Goal: Information Seeking & Learning: Check status

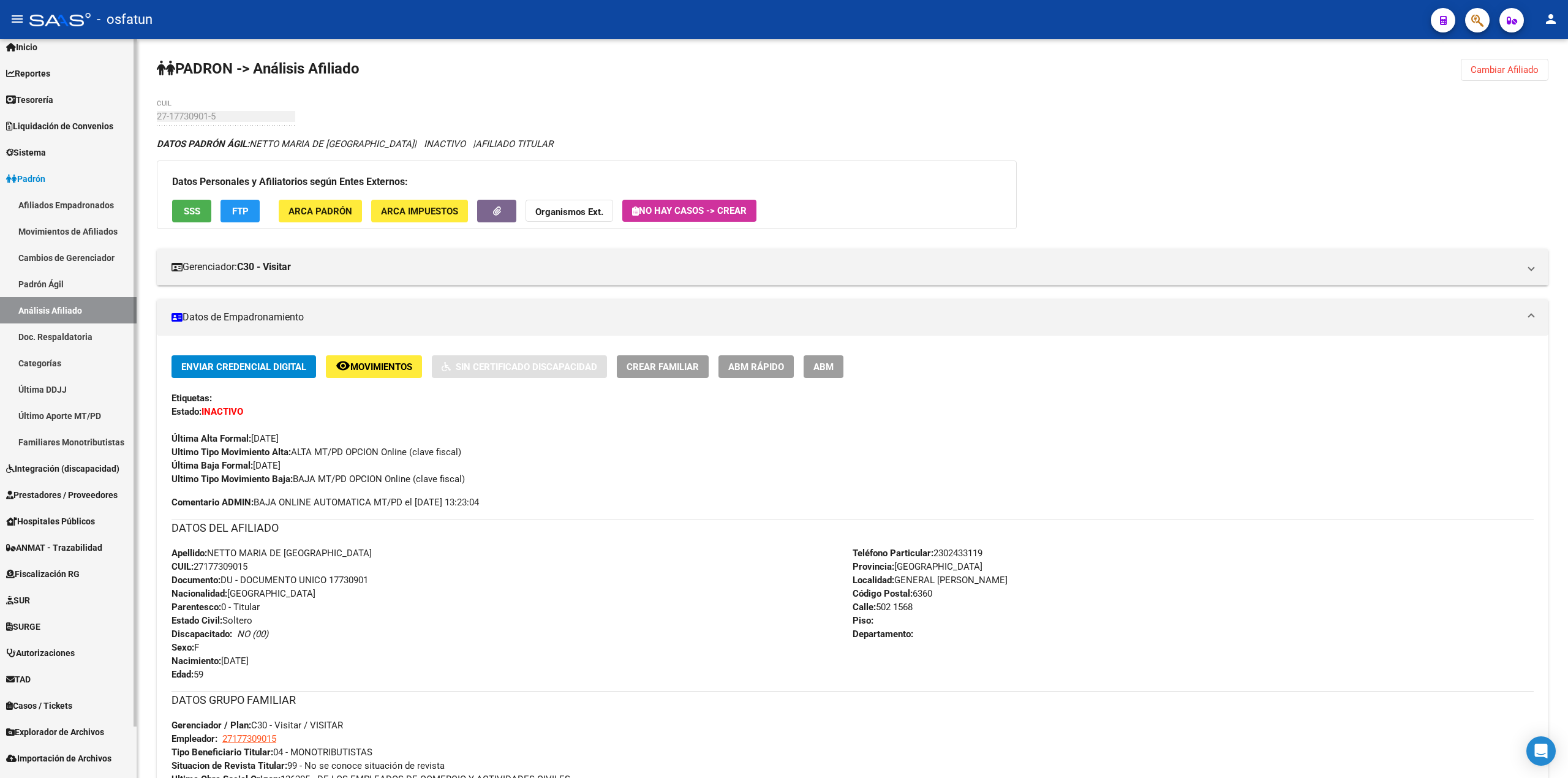
scroll to position [56, 0]
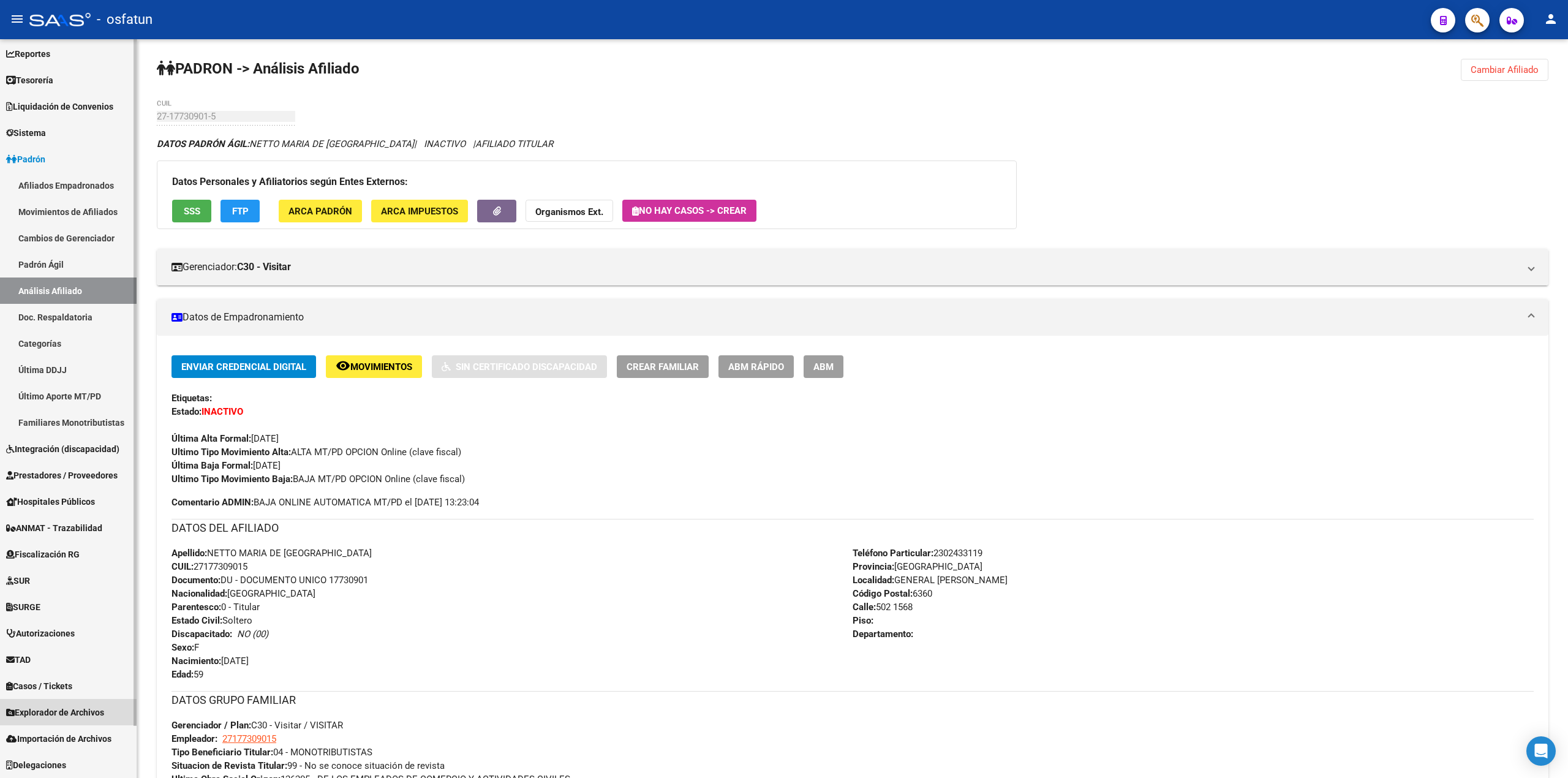
click at [52, 708] on span "Explorador de Archivos" at bounding box center [54, 712] width 98 height 14
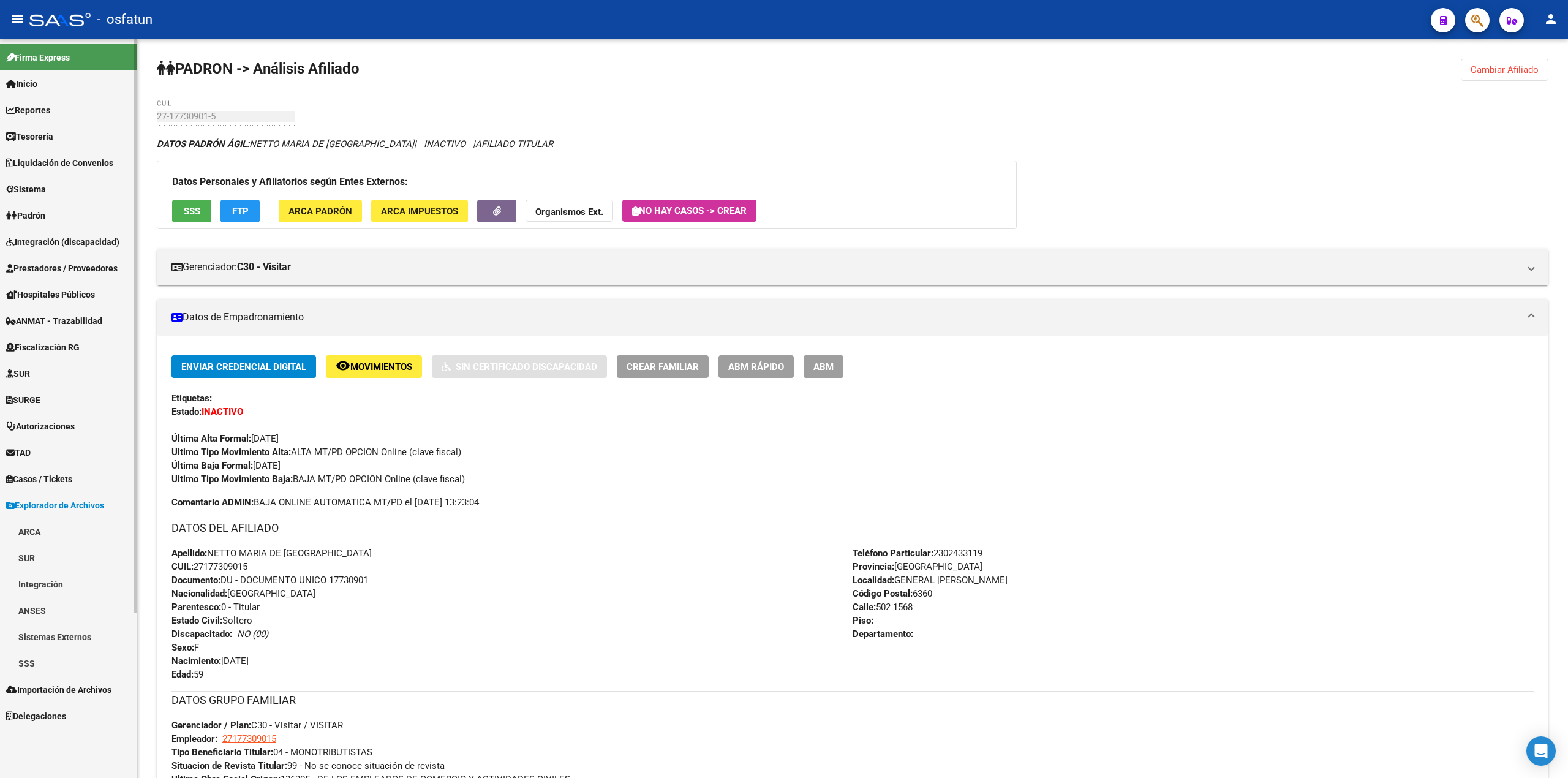
scroll to position [0, 0]
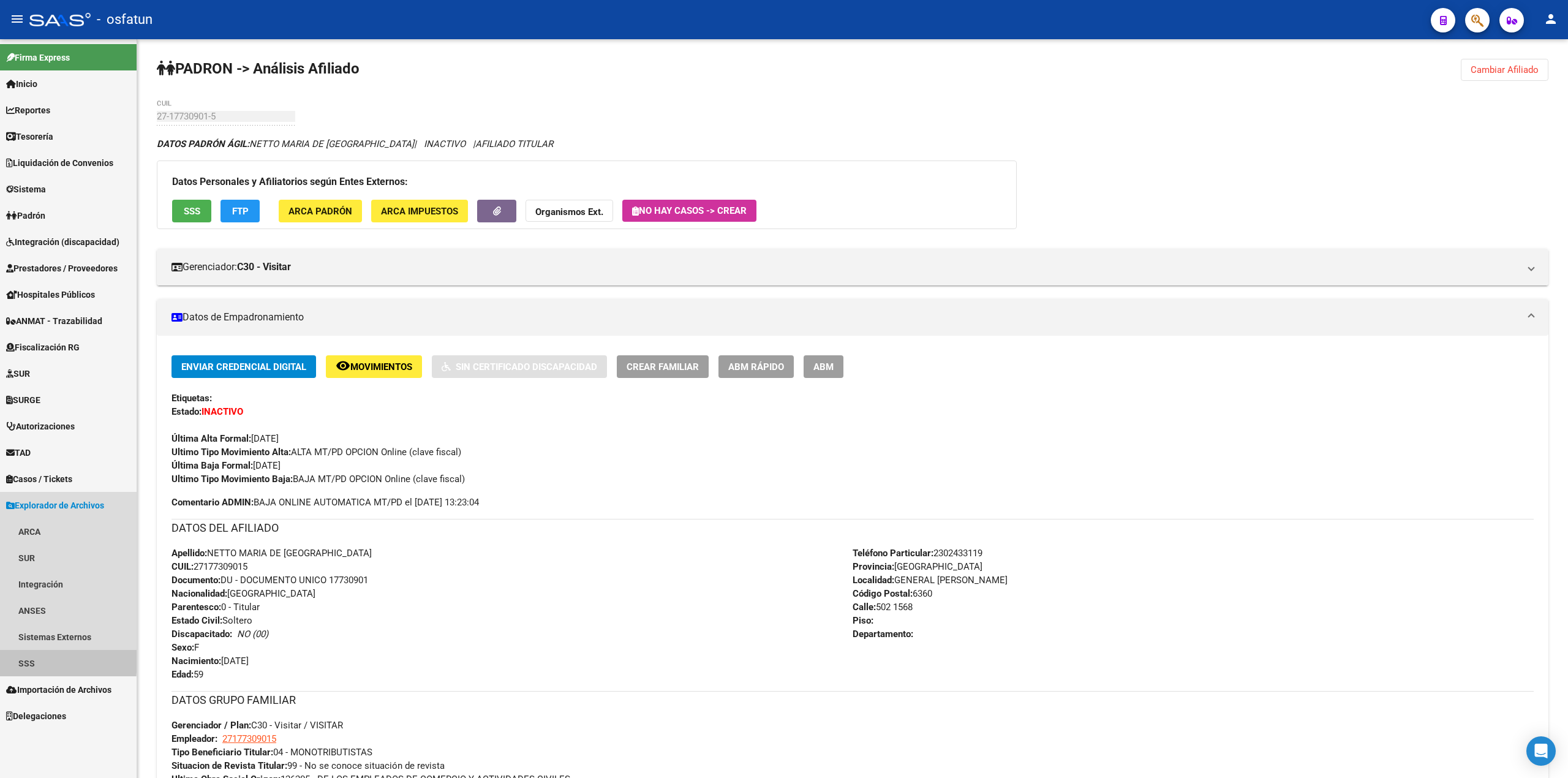
click at [23, 660] on link "SSS" at bounding box center [68, 663] width 136 height 26
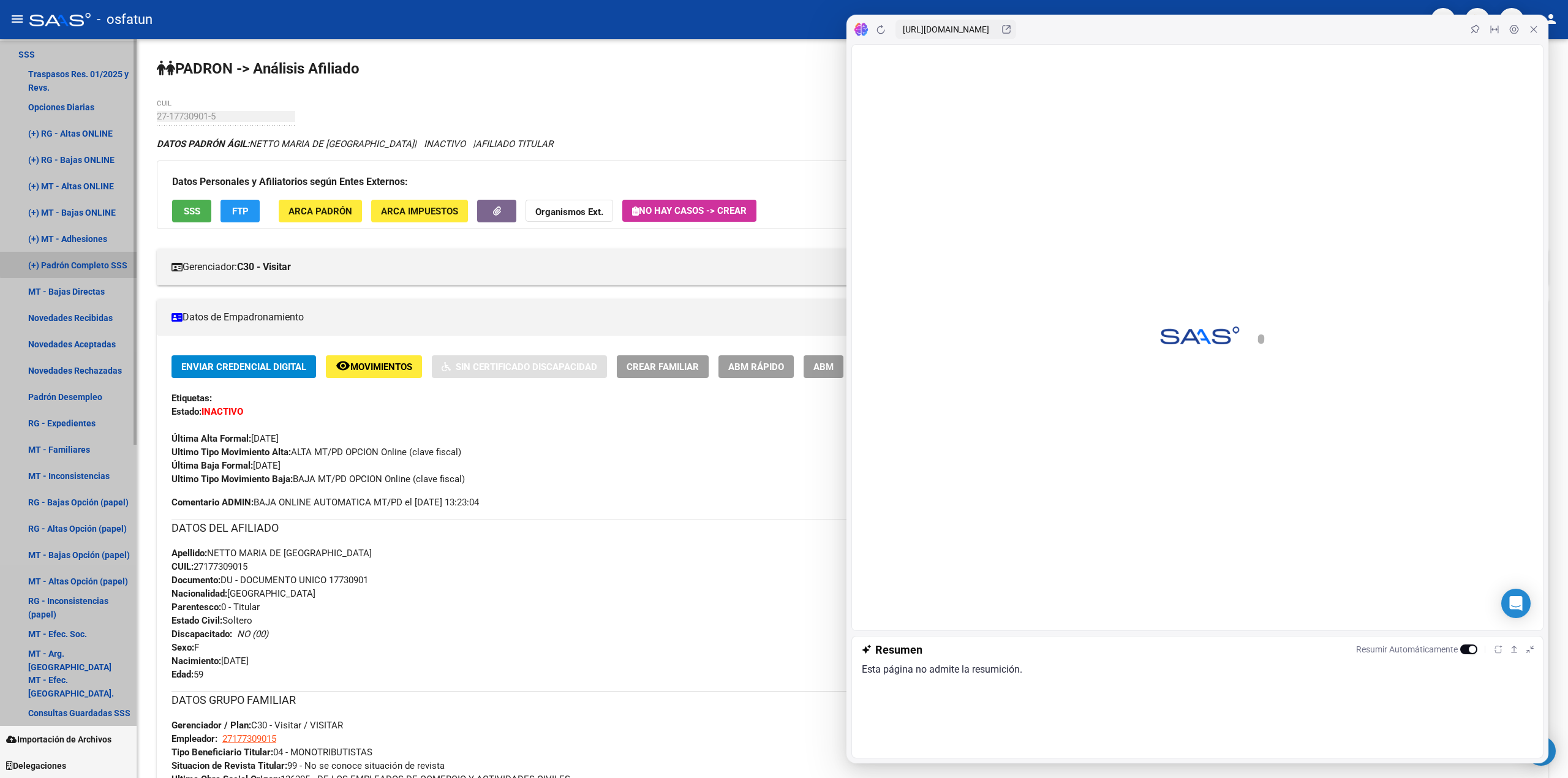
click at [98, 262] on link "(+) Padrón Completo SSS" at bounding box center [68, 265] width 136 height 26
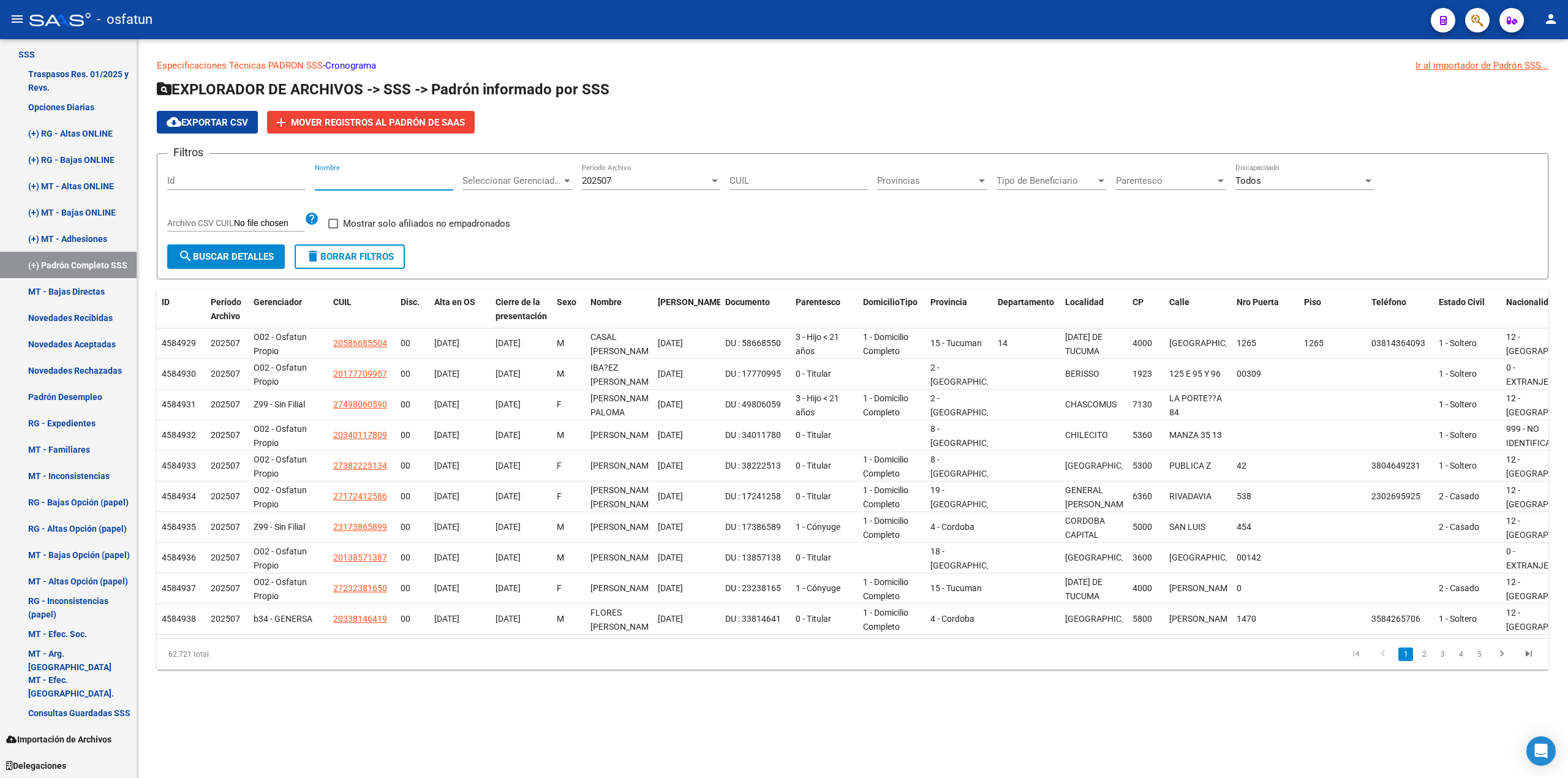
click at [358, 179] on input "Nombre" at bounding box center [384, 180] width 138 height 11
click at [572, 180] on div at bounding box center [567, 180] width 11 height 10
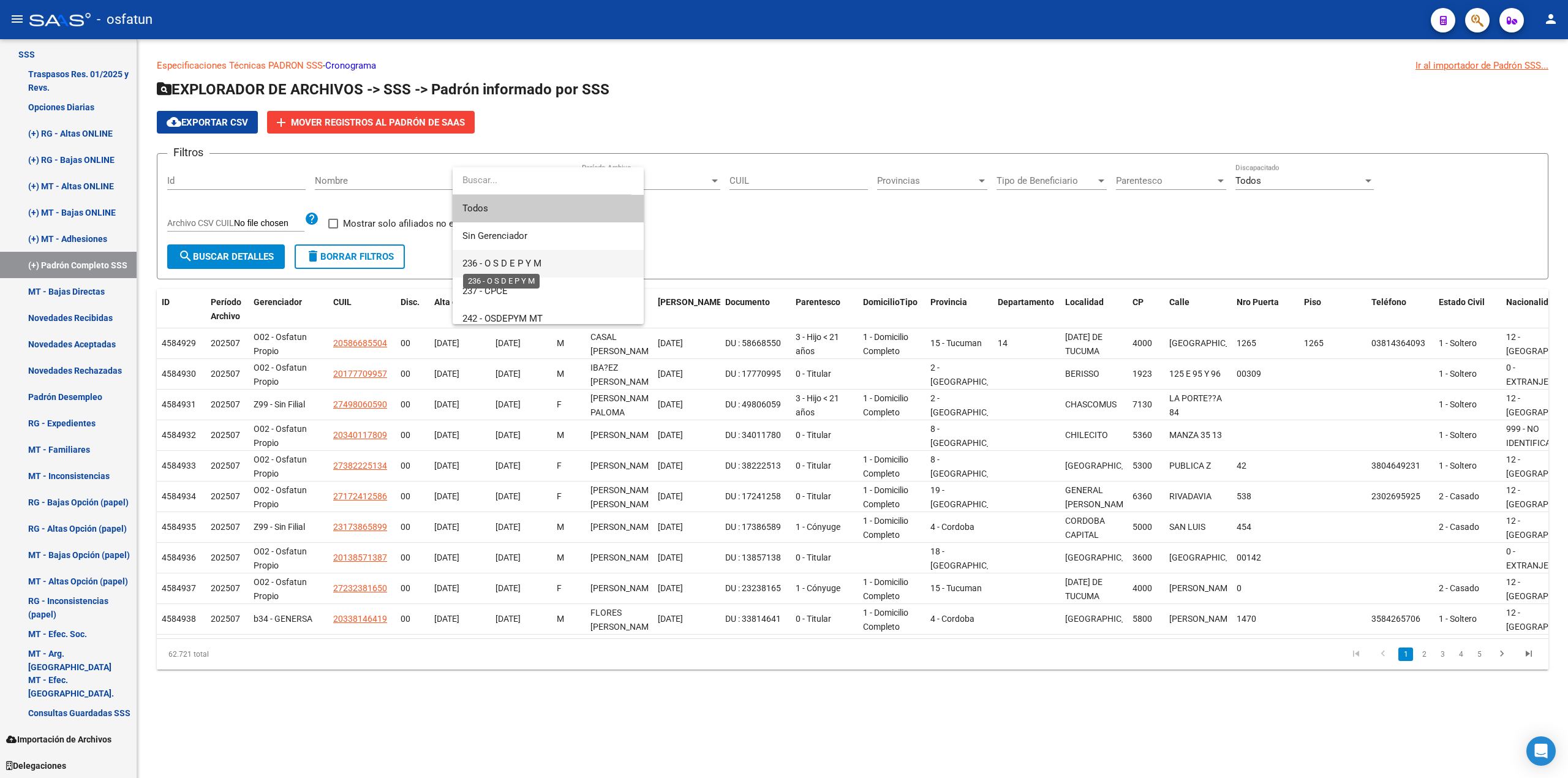
click at [531, 261] on span "236 - O S D E P Y M" at bounding box center [502, 263] width 79 height 11
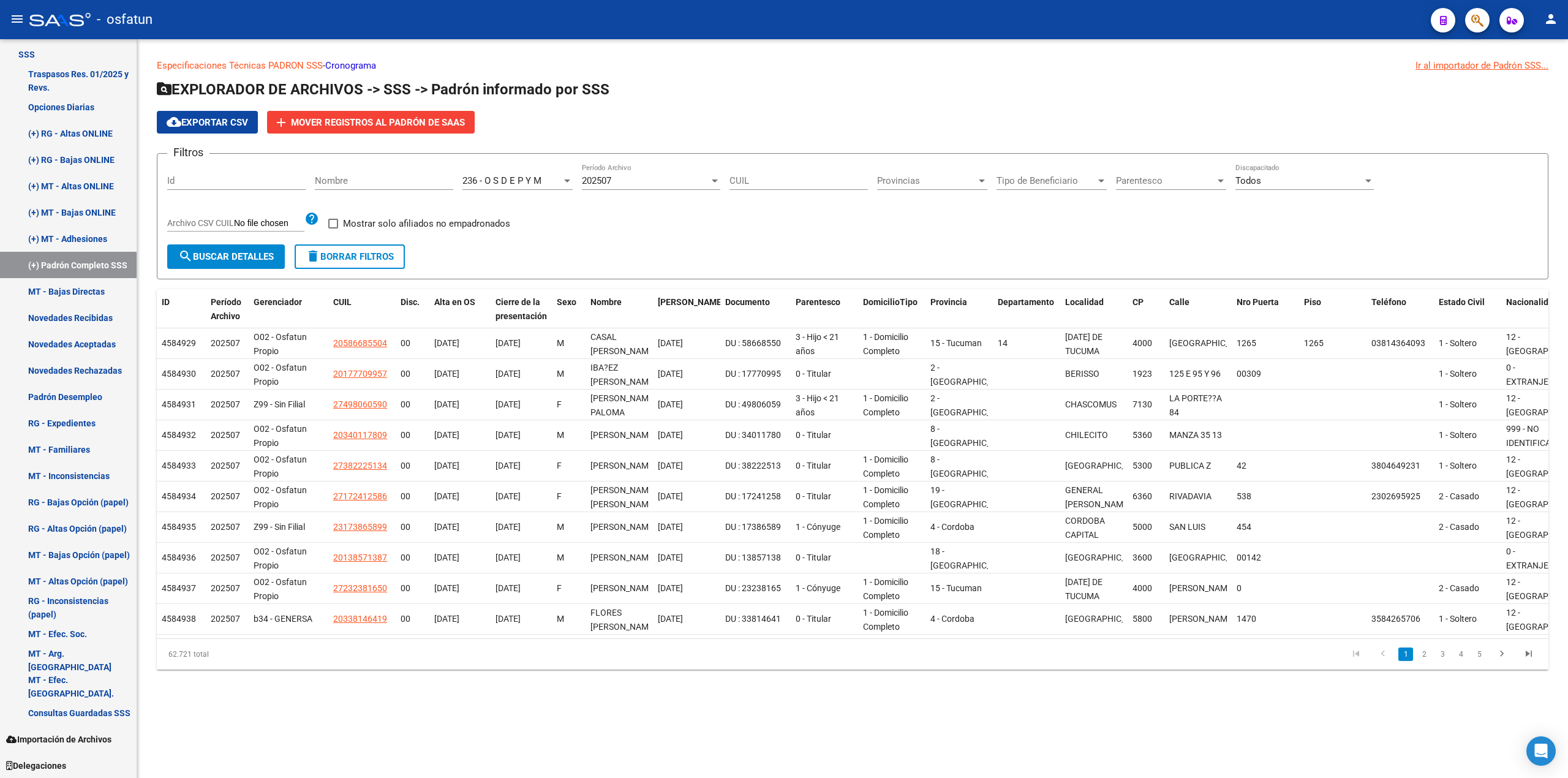
click at [573, 178] on app-drop-down-list "236 - O S D E P Y M Seleccionar Gerenciador" at bounding box center [522, 182] width 119 height 38
click at [567, 180] on div at bounding box center [567, 181] width 6 height 3
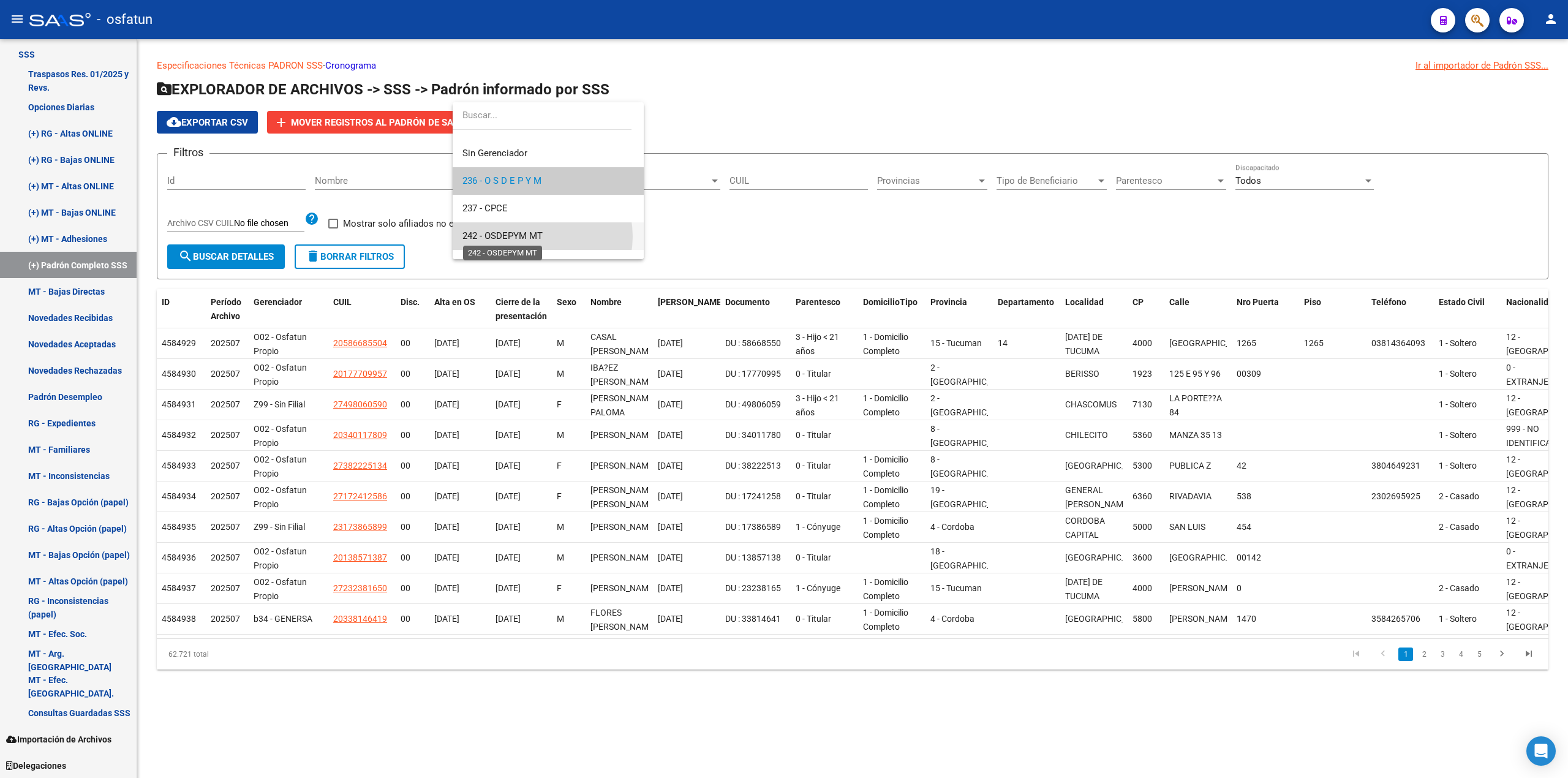
click at [533, 236] on span "242 - OSDEPYM MT" at bounding box center [503, 235] width 80 height 11
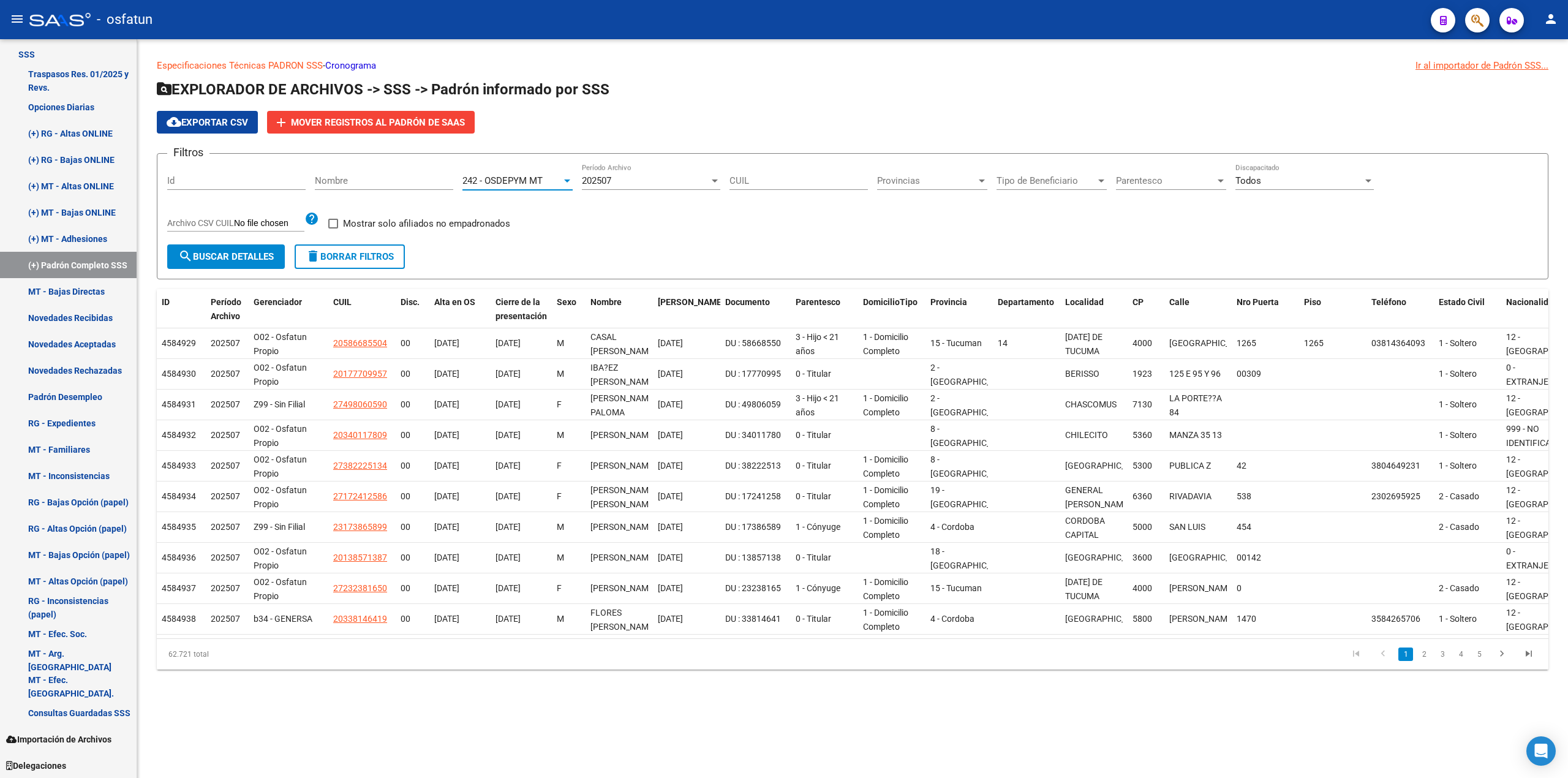
click at [567, 180] on div at bounding box center [567, 181] width 6 height 3
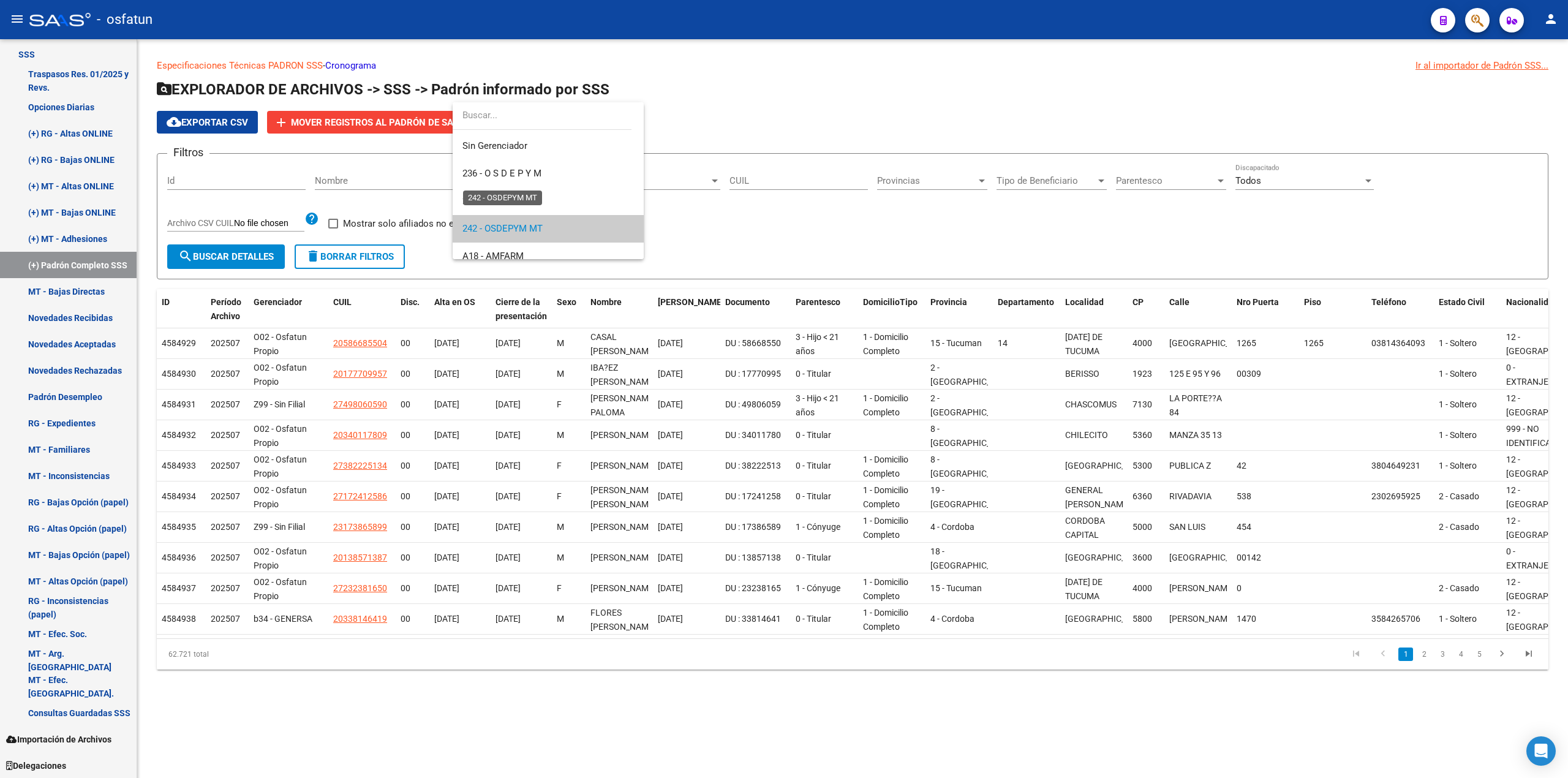
scroll to position [0, 0]
click at [537, 196] on span "236 - O S D E P Y M" at bounding box center [502, 198] width 79 height 11
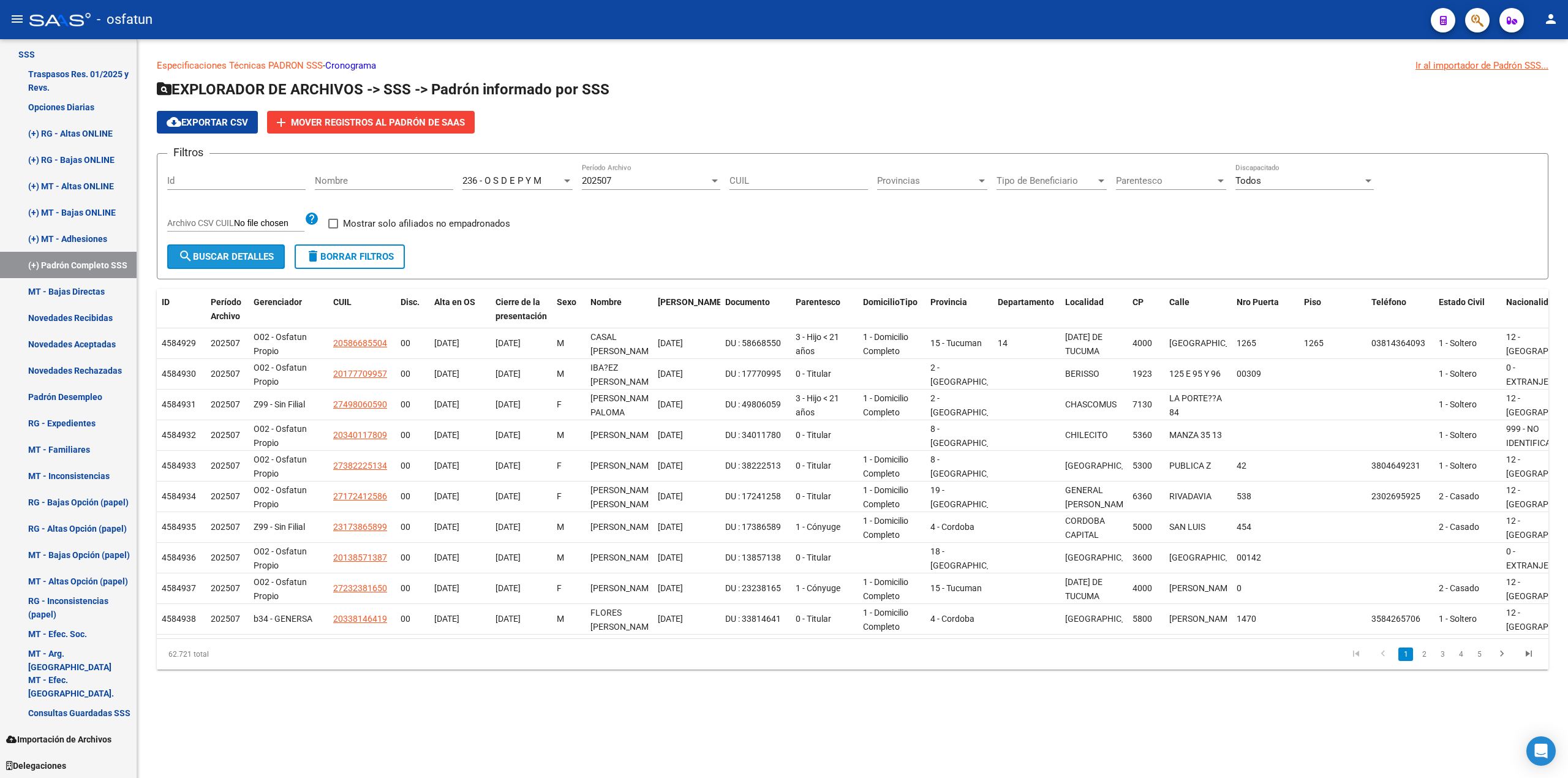
click at [243, 257] on span "search Buscar Detalles" at bounding box center [226, 256] width 96 height 11
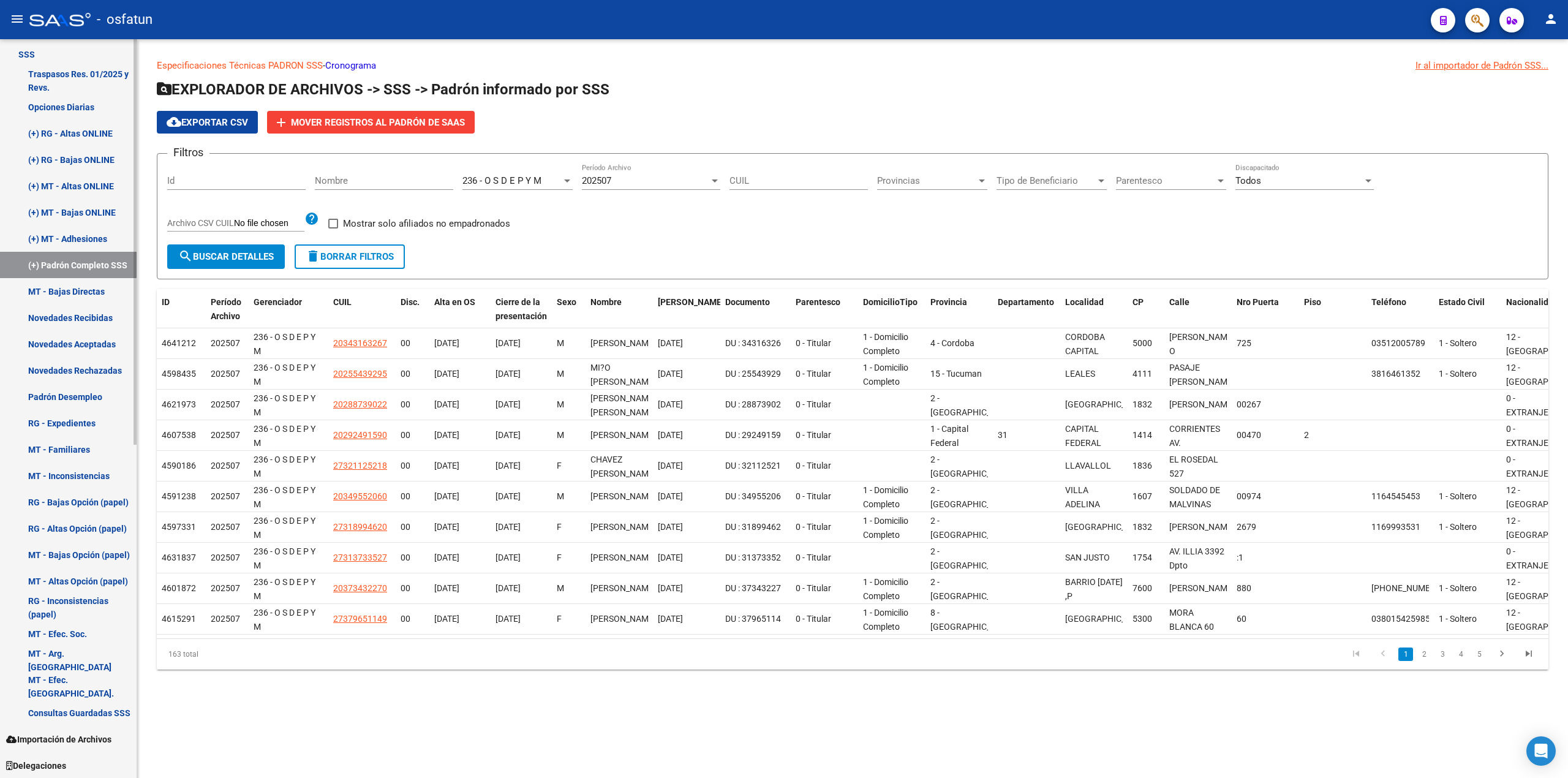
click at [74, 365] on link "Novedades Rechazadas" at bounding box center [68, 370] width 136 height 26
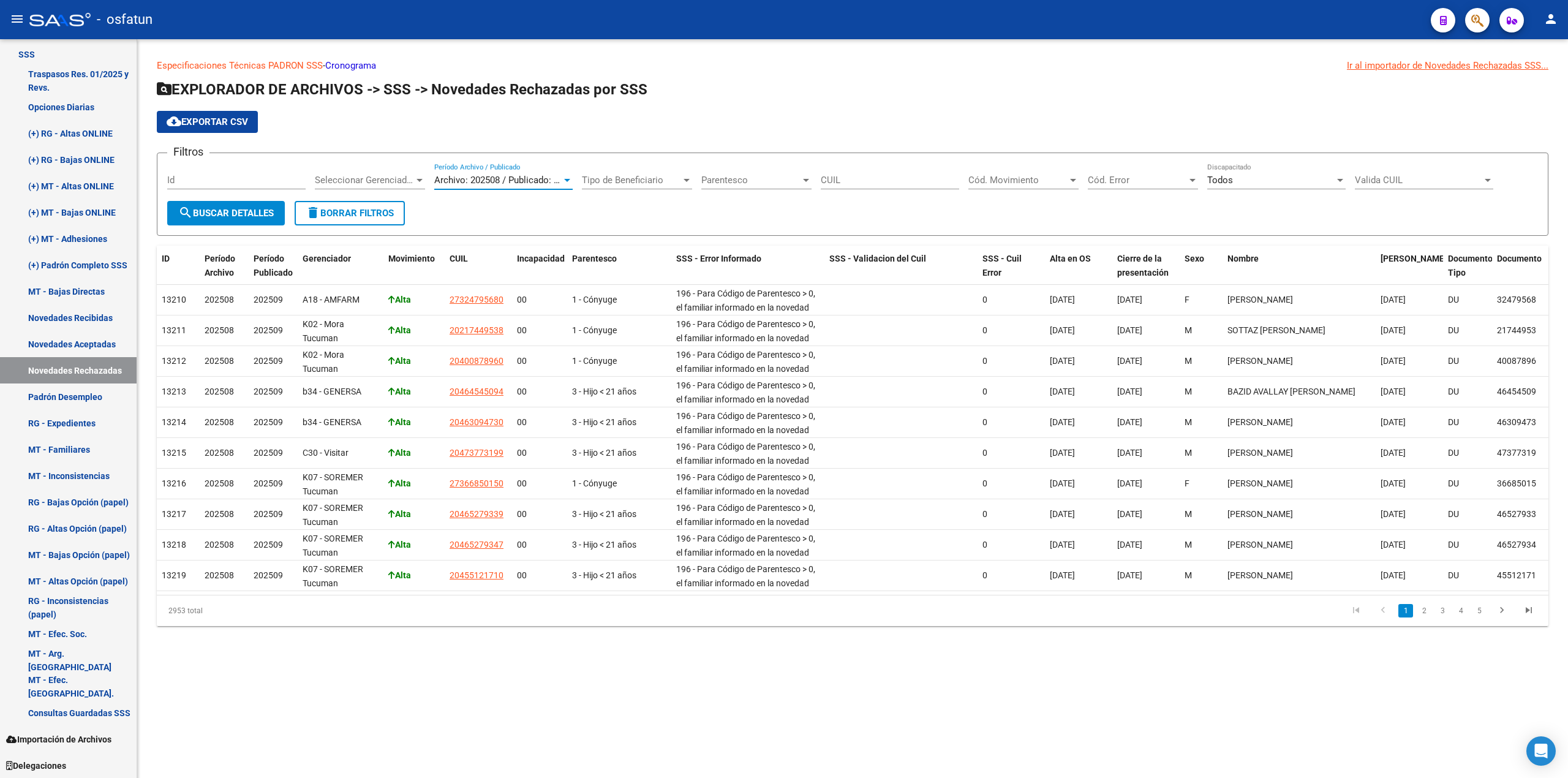
click at [567, 180] on div at bounding box center [567, 180] width 6 height 3
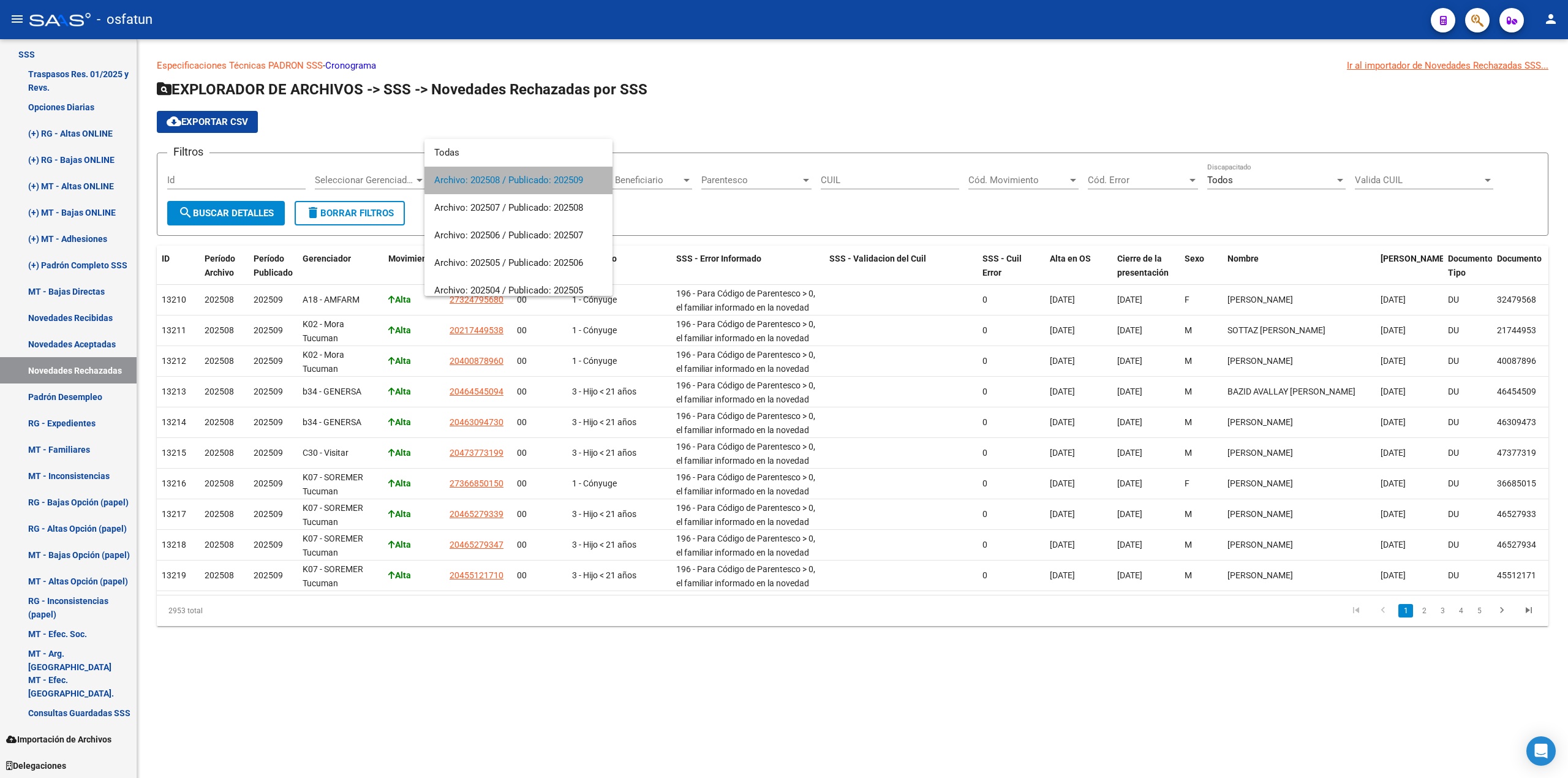
click at [521, 177] on span "Archivo: 202508 / Publicado: 202509" at bounding box center [518, 180] width 169 height 28
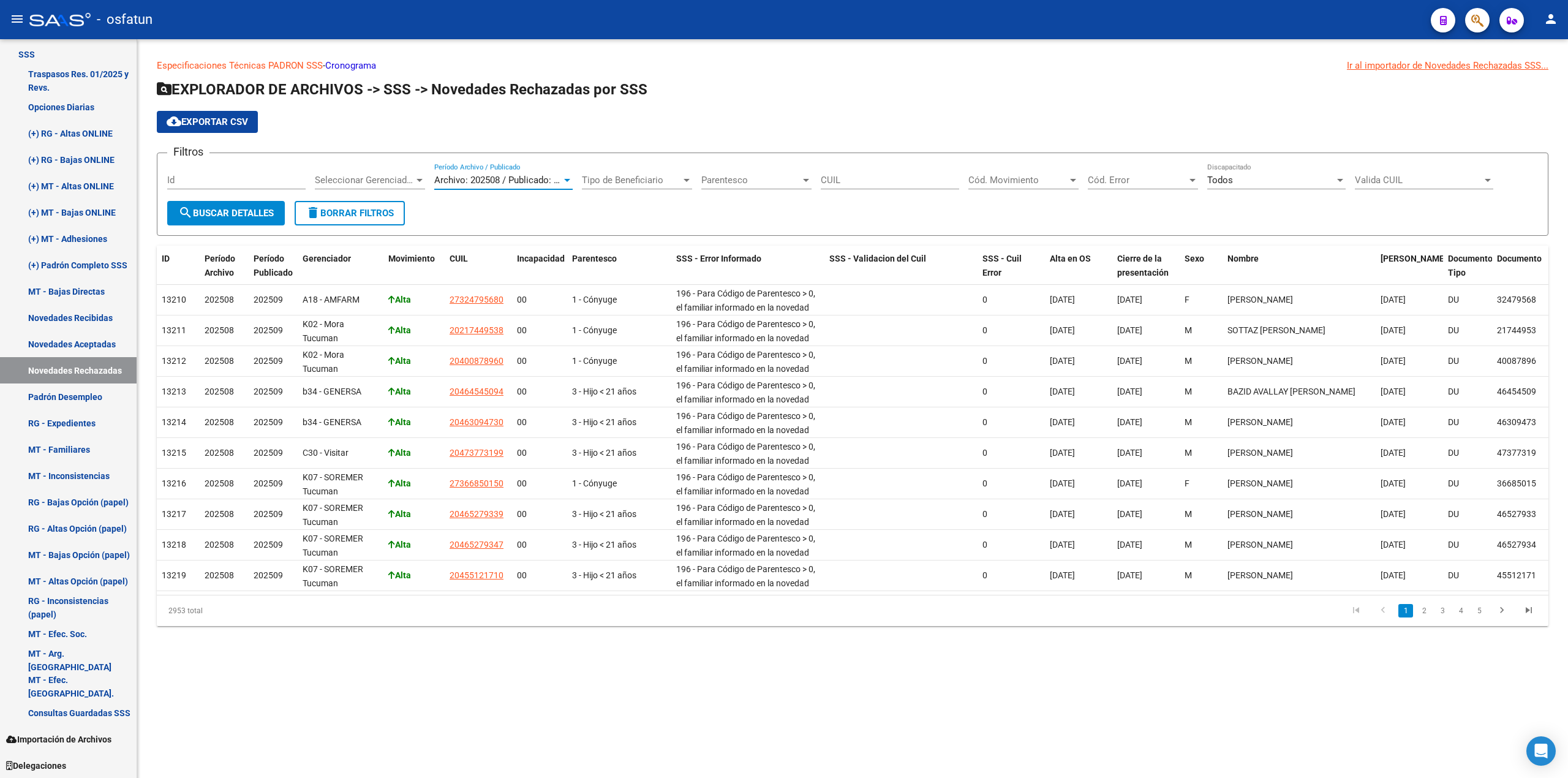
click at [361, 186] on div "Seleccionar Gerenciador Seleccionar Gerenciador" at bounding box center [370, 176] width 110 height 26
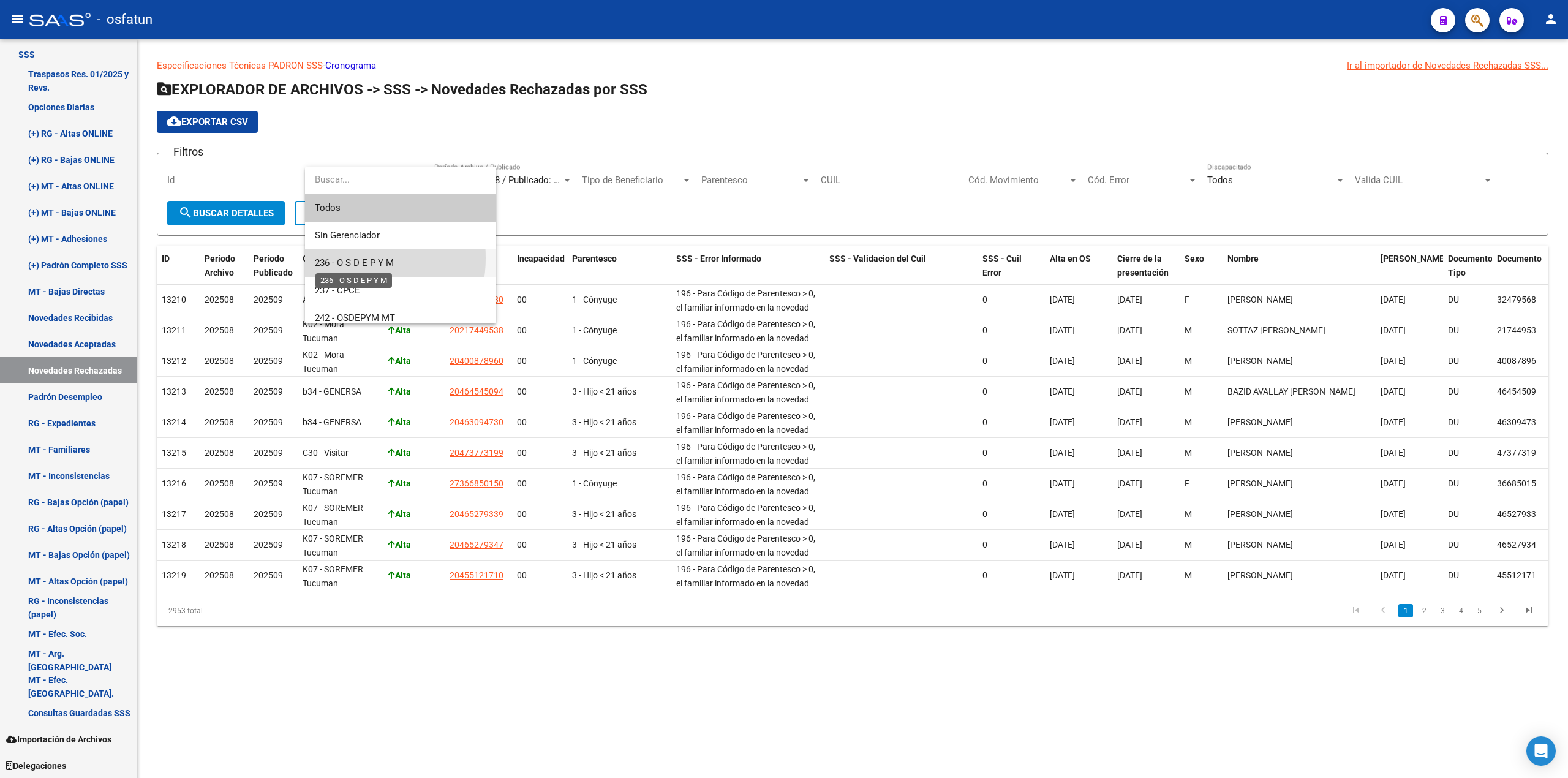
click at [346, 258] on span "236 - O S D E P Y M" at bounding box center [354, 262] width 79 height 11
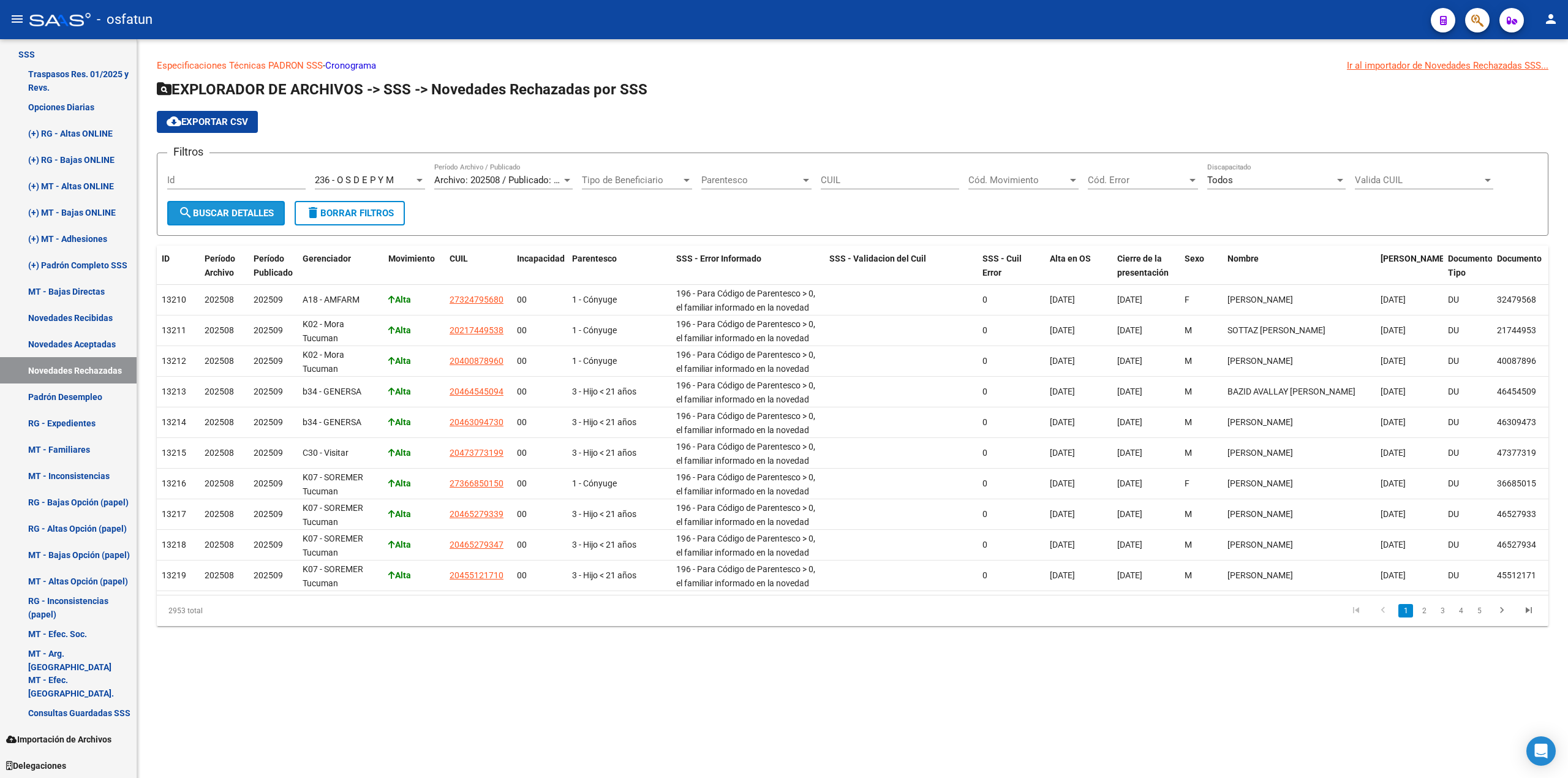
click at [214, 212] on span "search Buscar Detalles" at bounding box center [226, 213] width 96 height 11
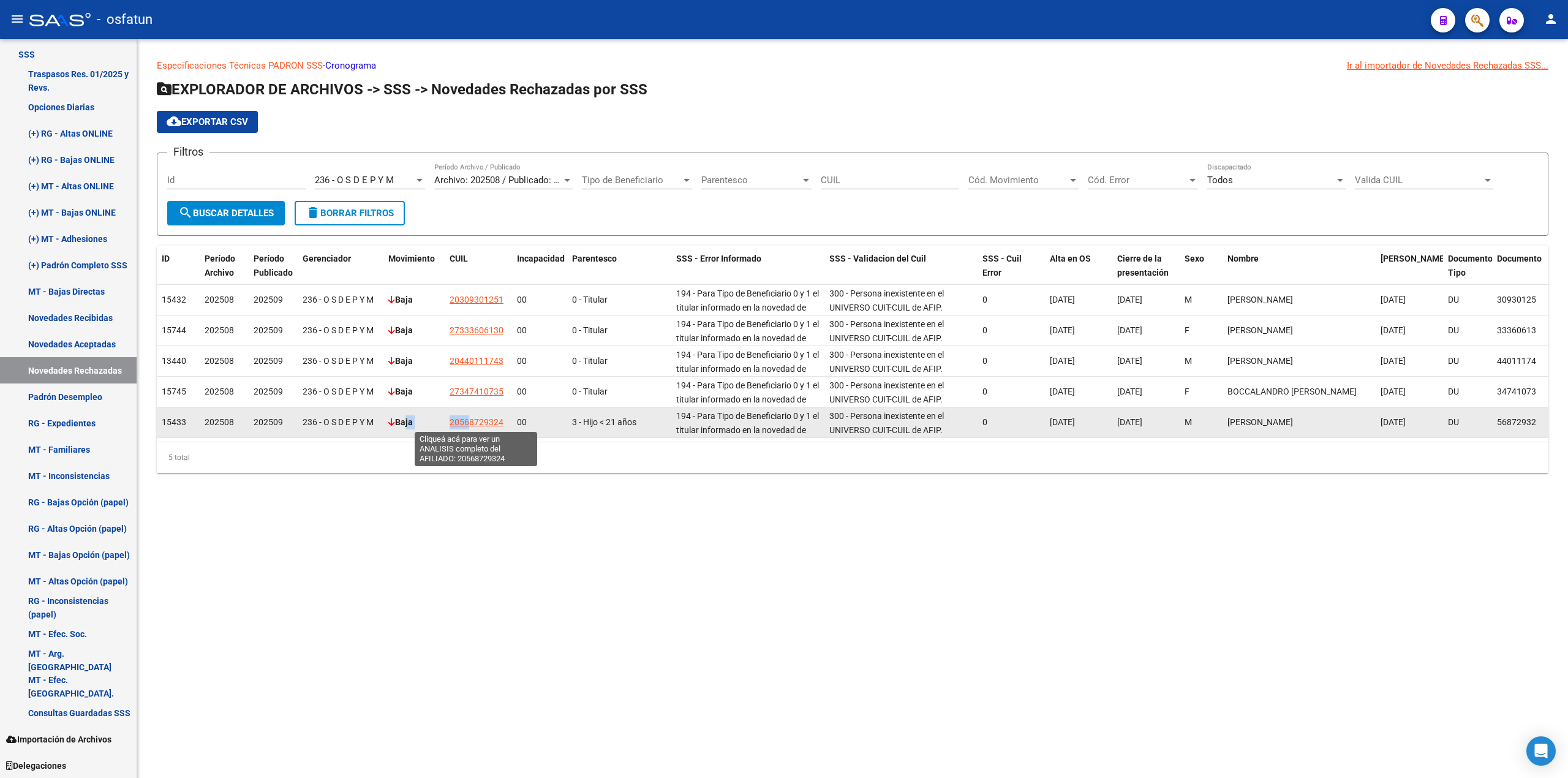
drag, startPoint x: 403, startPoint y: 422, endPoint x: 469, endPoint y: 422, distance: 66.0
click at [469, 422] on div "15433 202508 202509 236 - O S D E P Y M Baja 20568729324 00 3 - Hijo < 21 años …" at bounding box center [1529, 422] width 2744 height 31
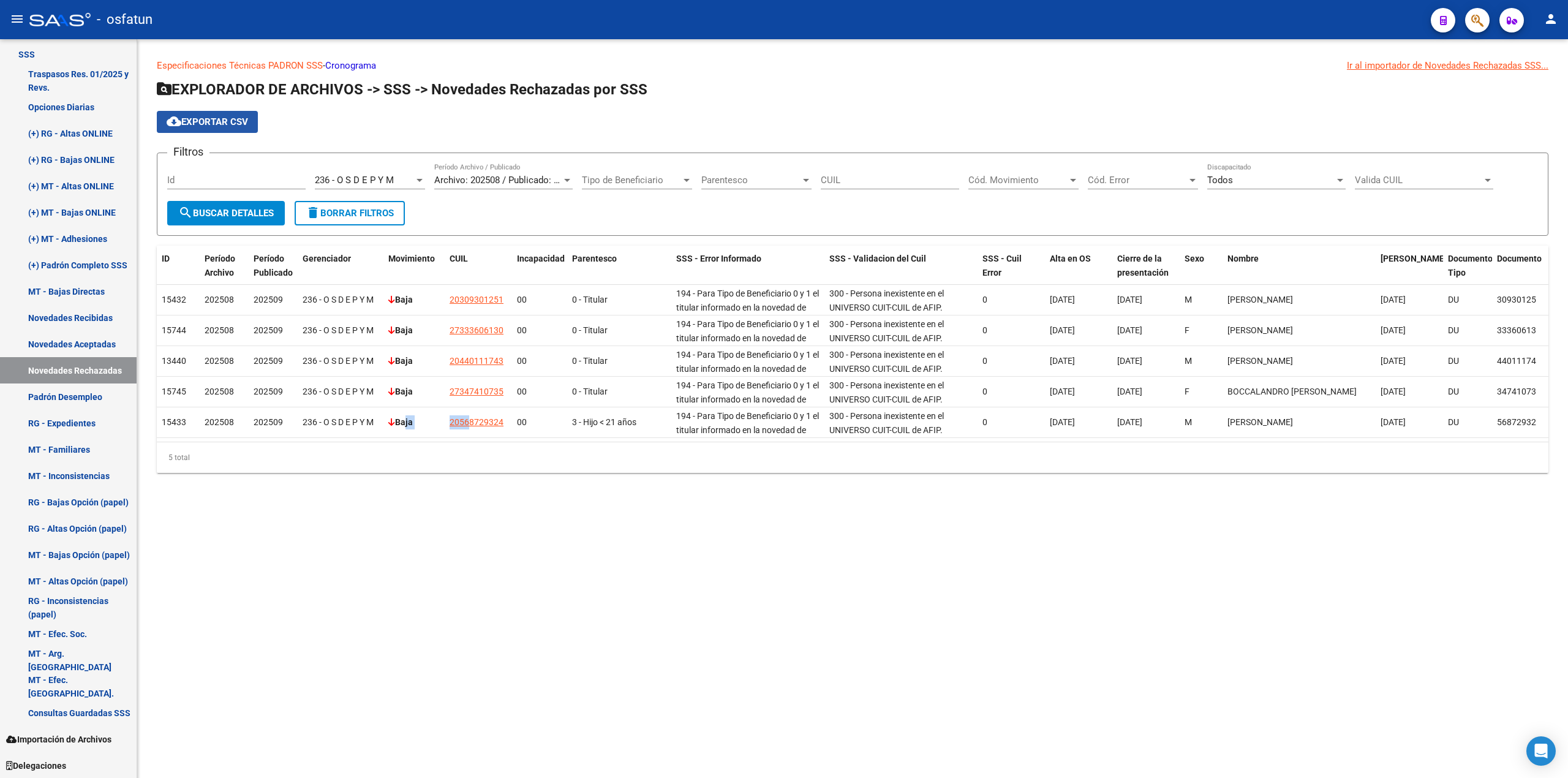
click at [241, 116] on span "cloud_download Exportar CSV" at bounding box center [207, 121] width 81 height 11
click at [420, 178] on div at bounding box center [419, 180] width 11 height 10
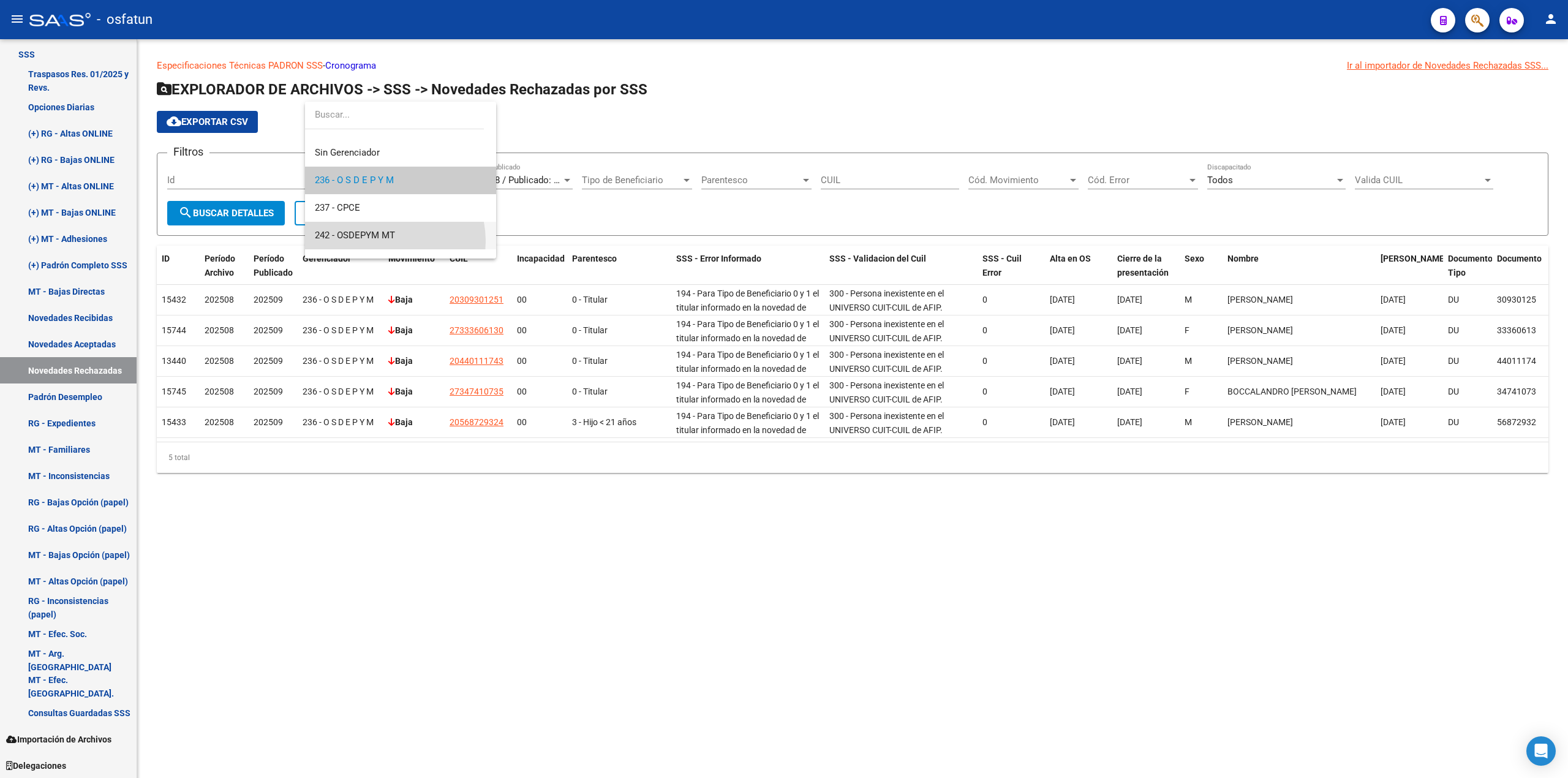
click at [388, 240] on span "242 - OSDEPYM MT" at bounding box center [400, 235] width 171 height 28
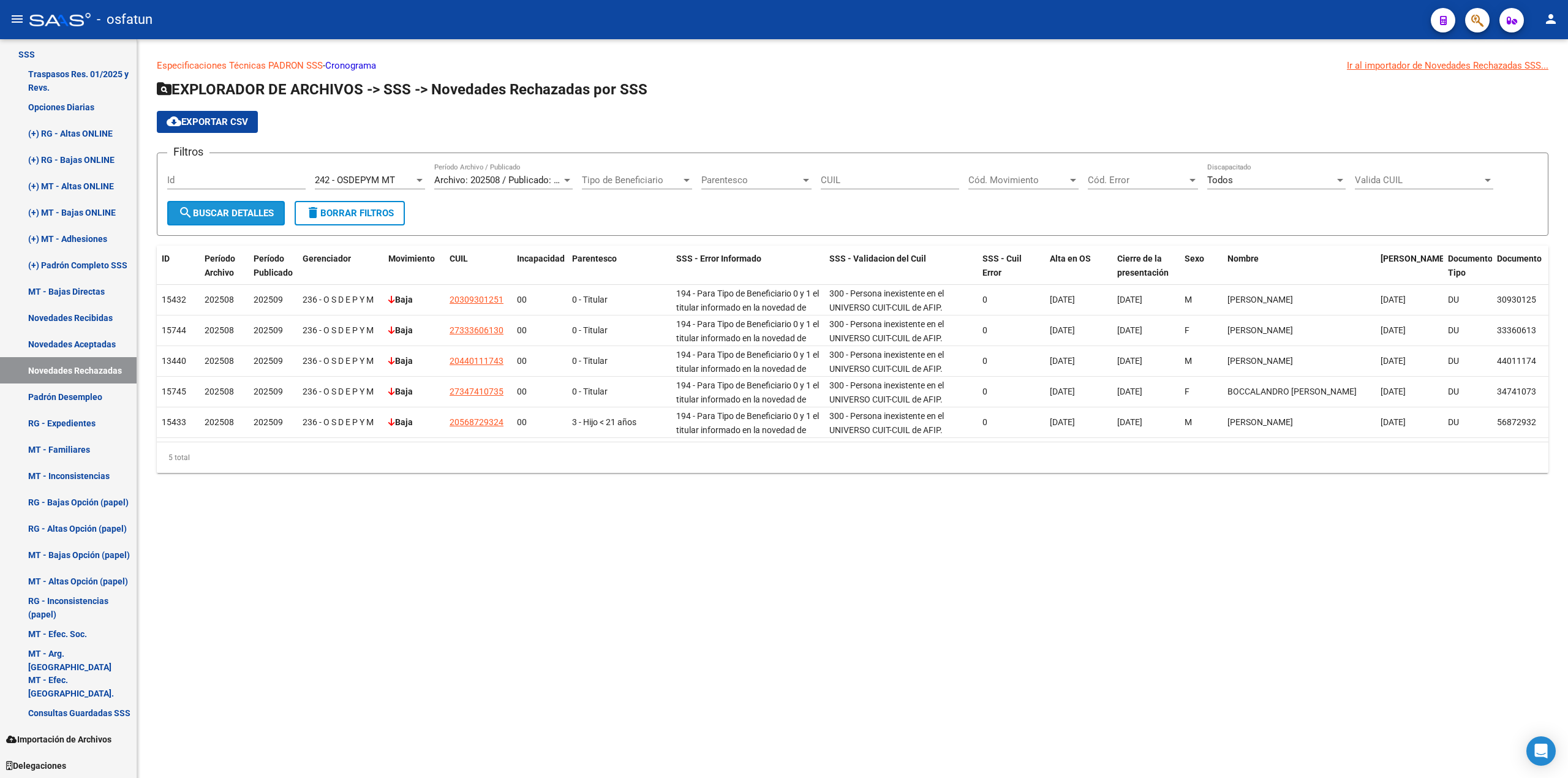
click at [253, 209] on span "search Buscar Detalles" at bounding box center [226, 213] width 96 height 11
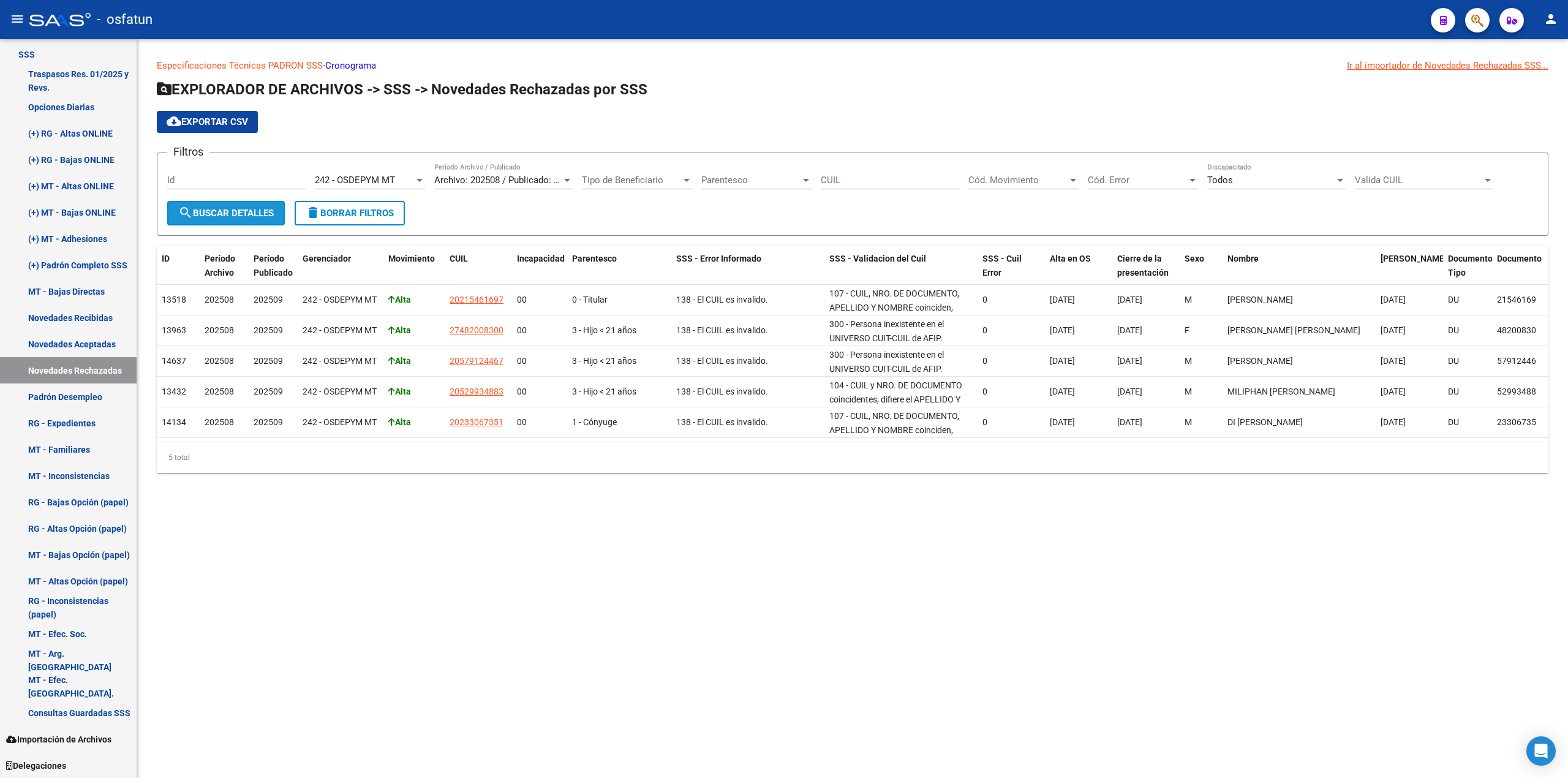
click at [245, 211] on span "search Buscar Detalles" at bounding box center [226, 213] width 96 height 11
click at [218, 125] on span "cloud_download Exportar CSV" at bounding box center [207, 121] width 81 height 11
click at [567, 176] on div at bounding box center [567, 180] width 11 height 10
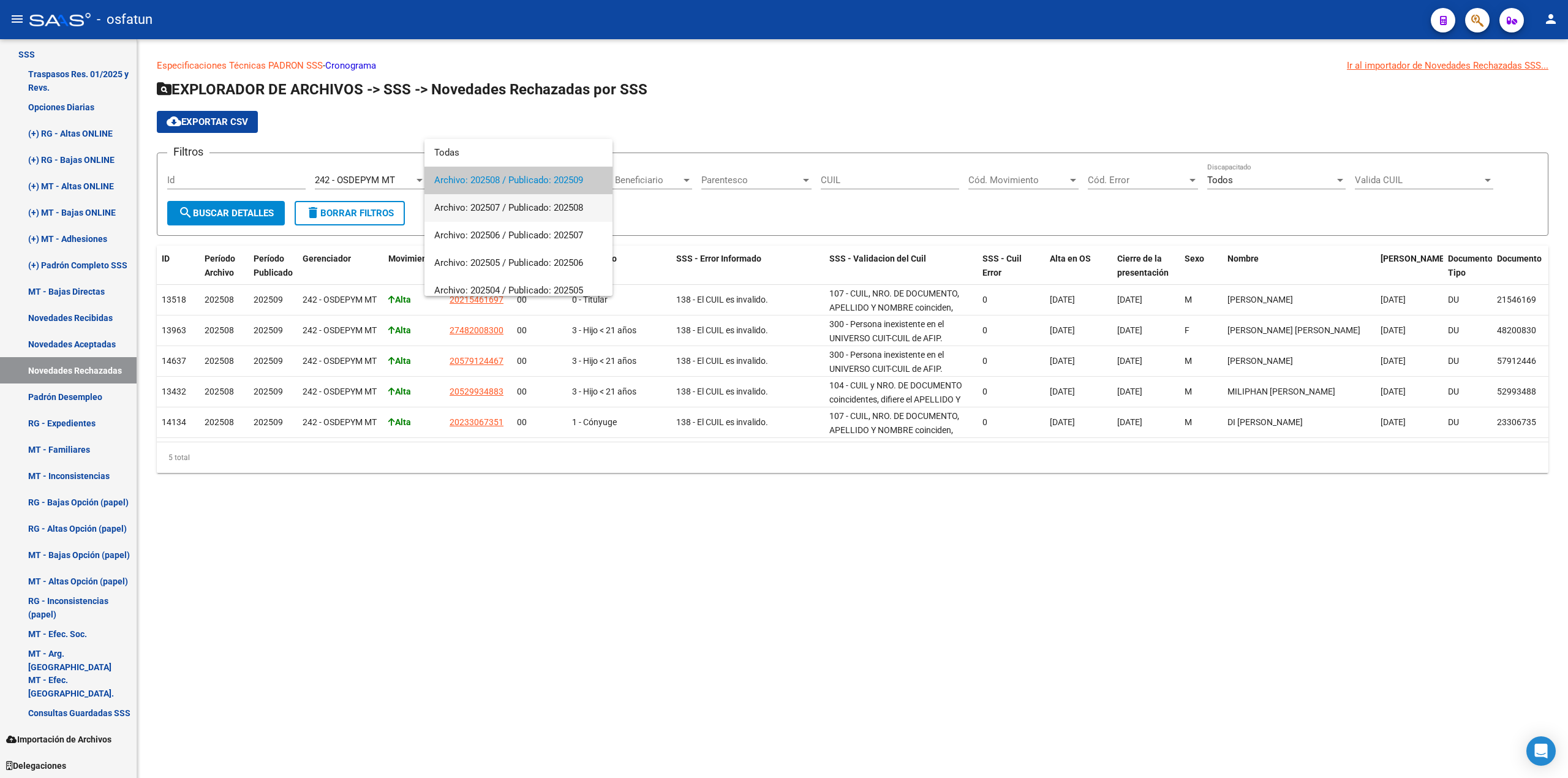
click at [515, 209] on span "Archivo: 202507 / Publicado: 202508" at bounding box center [518, 208] width 169 height 28
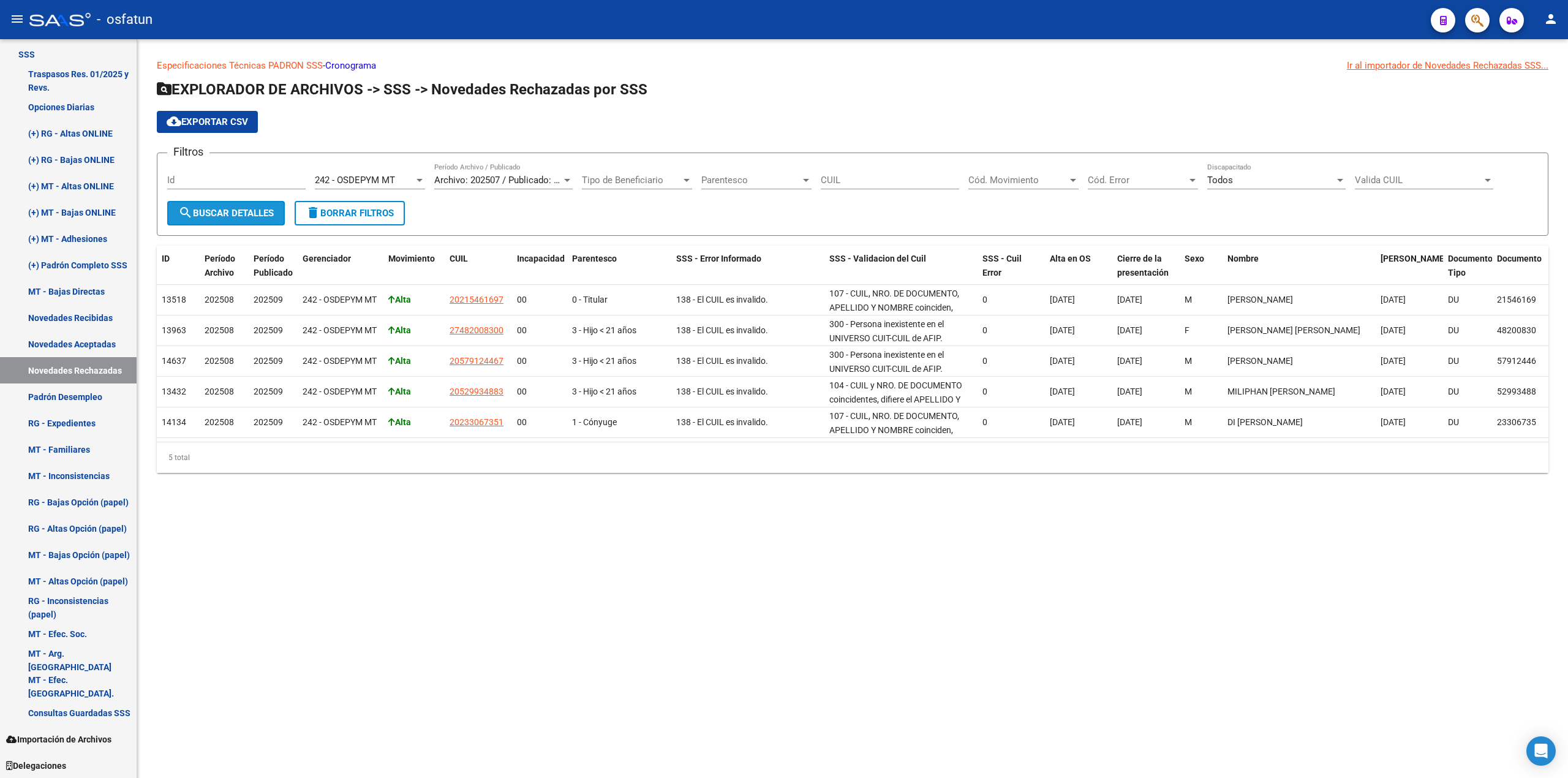
click at [281, 211] on button "search Buscar Detalles" at bounding box center [226, 213] width 117 height 24
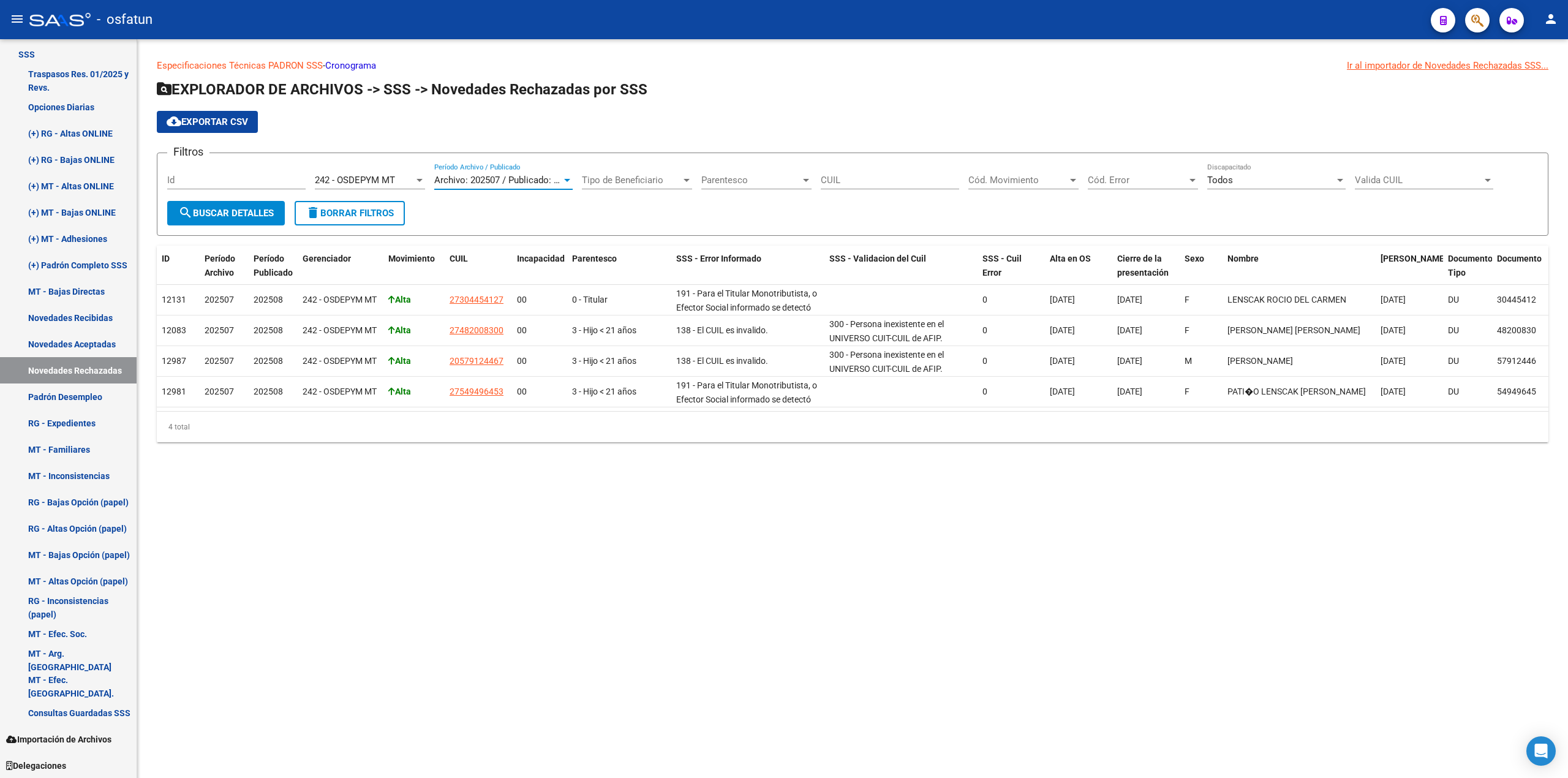
click at [569, 178] on div at bounding box center [567, 180] width 11 height 10
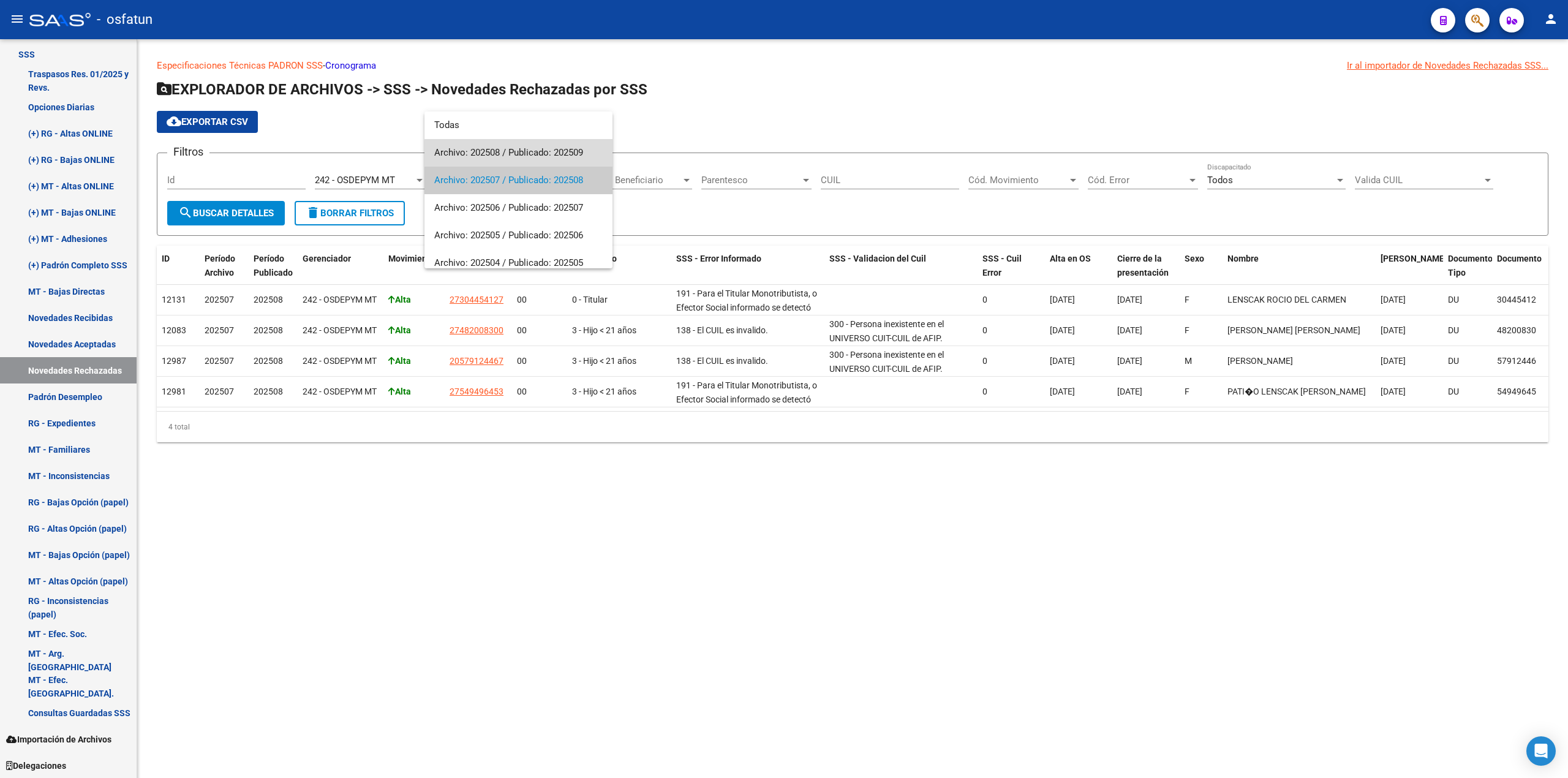
click at [549, 153] on span "Archivo: 202508 / Publicado: 202509" at bounding box center [518, 153] width 169 height 28
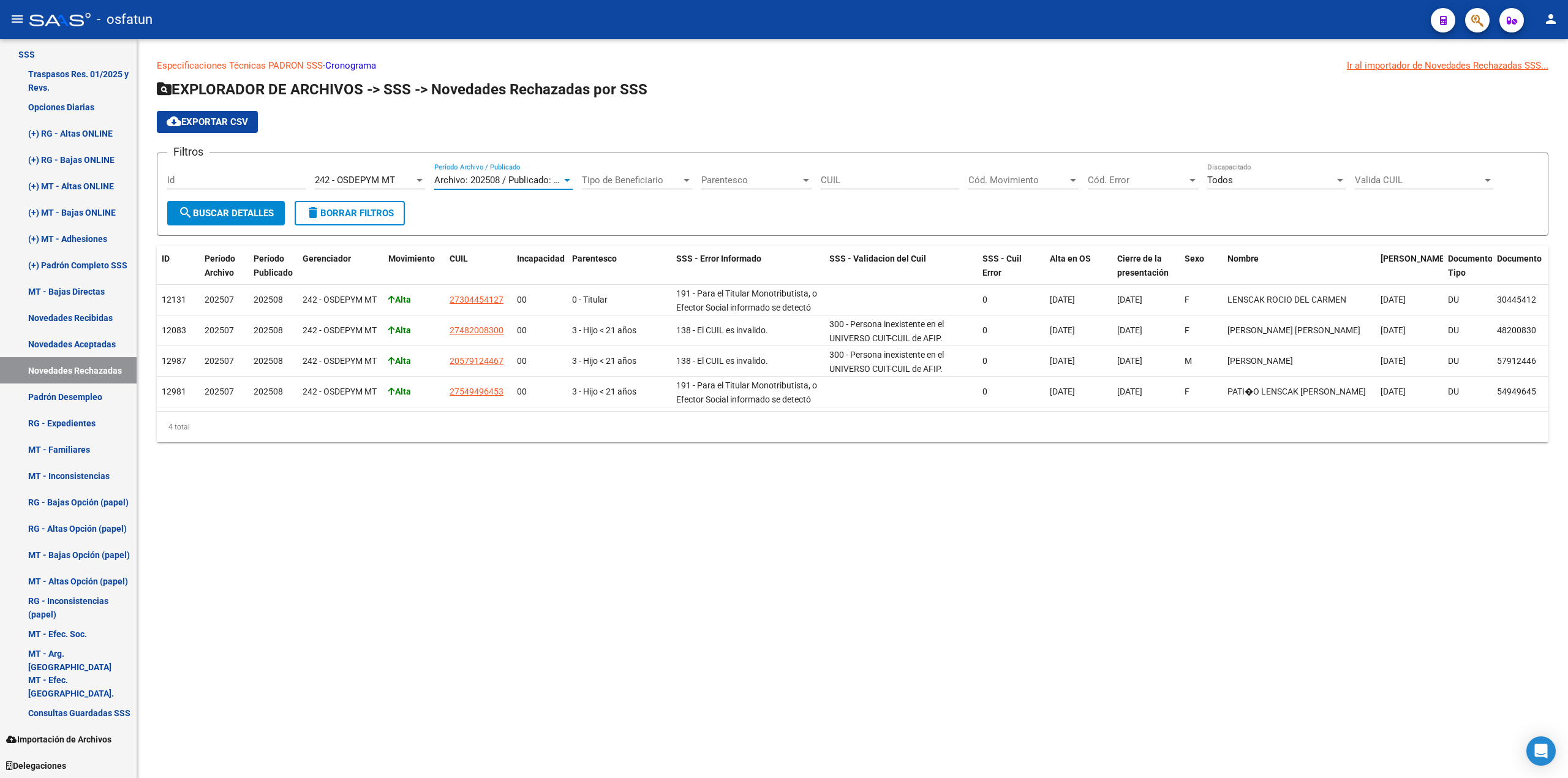
click at [560, 181] on span "Archivo: 202508 / Publicado: 202509" at bounding box center [508, 180] width 149 height 11
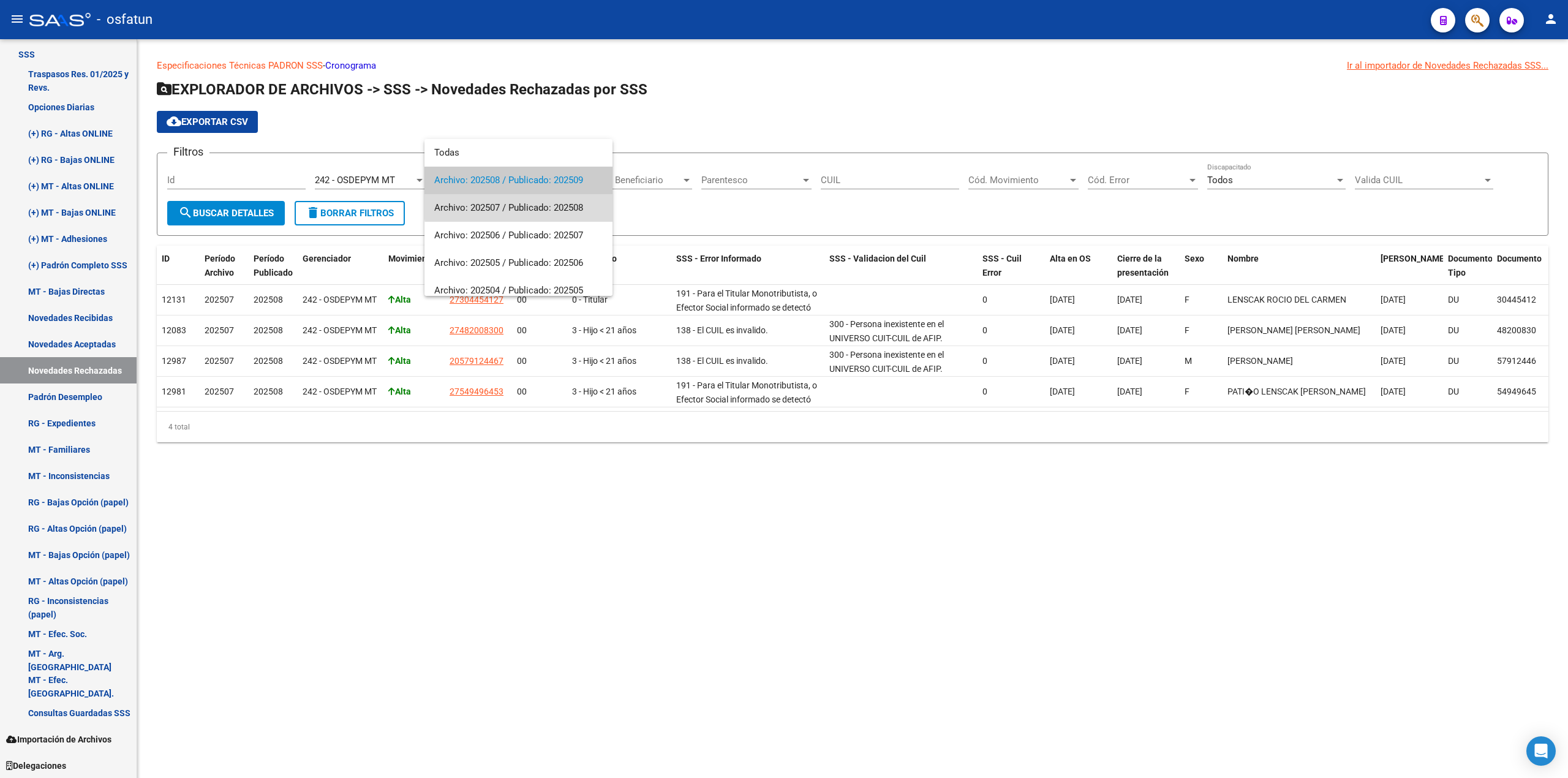
click at [548, 207] on span "Archivo: 202507 / Publicado: 202508" at bounding box center [518, 208] width 169 height 28
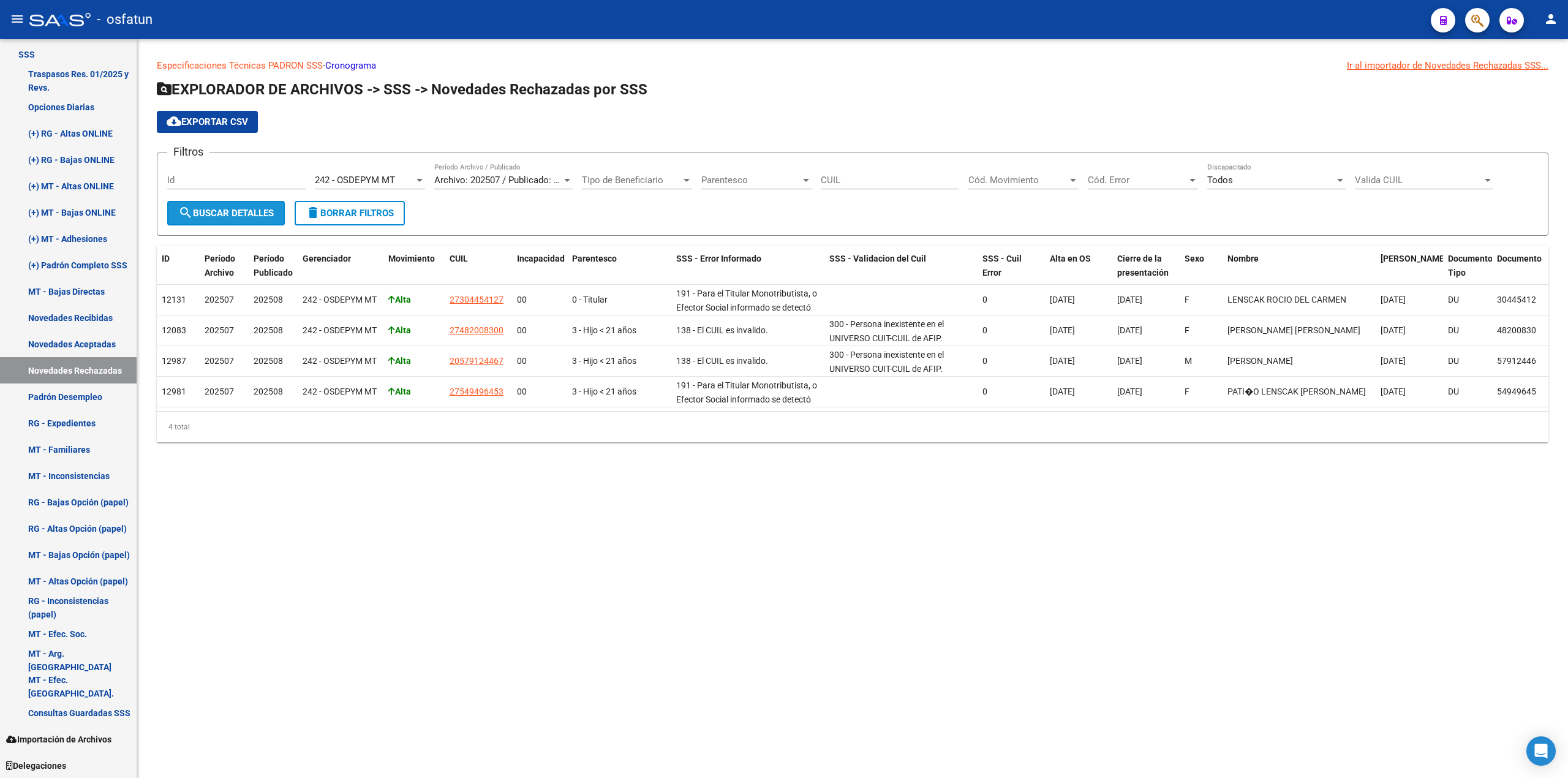
click at [218, 216] on span "search Buscar Detalles" at bounding box center [226, 213] width 96 height 11
click at [1154, 647] on mat-sidenav-content "Especificaciones Técnicas PADRON SSS - Cronograma Ir al importador de Novedades…" at bounding box center [852, 409] width 1431 height 739
click at [243, 216] on span "search Buscar Detalles" at bounding box center [226, 213] width 96 height 11
click at [195, 120] on span "cloud_download Exportar CSV" at bounding box center [207, 121] width 81 height 11
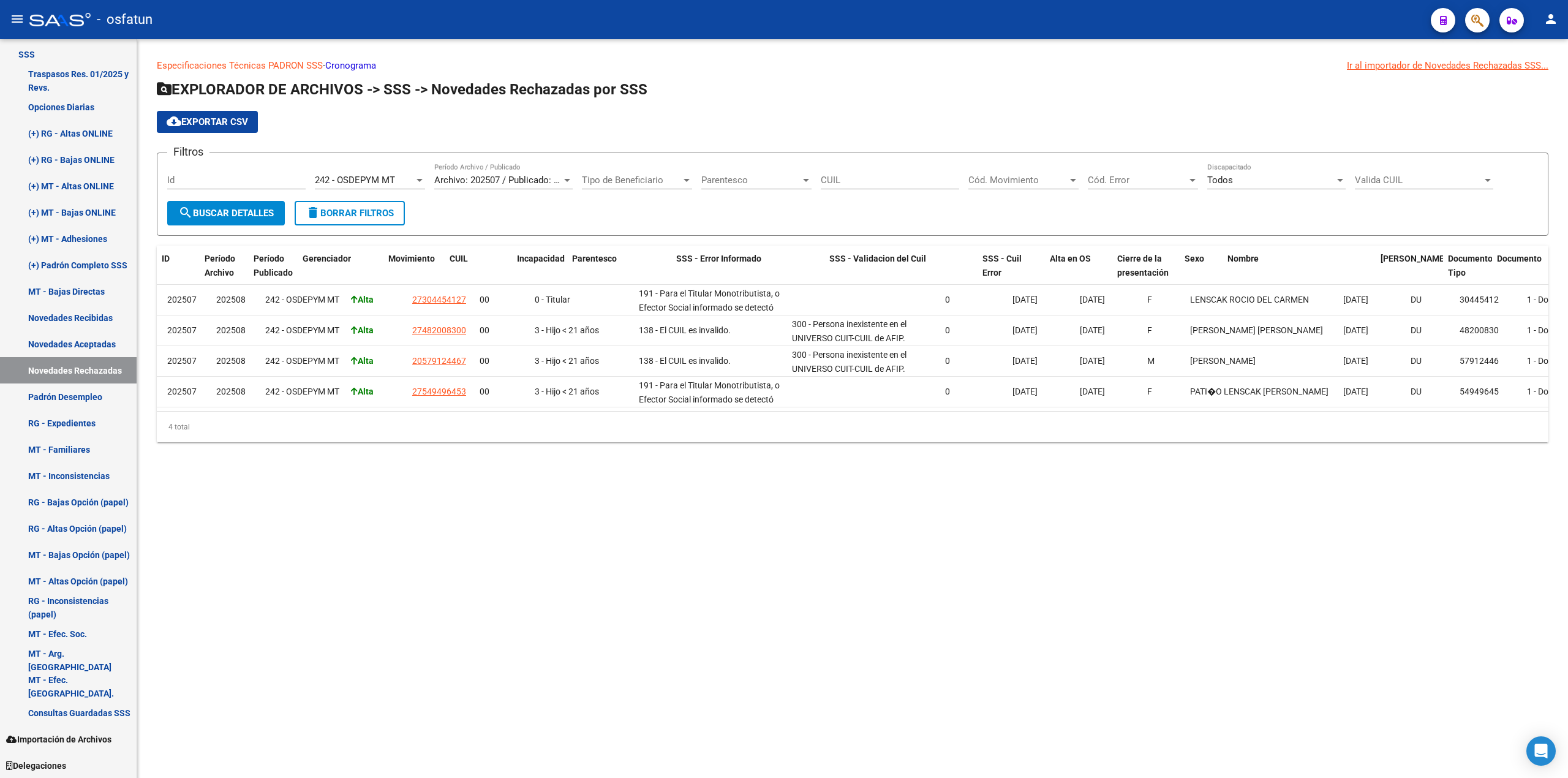
scroll to position [0, 0]
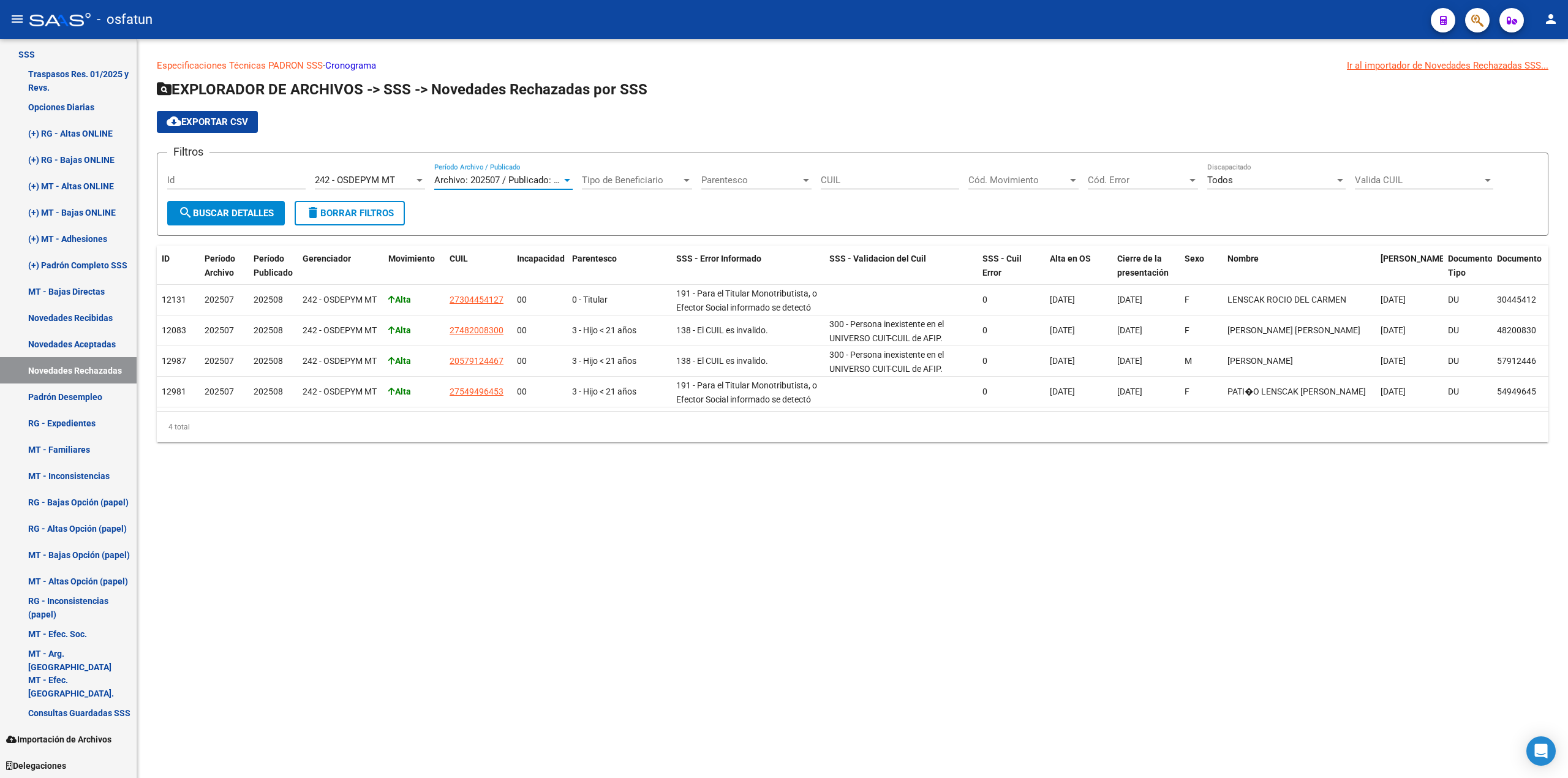
click at [551, 177] on span "Archivo: 202507 / Publicado: 202508" at bounding box center [508, 180] width 149 height 11
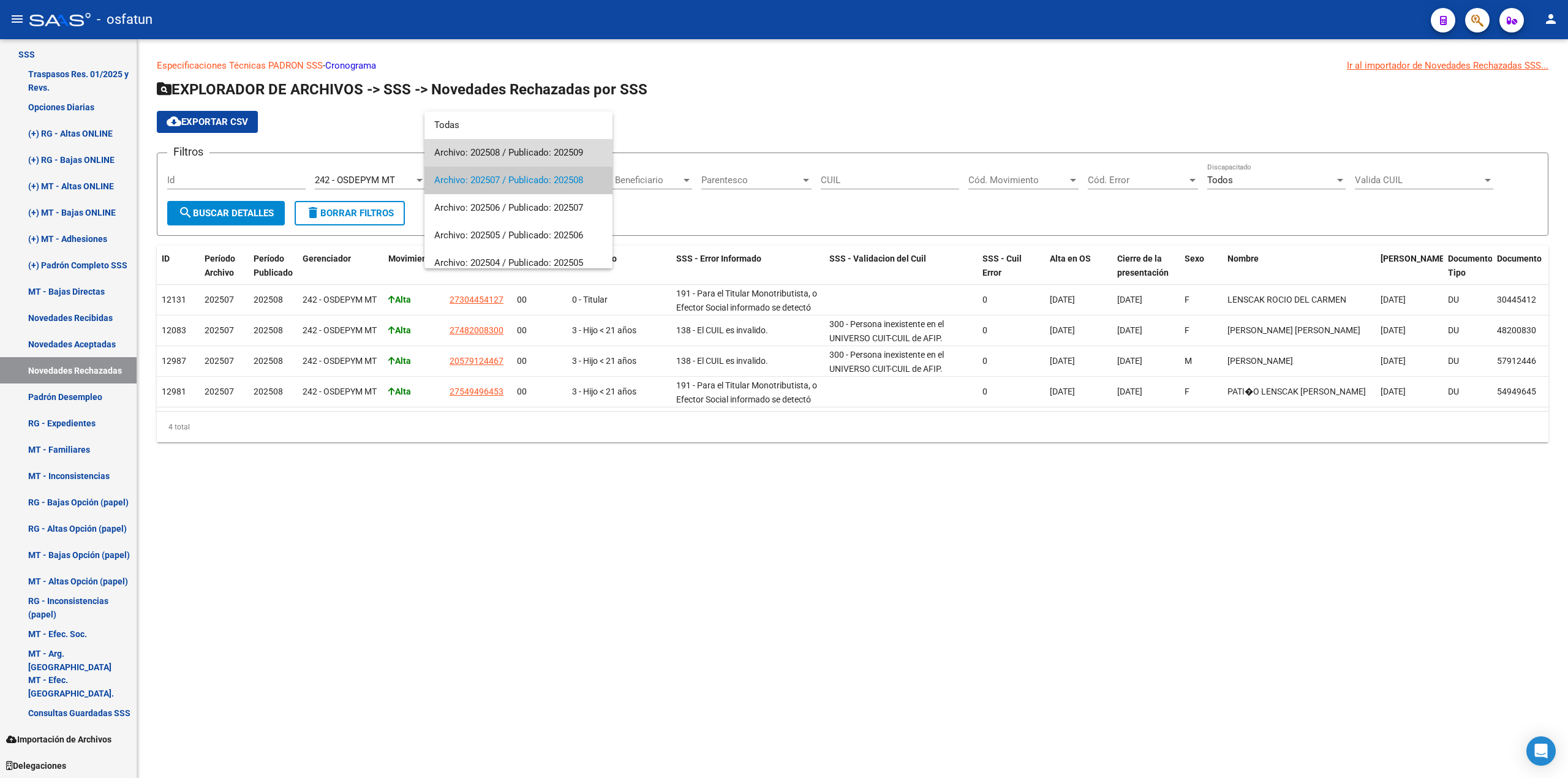
click at [535, 155] on span "Archivo: 202508 / Publicado: 202509" at bounding box center [518, 153] width 169 height 28
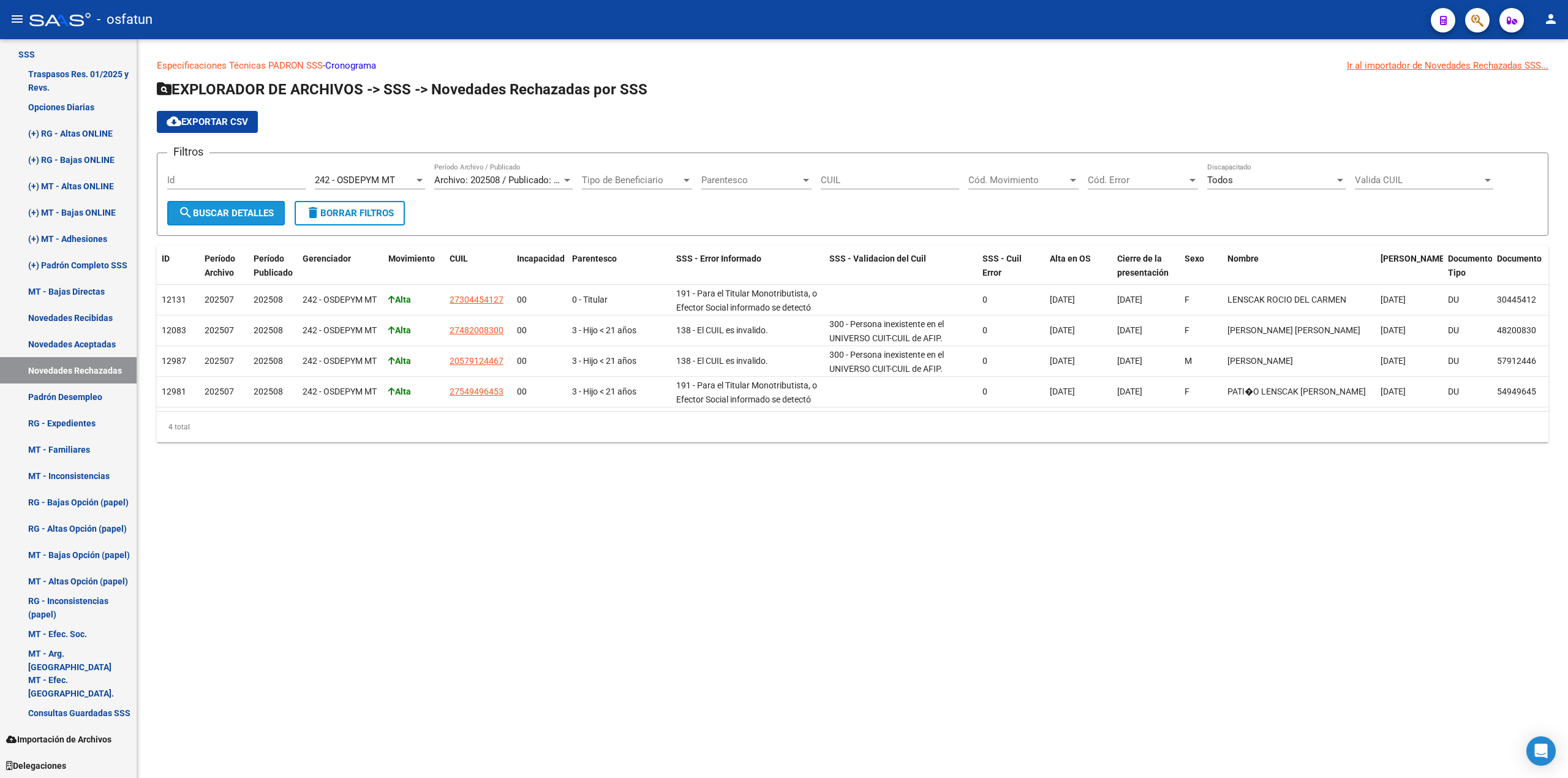
click at [182, 211] on mat-icon "search" at bounding box center [186, 213] width 14 height 14
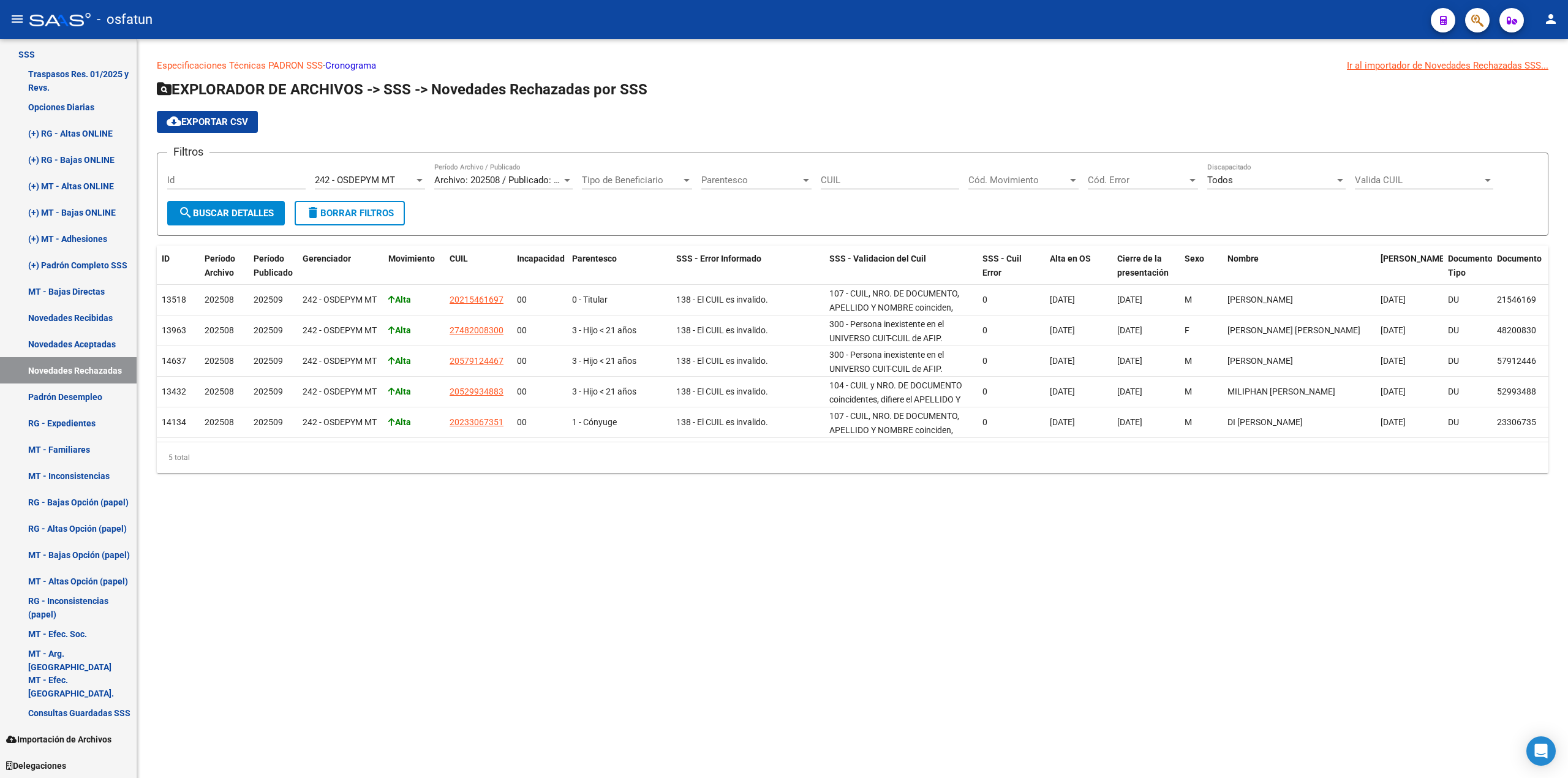
click at [575, 179] on div "Filtros Id 242 - OSDEPYM MT Seleccionar Gerenciador Archivo: 202508 / Publicado…" at bounding box center [852, 182] width 1371 height 38
click at [561, 180] on div "Archivo: 202508 / Publicado: 202509" at bounding box center [503, 180] width 138 height 11
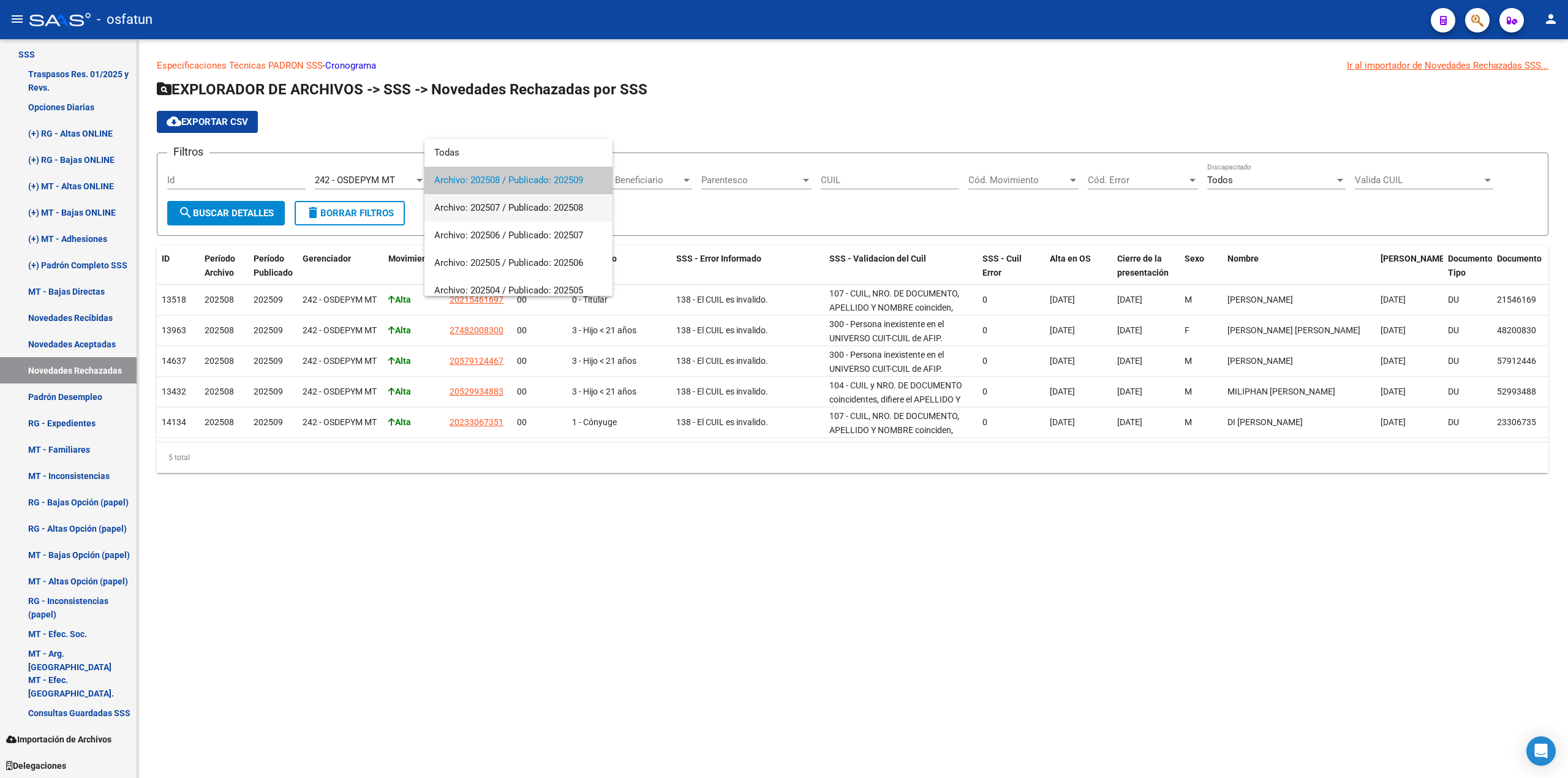
click at [548, 209] on span "Archivo: 202507 / Publicado: 202508" at bounding box center [518, 208] width 169 height 28
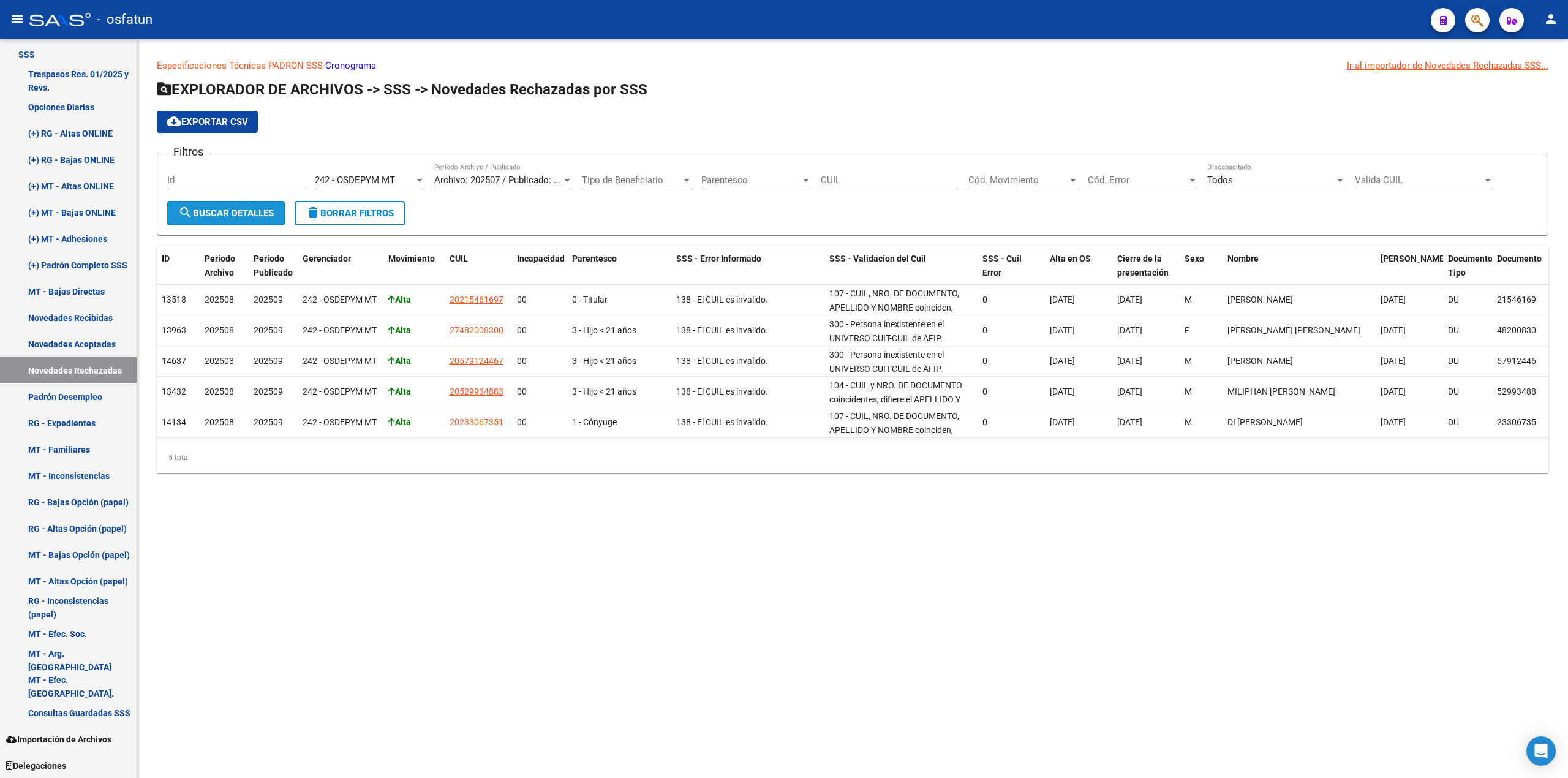
click at [228, 218] on span "search Buscar Detalles" at bounding box center [226, 213] width 96 height 11
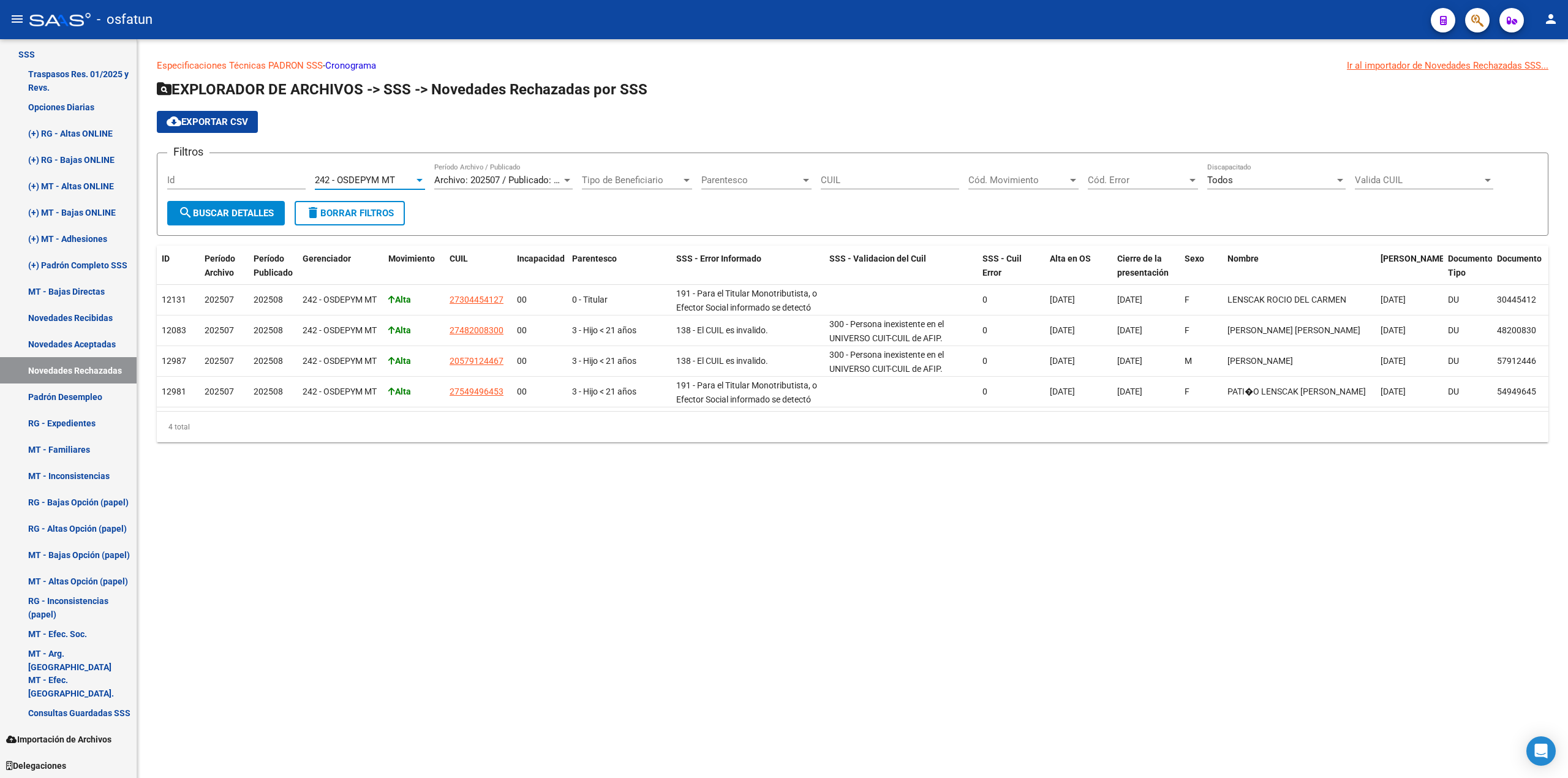
click at [415, 180] on div "242 - OSDEPYM MT" at bounding box center [370, 180] width 110 height 11
click at [390, 205] on span "236 - O S D E P Y M" at bounding box center [400, 198] width 171 height 28
click at [228, 217] on span "search Buscar Detalles" at bounding box center [226, 213] width 96 height 11
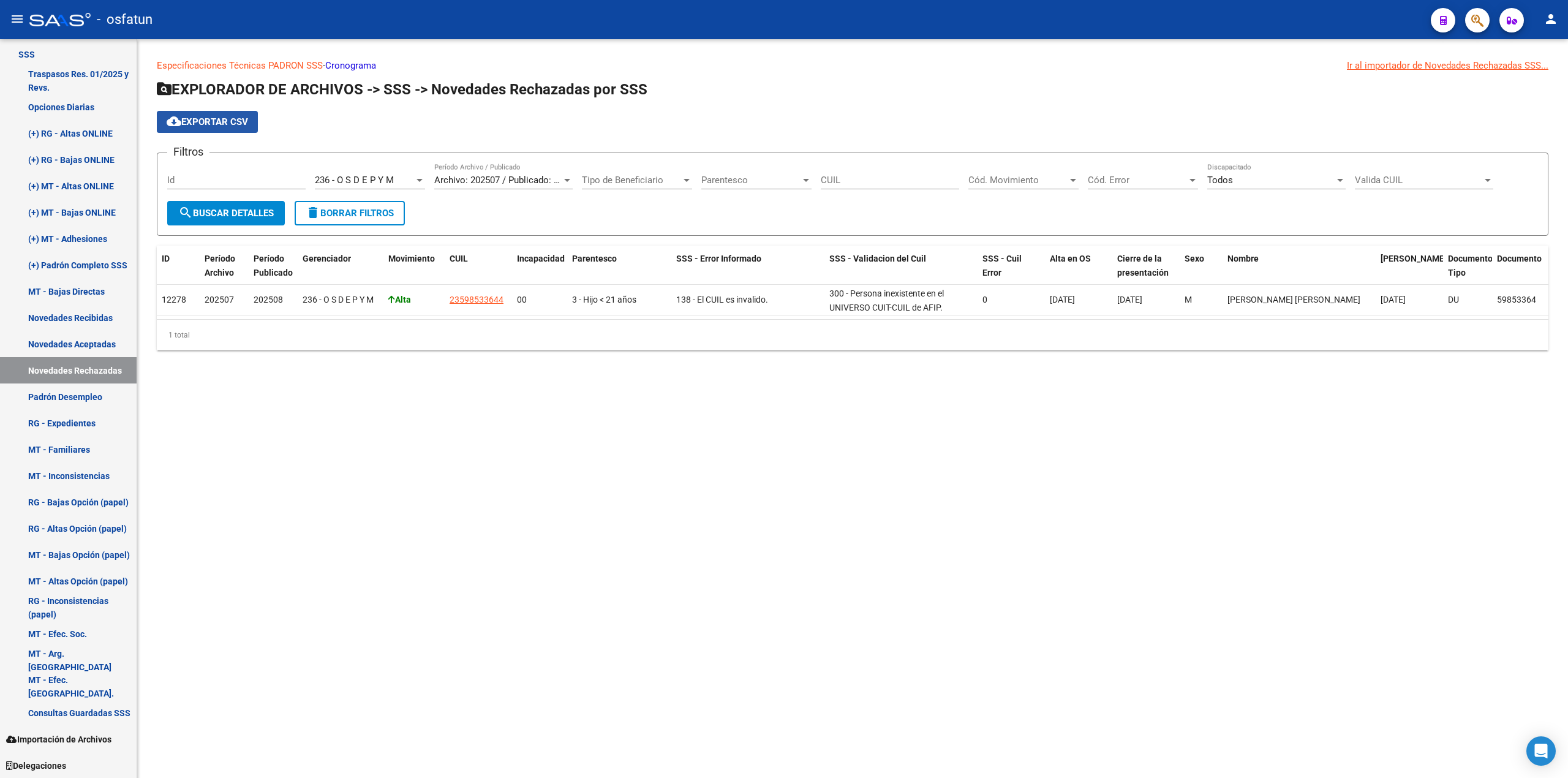
click at [191, 116] on span "cloud_download Exportar CSV" at bounding box center [207, 121] width 81 height 11
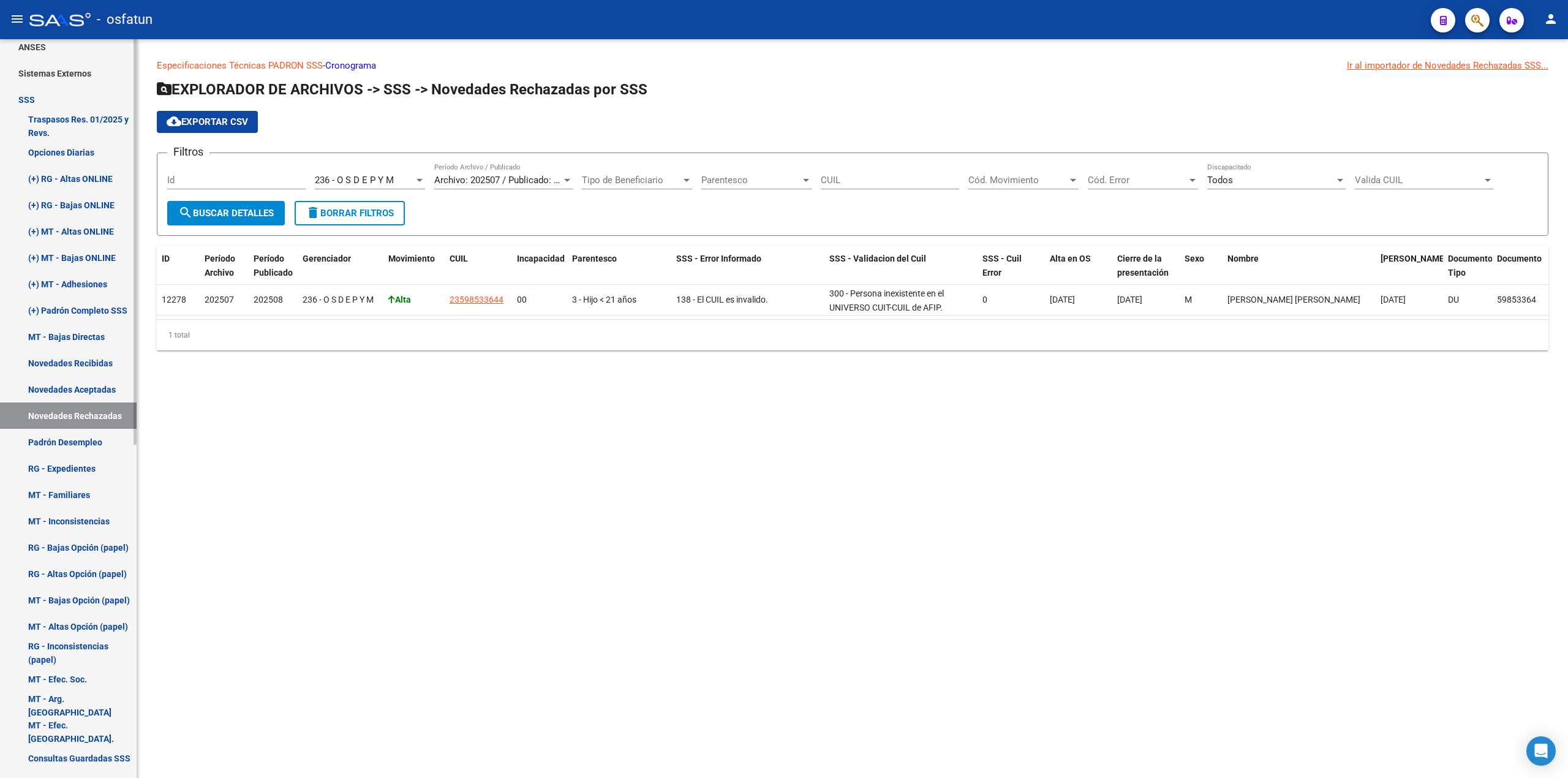
scroll to position [527, 0]
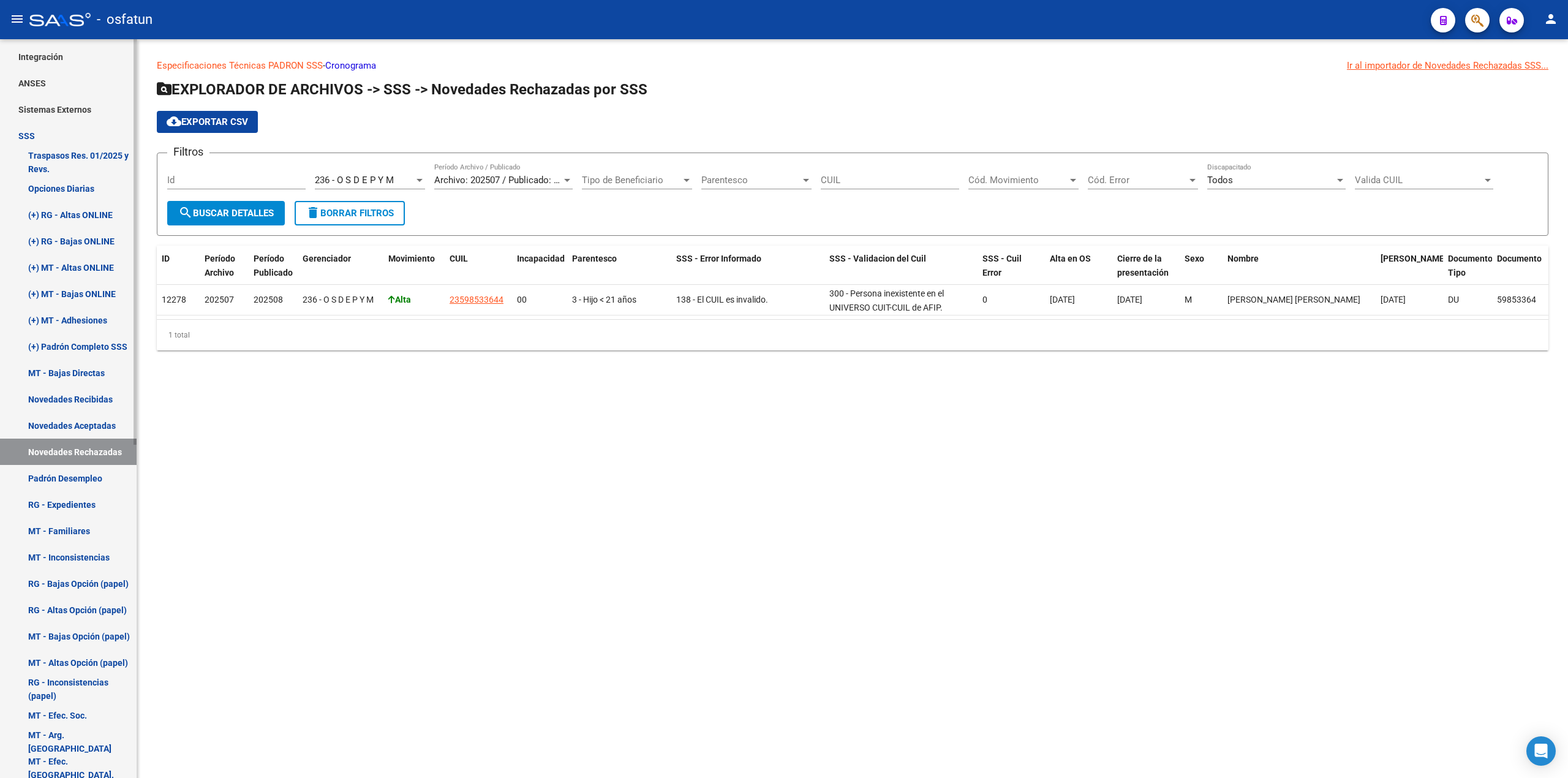
click at [94, 346] on link "(+) Padrón Completo SSS" at bounding box center [68, 346] width 136 height 26
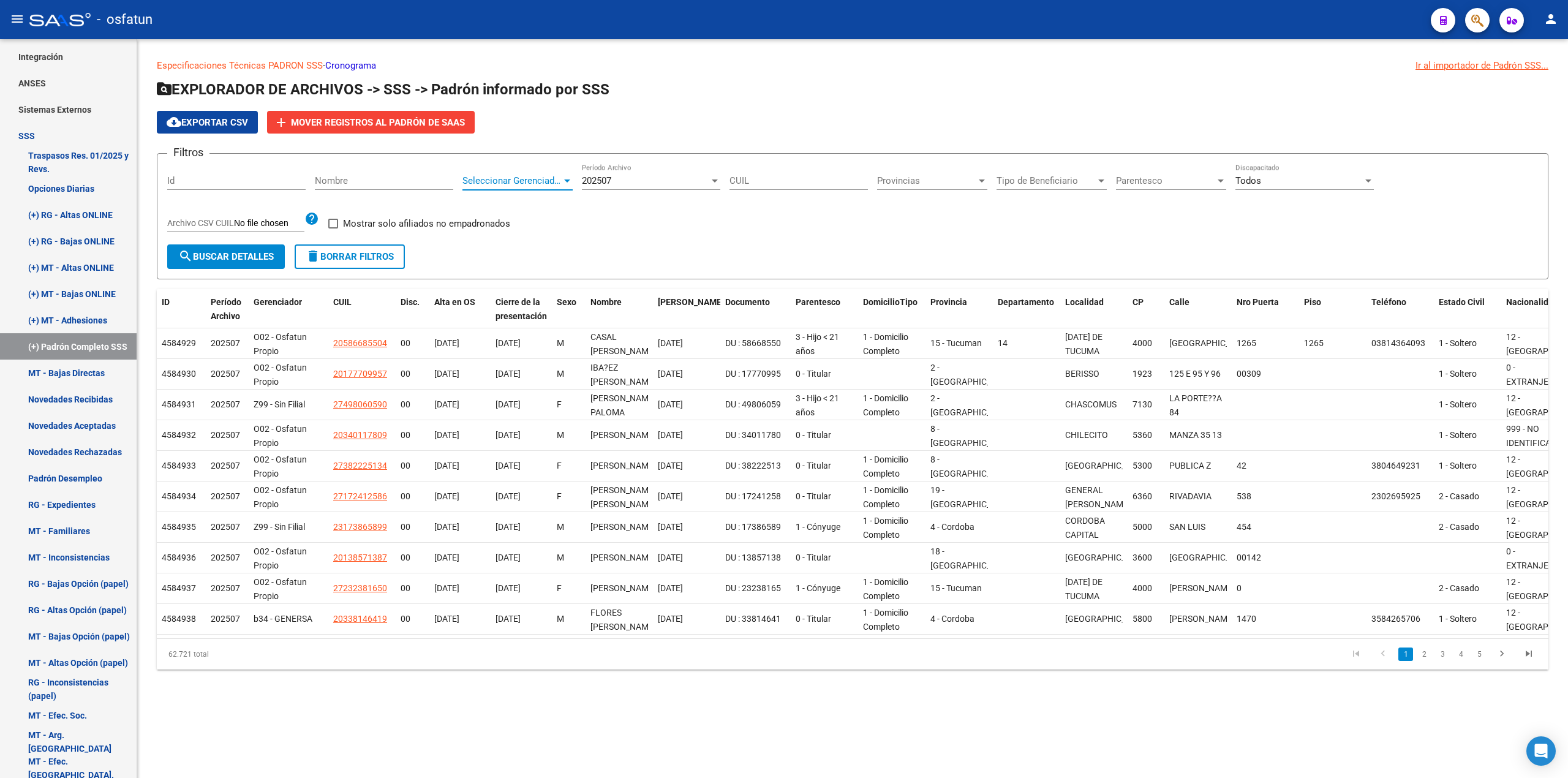
click at [564, 179] on div at bounding box center [567, 180] width 11 height 10
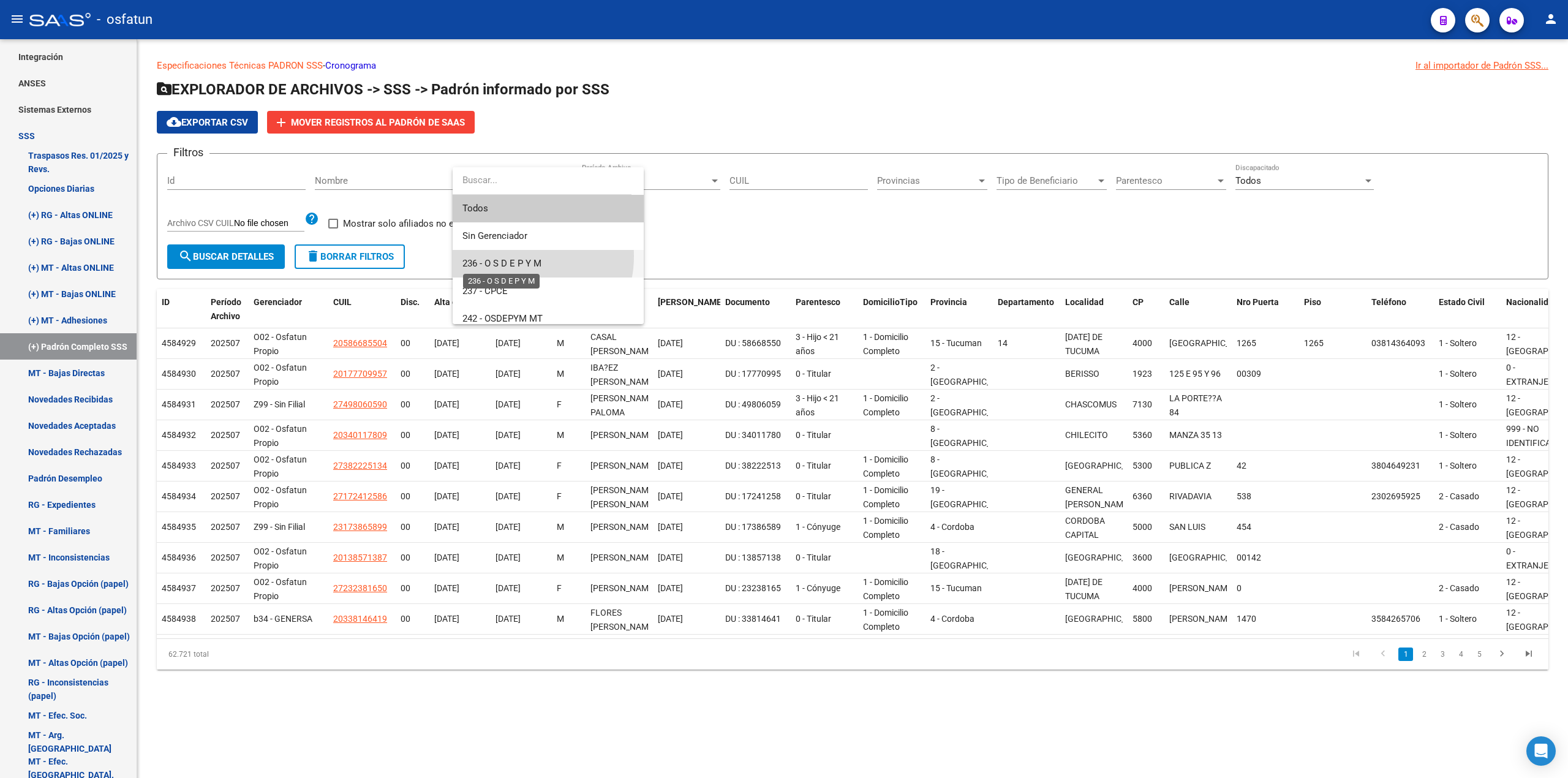
click at [517, 258] on span "236 - O S D E P Y M" at bounding box center [502, 263] width 79 height 11
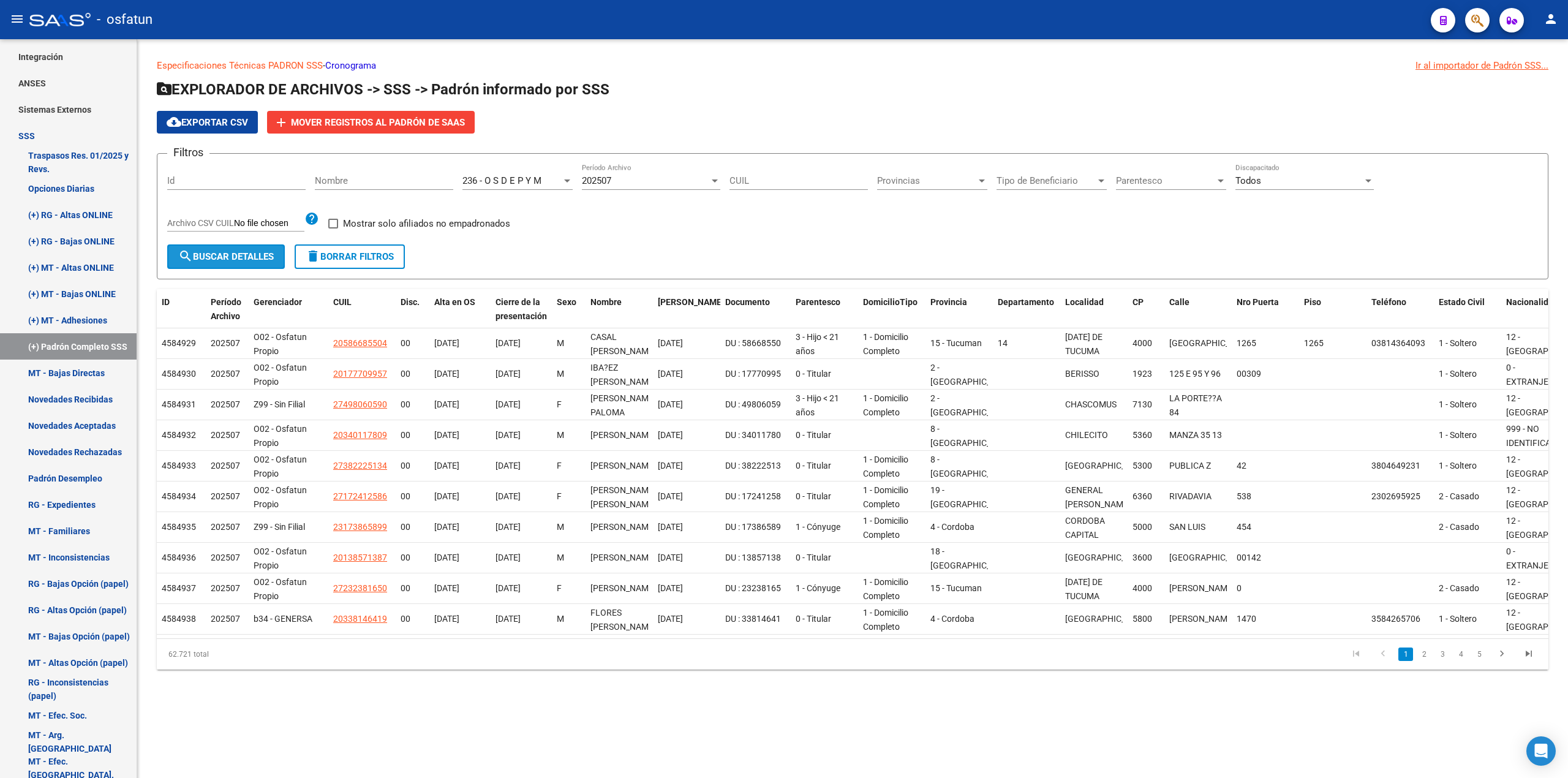
click at [250, 249] on button "search Buscar Detalles" at bounding box center [226, 256] width 117 height 24
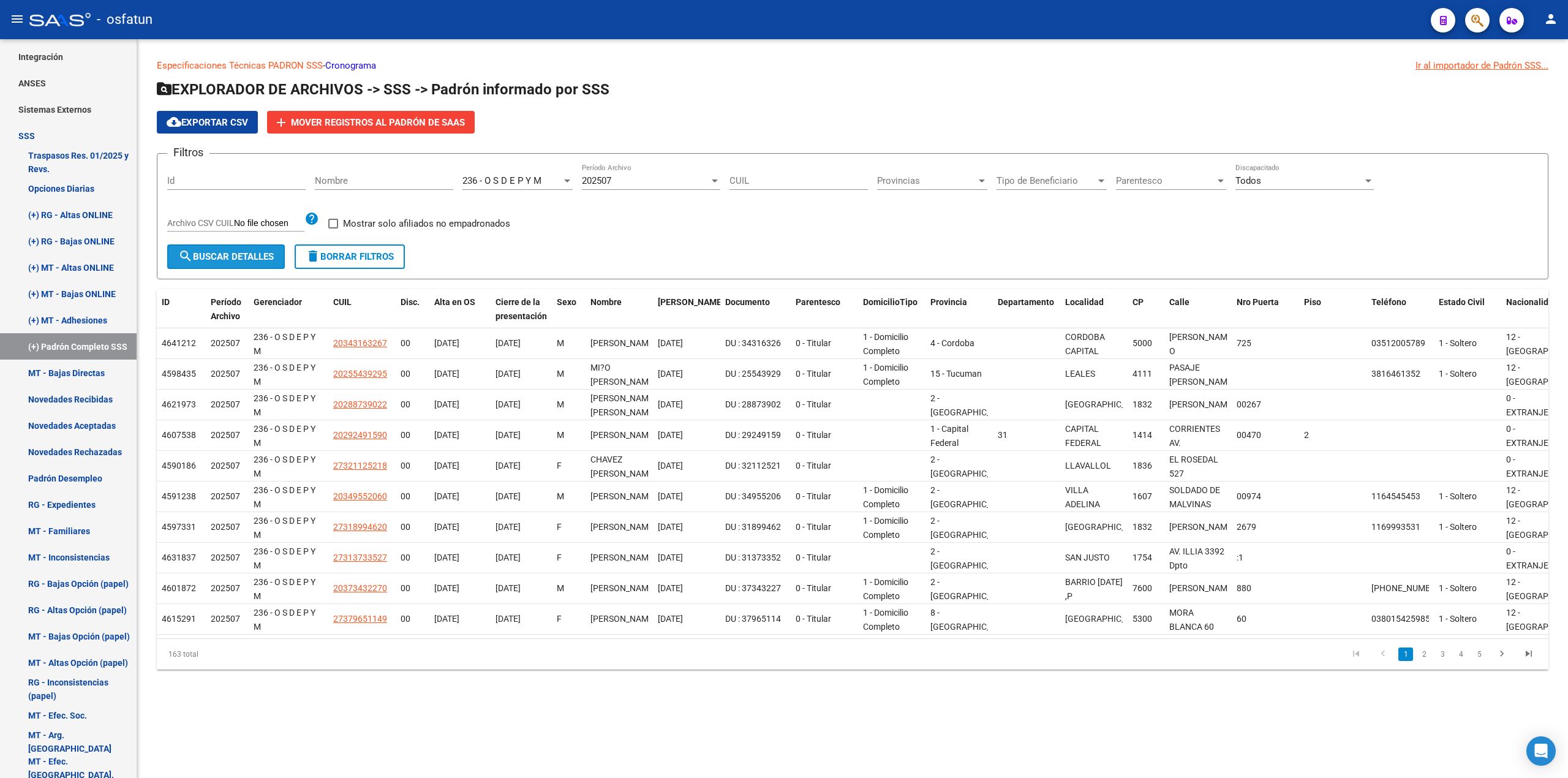
click at [253, 250] on button "search Buscar Detalles" at bounding box center [226, 256] width 117 height 24
click at [713, 180] on div at bounding box center [714, 181] width 6 height 3
drag, startPoint x: 630, startPoint y: 172, endPoint x: 615, endPoint y: 180, distance: 17.0
click at [629, 174] on span "202507" at bounding box center [651, 181] width 138 height 28
click at [230, 255] on span "search Buscar Detalles" at bounding box center [226, 256] width 96 height 11
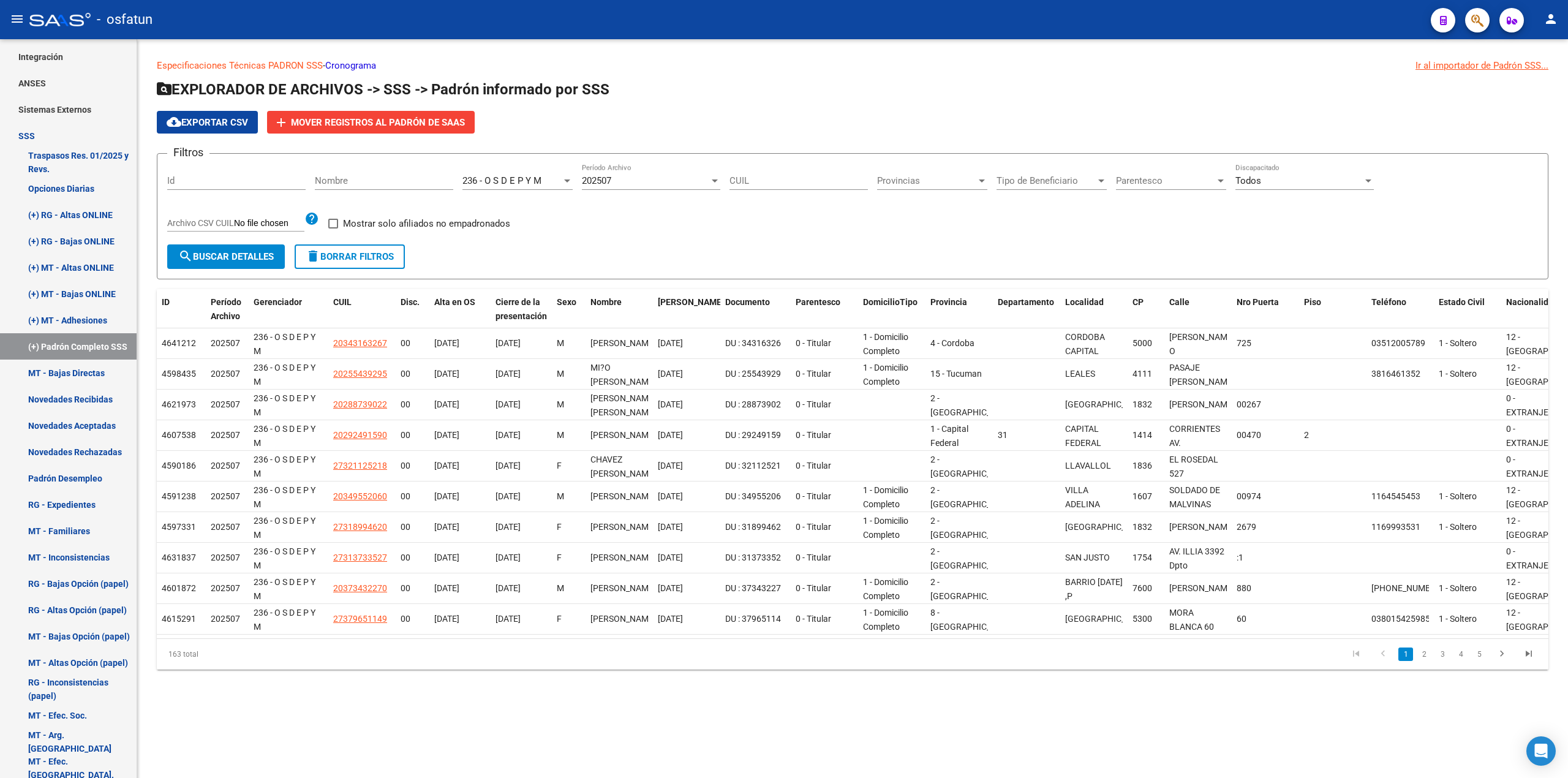
click at [708, 182] on div "202507" at bounding box center [646, 180] width 127 height 11
click at [668, 208] on span "202506" at bounding box center [651, 209] width 138 height 28
click at [260, 253] on span "search Buscar Detalles" at bounding box center [226, 256] width 96 height 11
click at [561, 180] on div "236 - O S D E P Y M" at bounding box center [512, 180] width 99 height 11
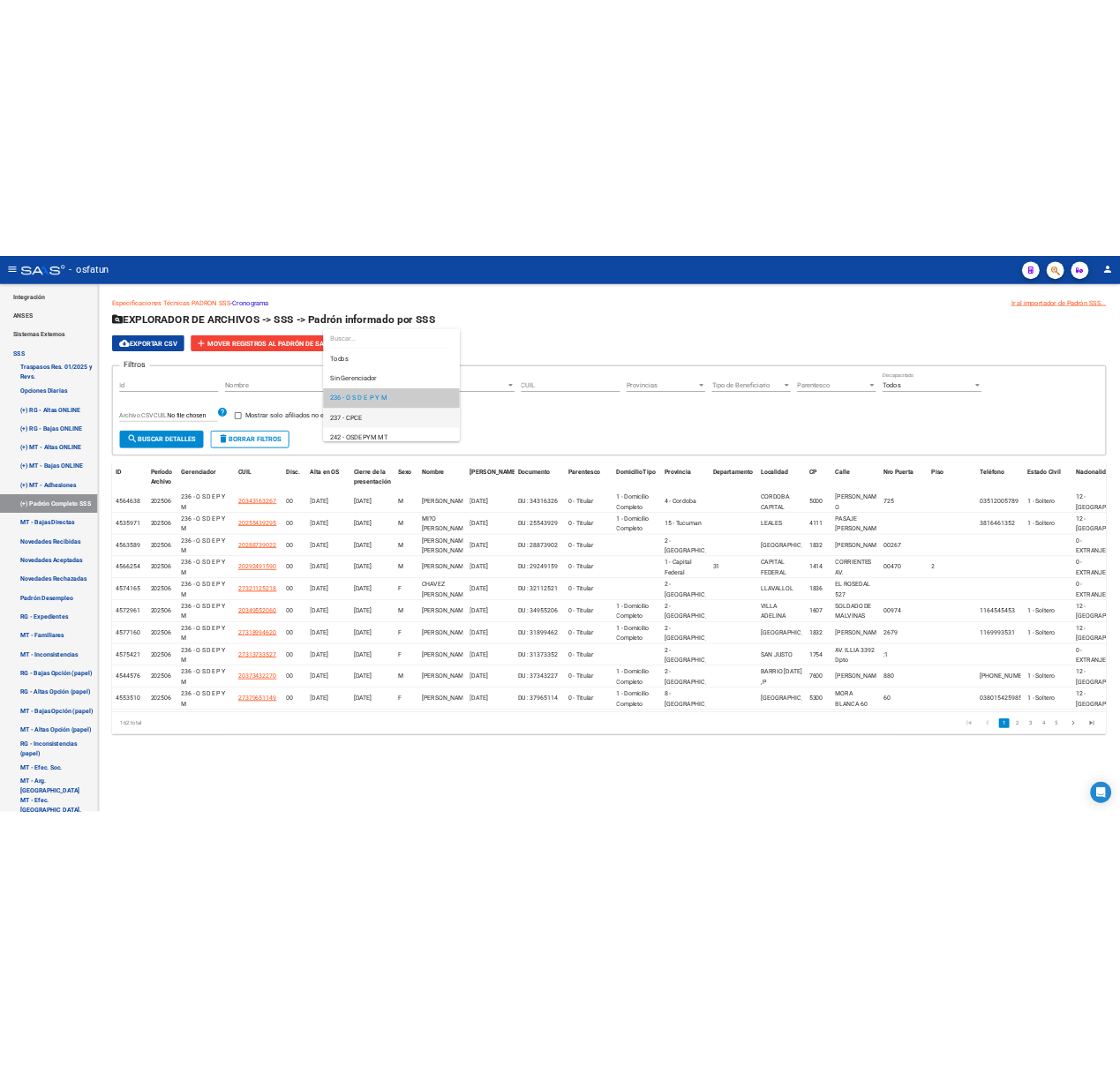
scroll to position [26, 0]
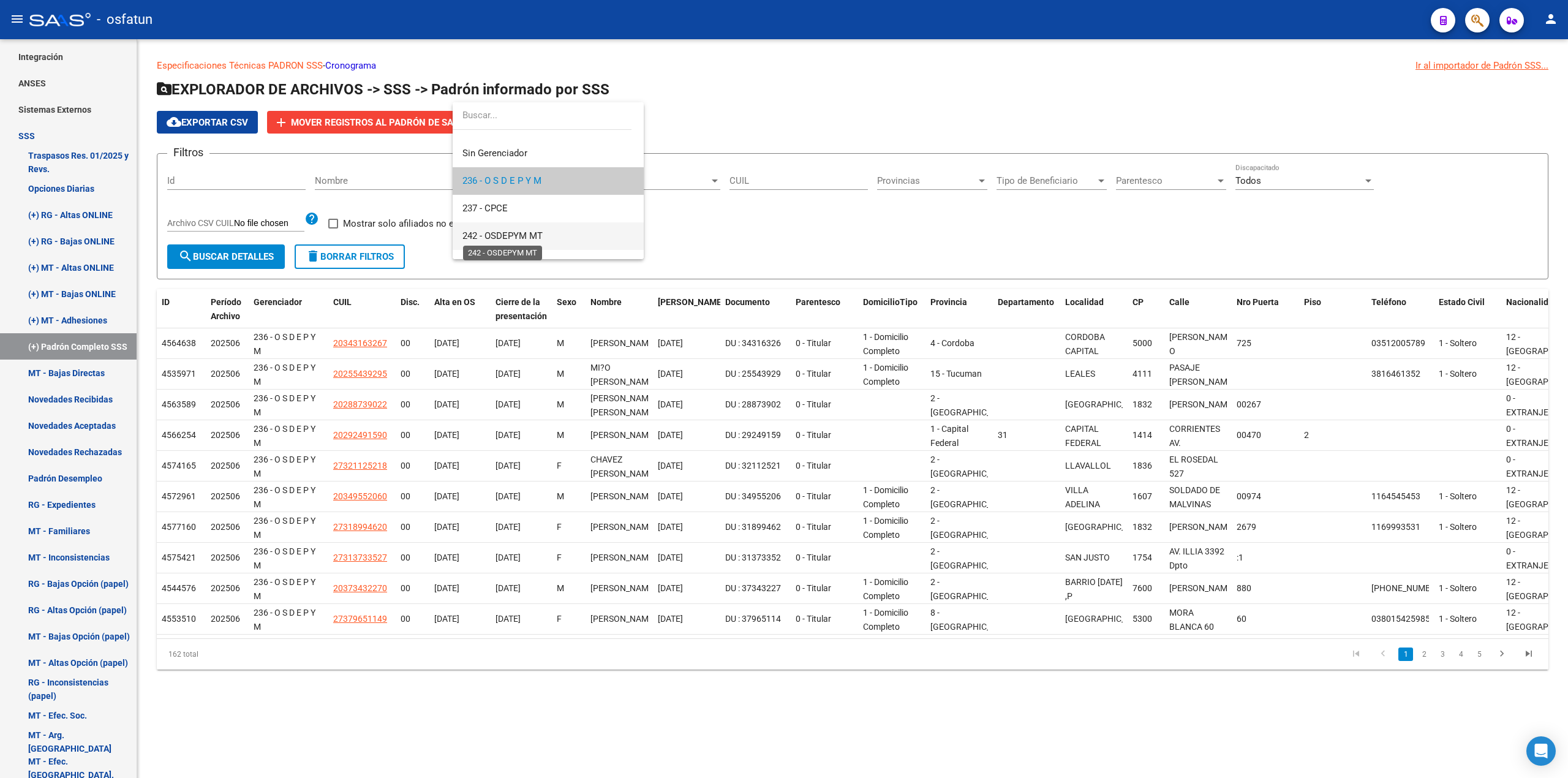
click at [527, 236] on span "242 - OSDEPYM MT" at bounding box center [503, 235] width 80 height 11
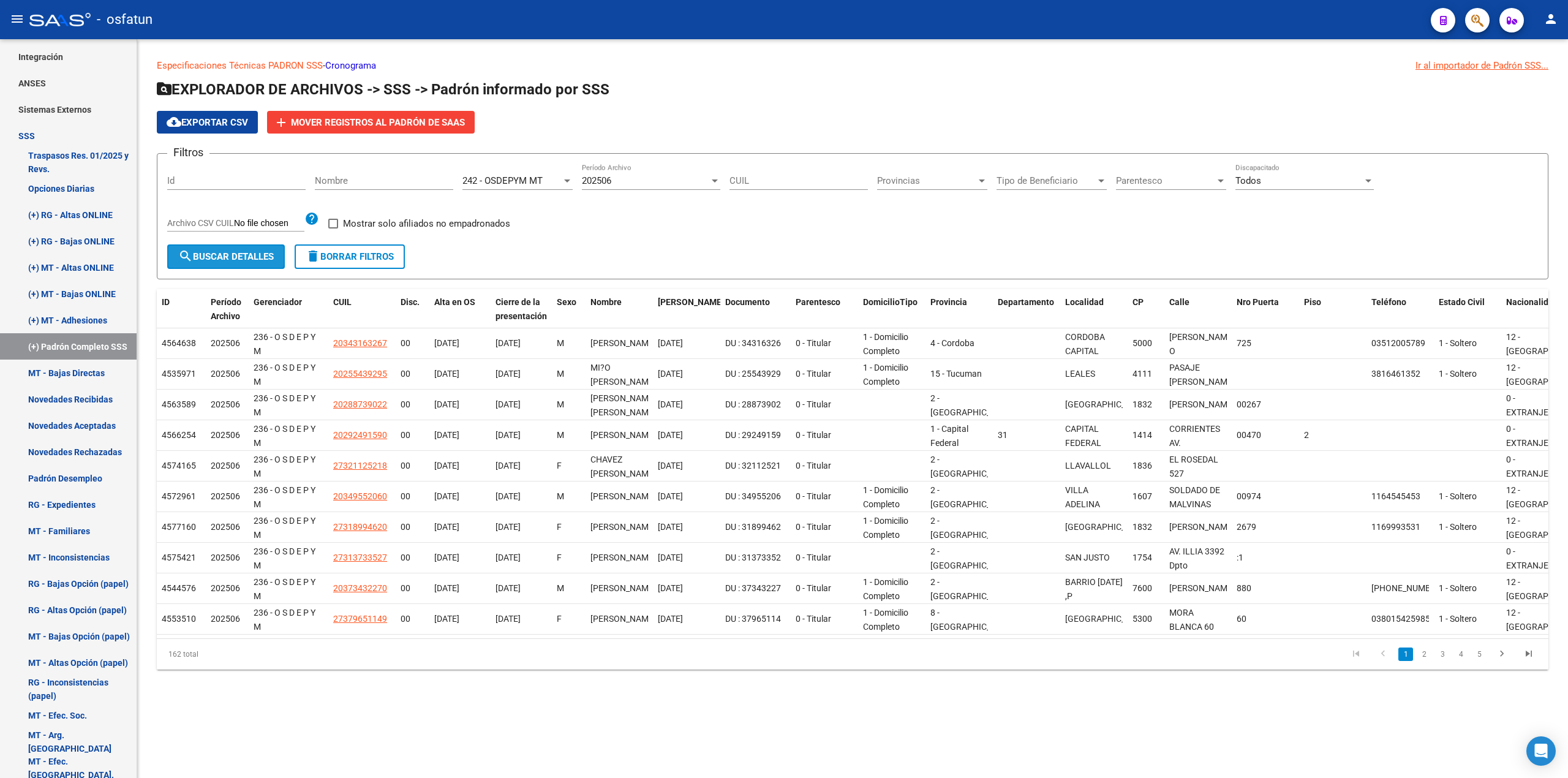
click at [278, 251] on button "search Buscar Detalles" at bounding box center [226, 256] width 117 height 24
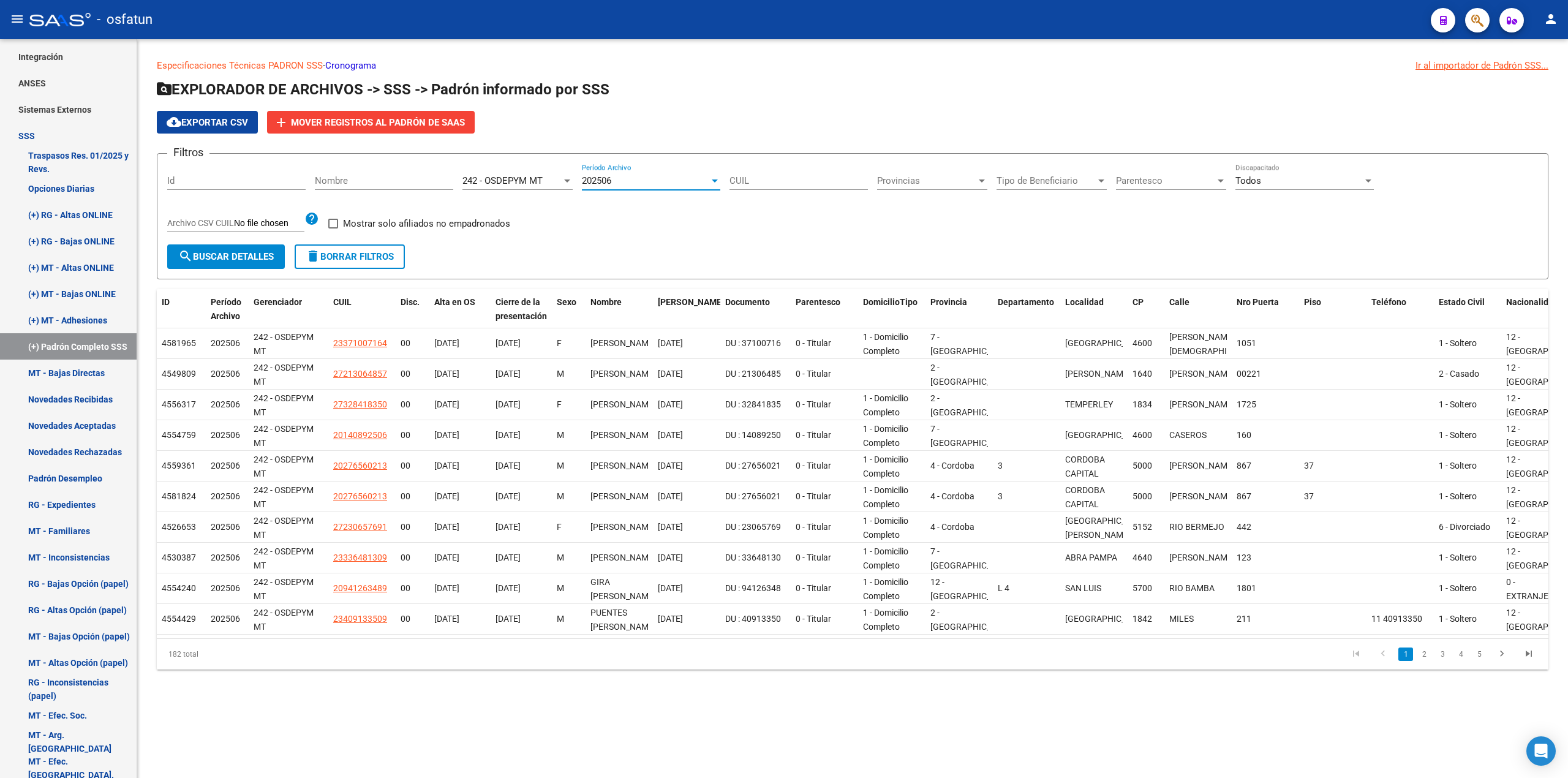
click at [719, 175] on div "202506" at bounding box center [651, 180] width 138 height 11
click at [676, 151] on span "202507" at bounding box center [651, 154] width 138 height 28
click at [209, 255] on span "search Buscar Detalles" at bounding box center [226, 256] width 96 height 11
click at [721, 178] on div "Filtros Id Nombre 242 - OSDEPYM MT Seleccionar Gerenciador 202507 Período Archi…" at bounding box center [852, 203] width 1371 height 81
click at [718, 178] on div at bounding box center [714, 180] width 11 height 10
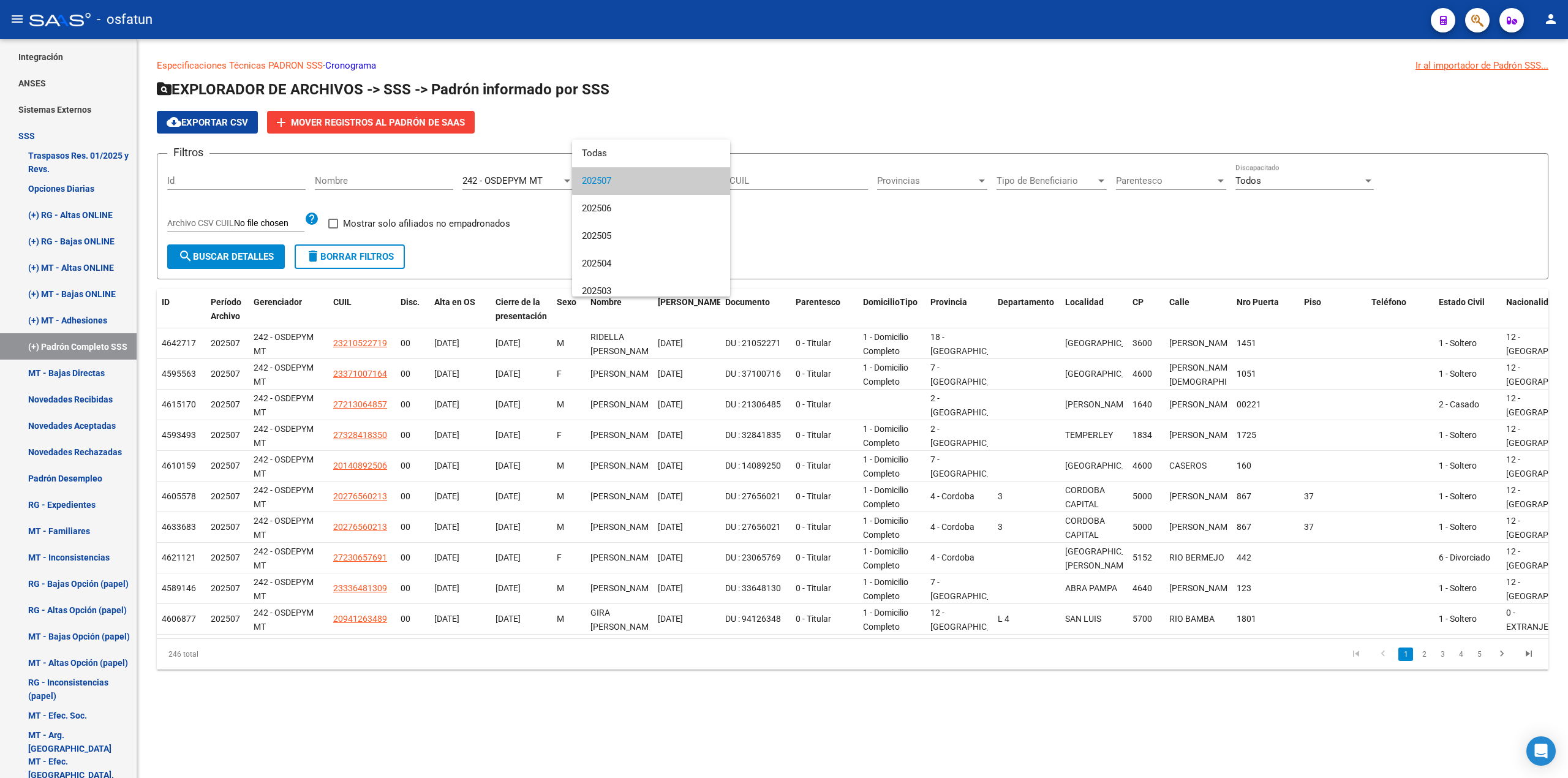
click at [658, 181] on span "202507" at bounding box center [651, 181] width 138 height 28
click at [706, 181] on div "202507" at bounding box center [646, 180] width 127 height 11
click at [631, 162] on span "Todas" at bounding box center [651, 154] width 138 height 28
click at [667, 179] on span "Período Archivo" at bounding box center [646, 180] width 127 height 11
click at [642, 201] on span "202507" at bounding box center [651, 209] width 138 height 28
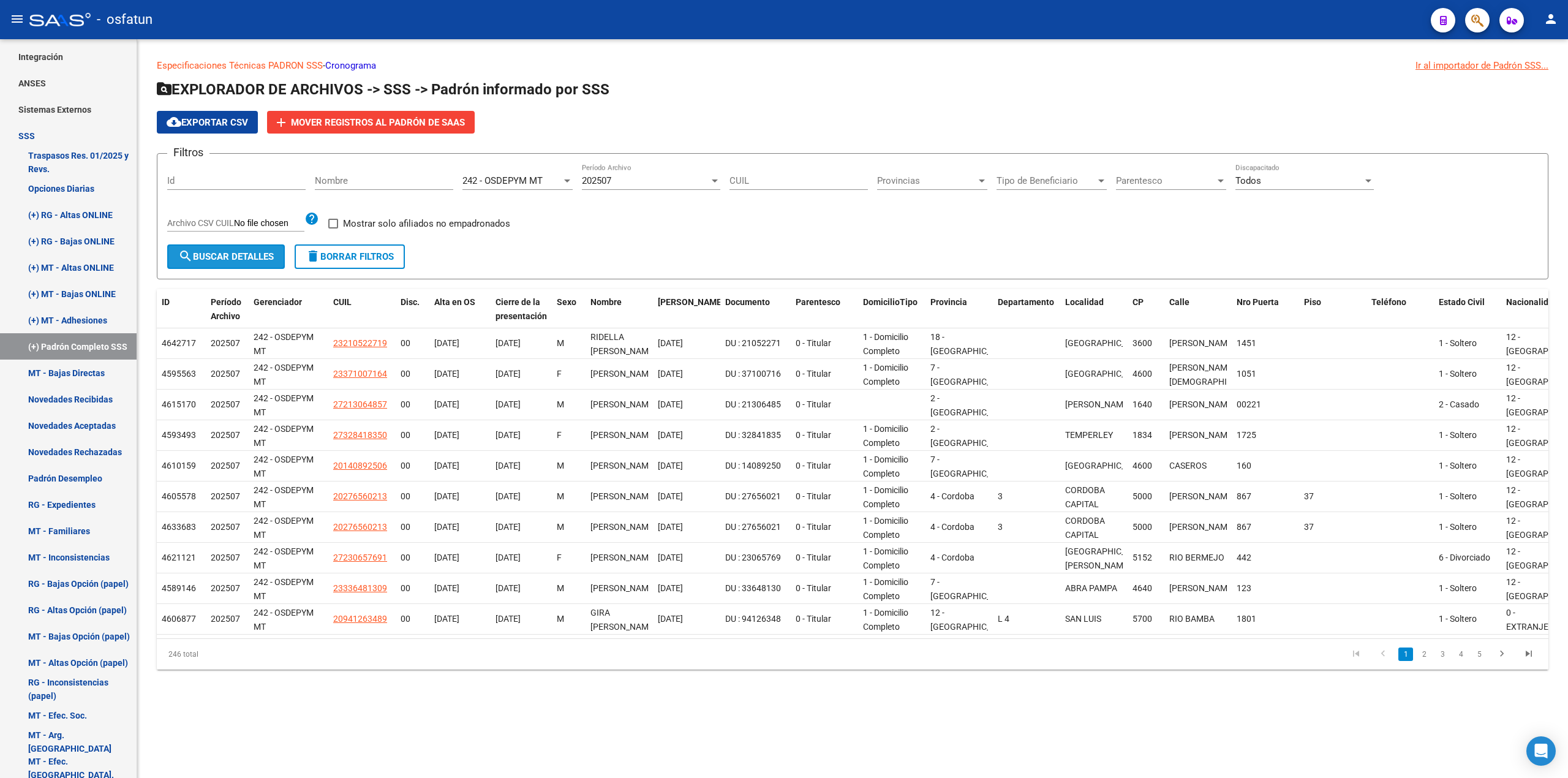
click at [195, 251] on span "search Buscar Detalles" at bounding box center [226, 256] width 96 height 11
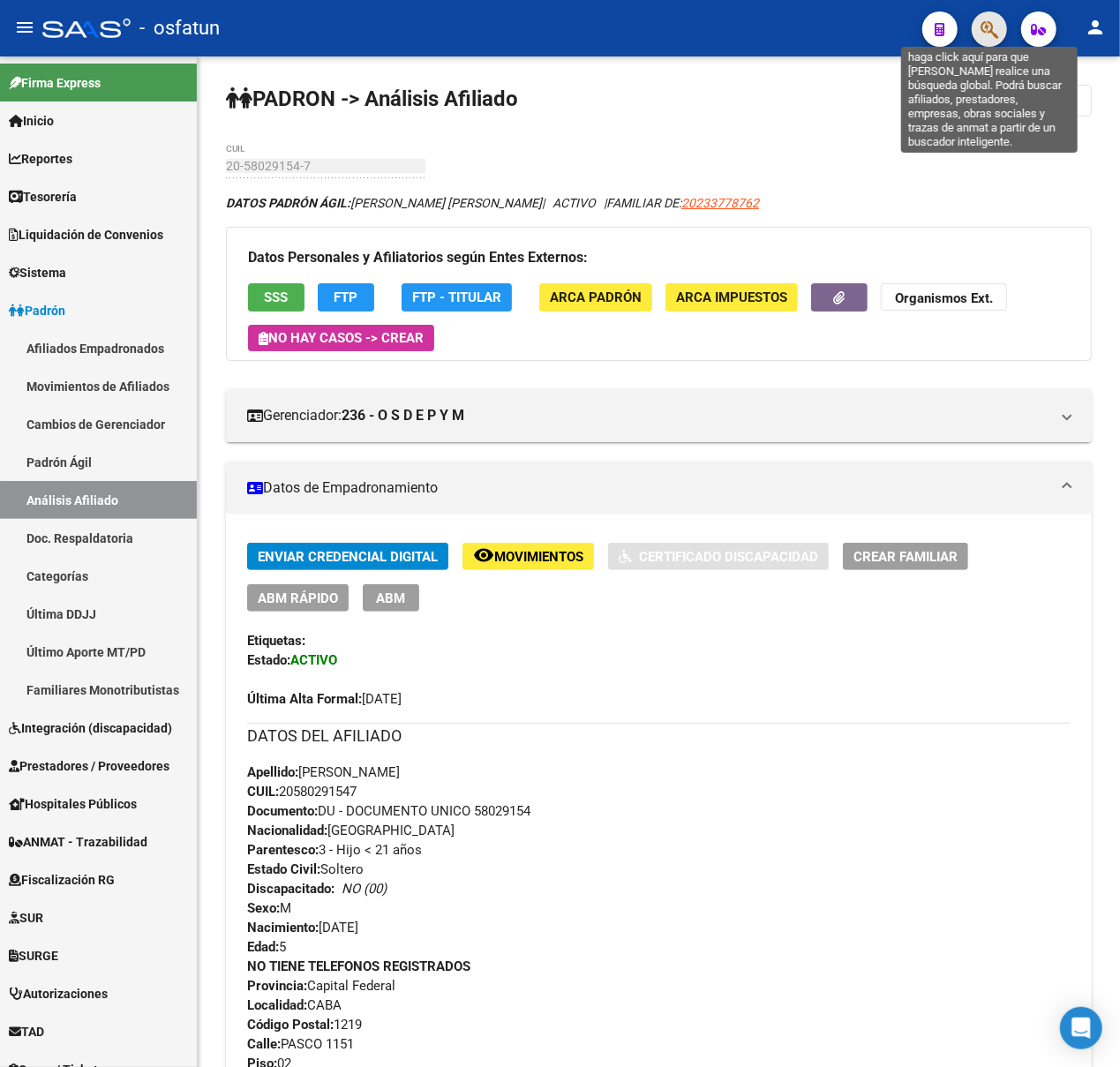
click at [993, 26] on icon "button" at bounding box center [989, 29] width 18 height 20
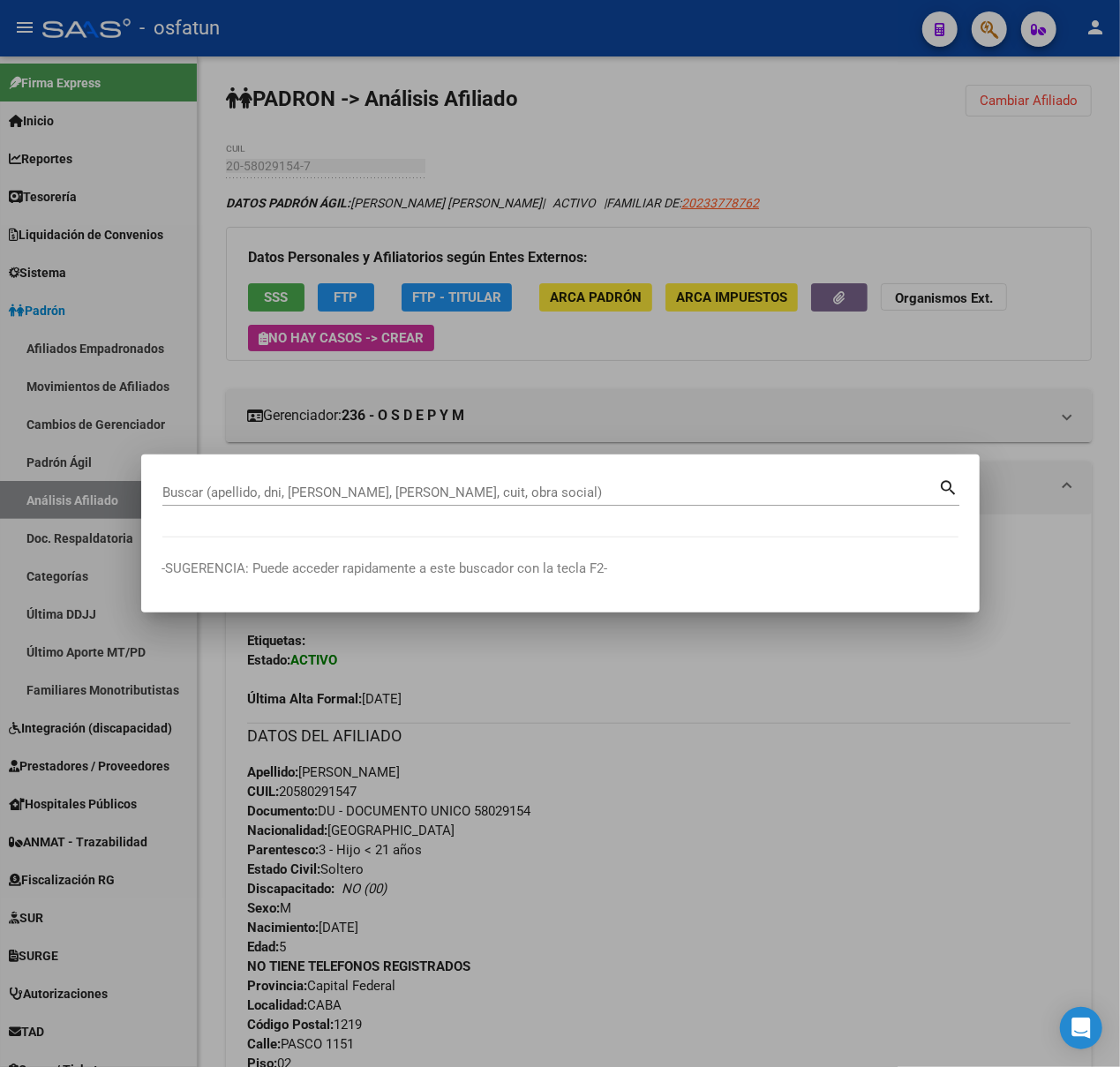
paste input "27379651149"
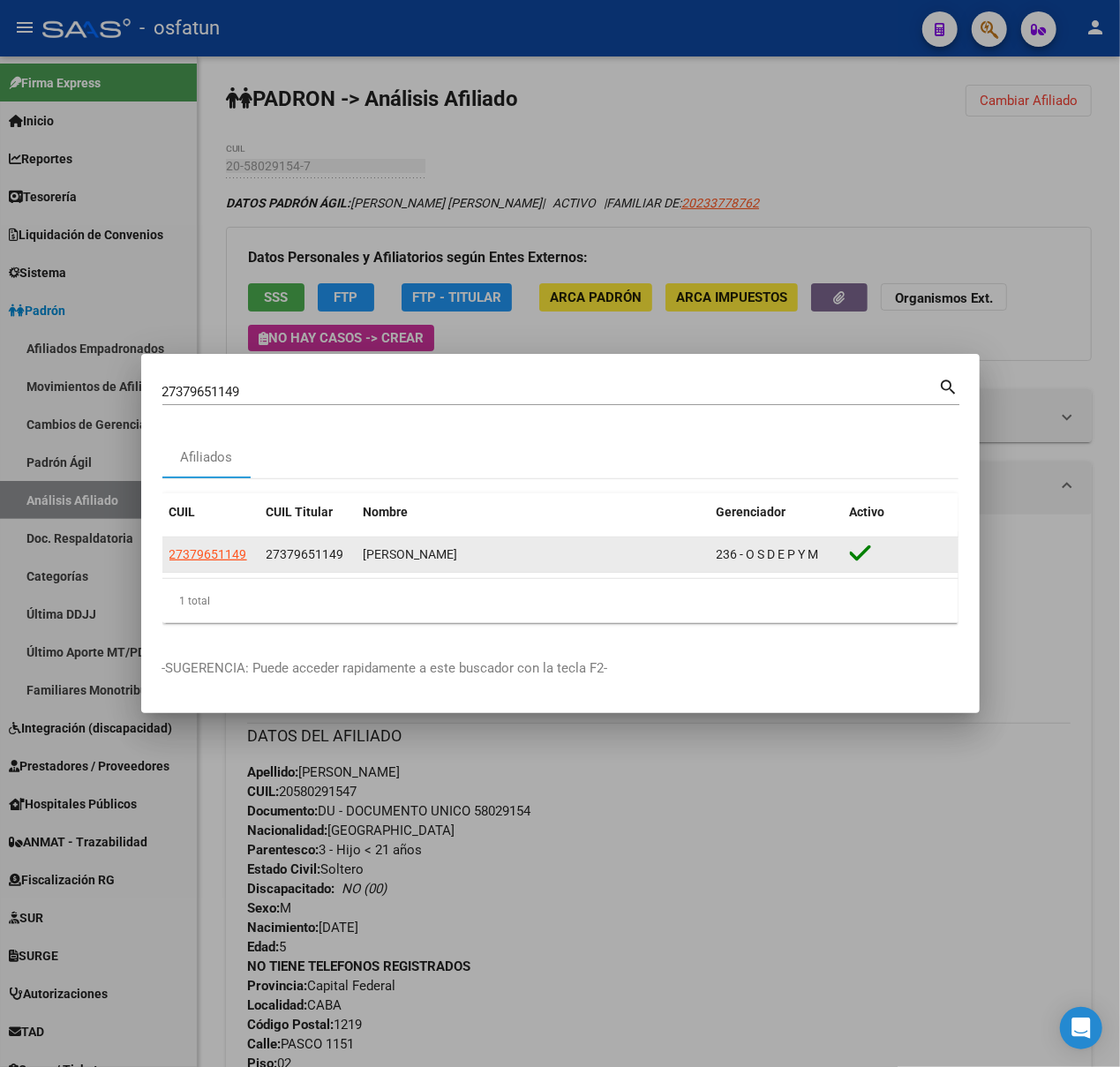
click at [424, 559] on div "[PERSON_NAME]" at bounding box center [533, 554] width 339 height 20
click at [422, 562] on div "[PERSON_NAME]" at bounding box center [533, 554] width 339 height 20
click at [227, 555] on span "27379651149" at bounding box center [208, 554] width 78 height 14
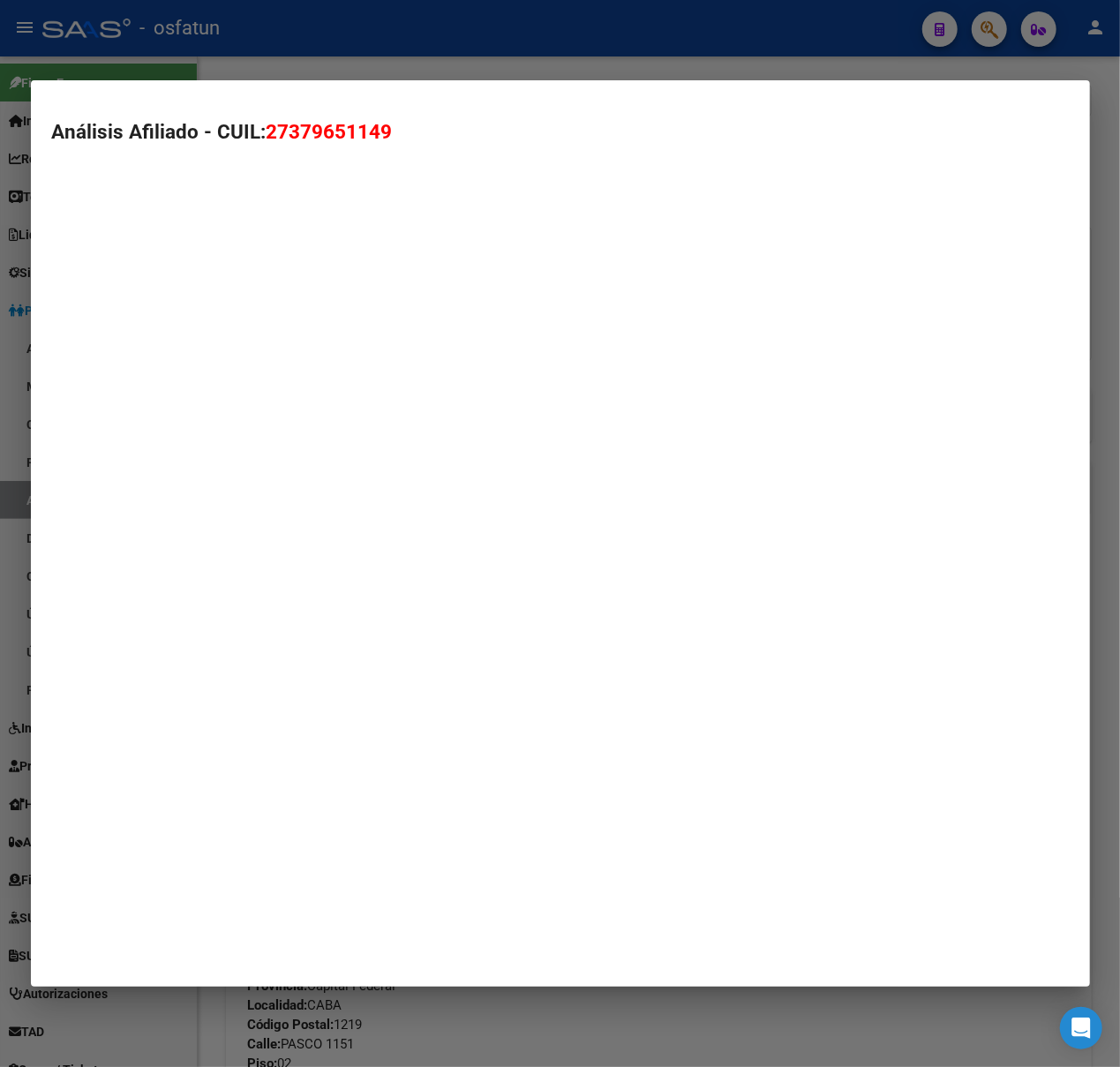
click at [227, 555] on mat-dialog-container "Análisis Afiliado - CUIL: 27379651149" at bounding box center [560, 534] width 1059 height 907
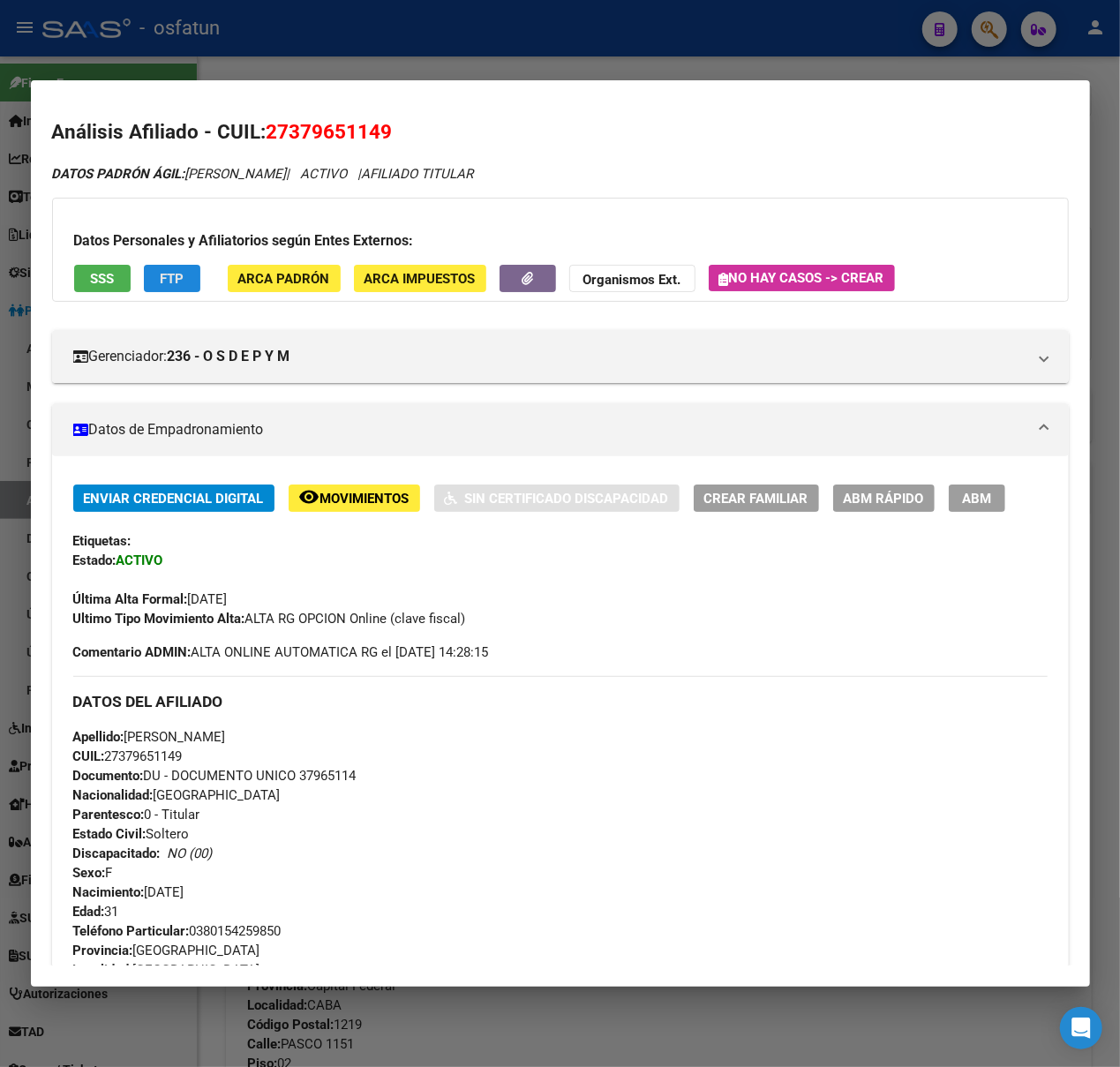
click at [164, 285] on span "FTP" at bounding box center [171, 279] width 24 height 16
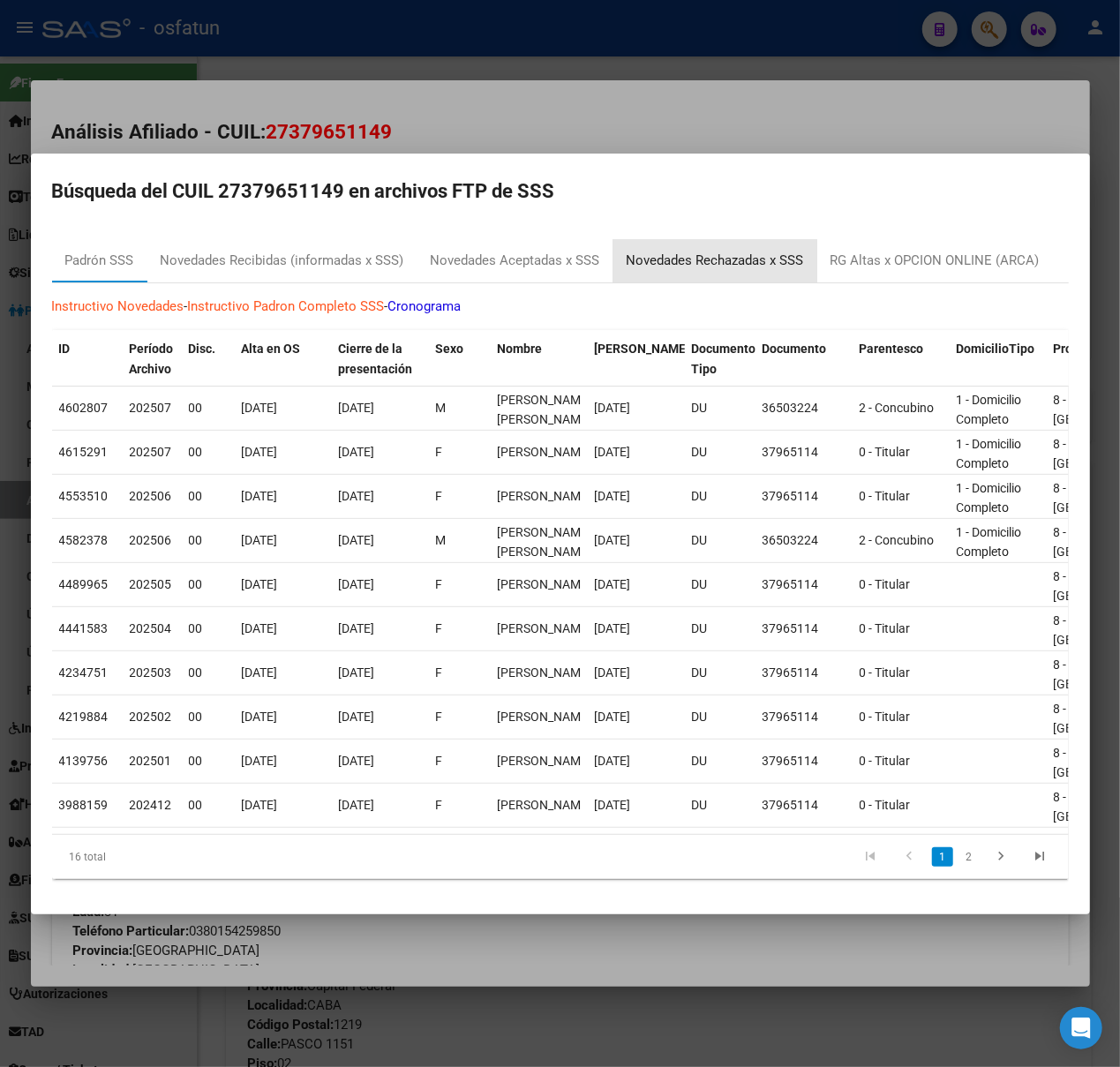
click at [698, 250] on div "Novedades Rechazadas x SSS" at bounding box center [715, 260] width 178 height 20
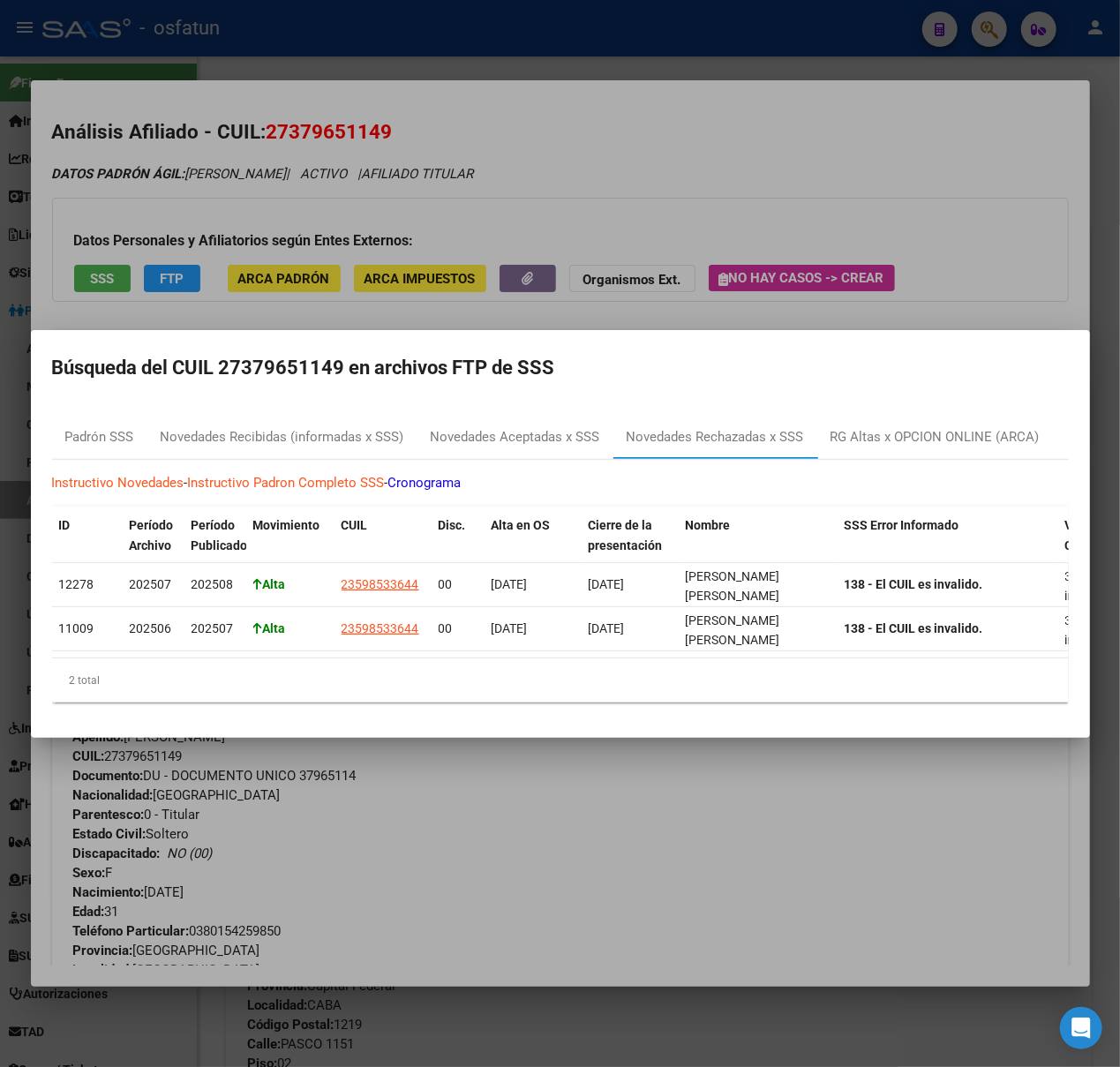
click at [596, 128] on div at bounding box center [560, 533] width 1120 height 1067
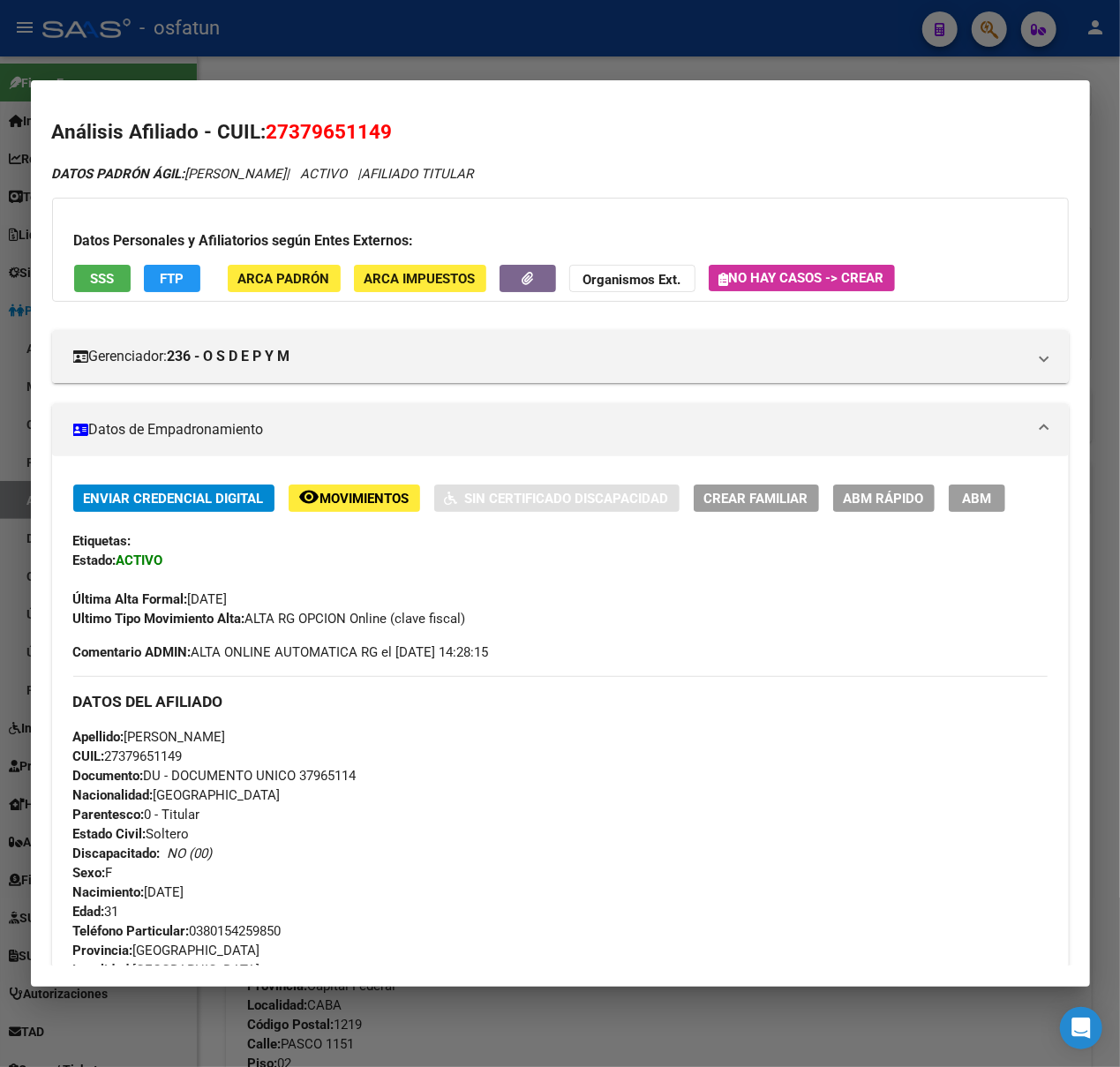
click at [393, 178] on icon "DATOS PADRÓN ÁGIL: GAMBOA BETIANA ANTONELA | ACTIVO | AFILIADO TITULAR" at bounding box center [263, 174] width 422 height 16
click at [894, 90] on mat-dialog-container "Análisis Afiliado - CUIL: 27379651149 DATOS PADRÓN ÁGIL: GAMBOA BETIANA ANTONEL…" at bounding box center [560, 534] width 1059 height 907
click at [640, 76] on div at bounding box center [560, 533] width 1120 height 1067
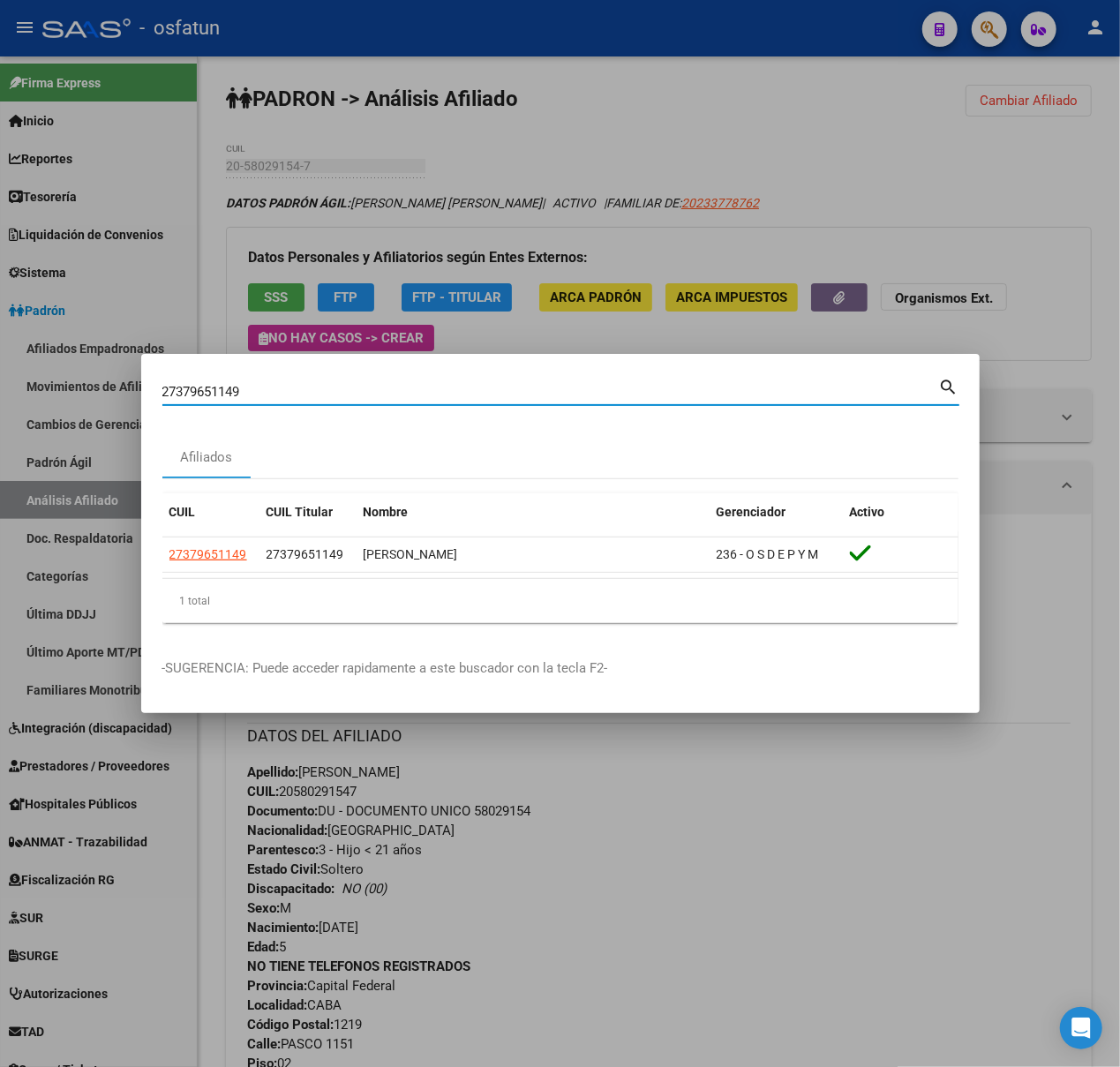
drag, startPoint x: 287, startPoint y: 389, endPoint x: 35, endPoint y: 387, distance: 252.0
click at [35, 387] on div "27379651149 Buscar (apellido, dni, cuil, nro traspaso, cuit, obra social) searc…" at bounding box center [560, 533] width 1120 height 1067
paste input "59853364"
type input "59853364"
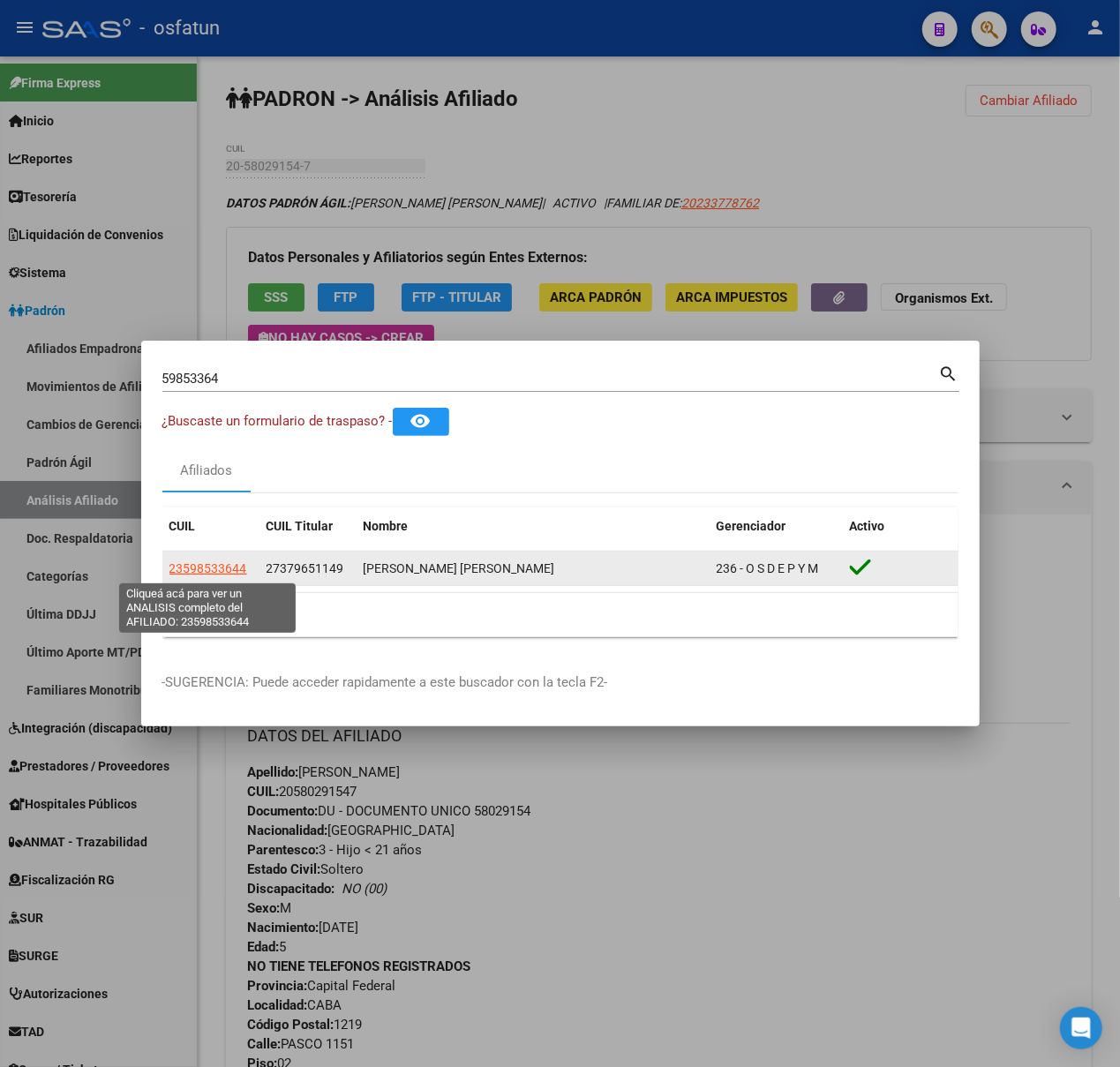
click at [228, 569] on span "23598533644" at bounding box center [208, 568] width 78 height 14
type textarea "23598533644"
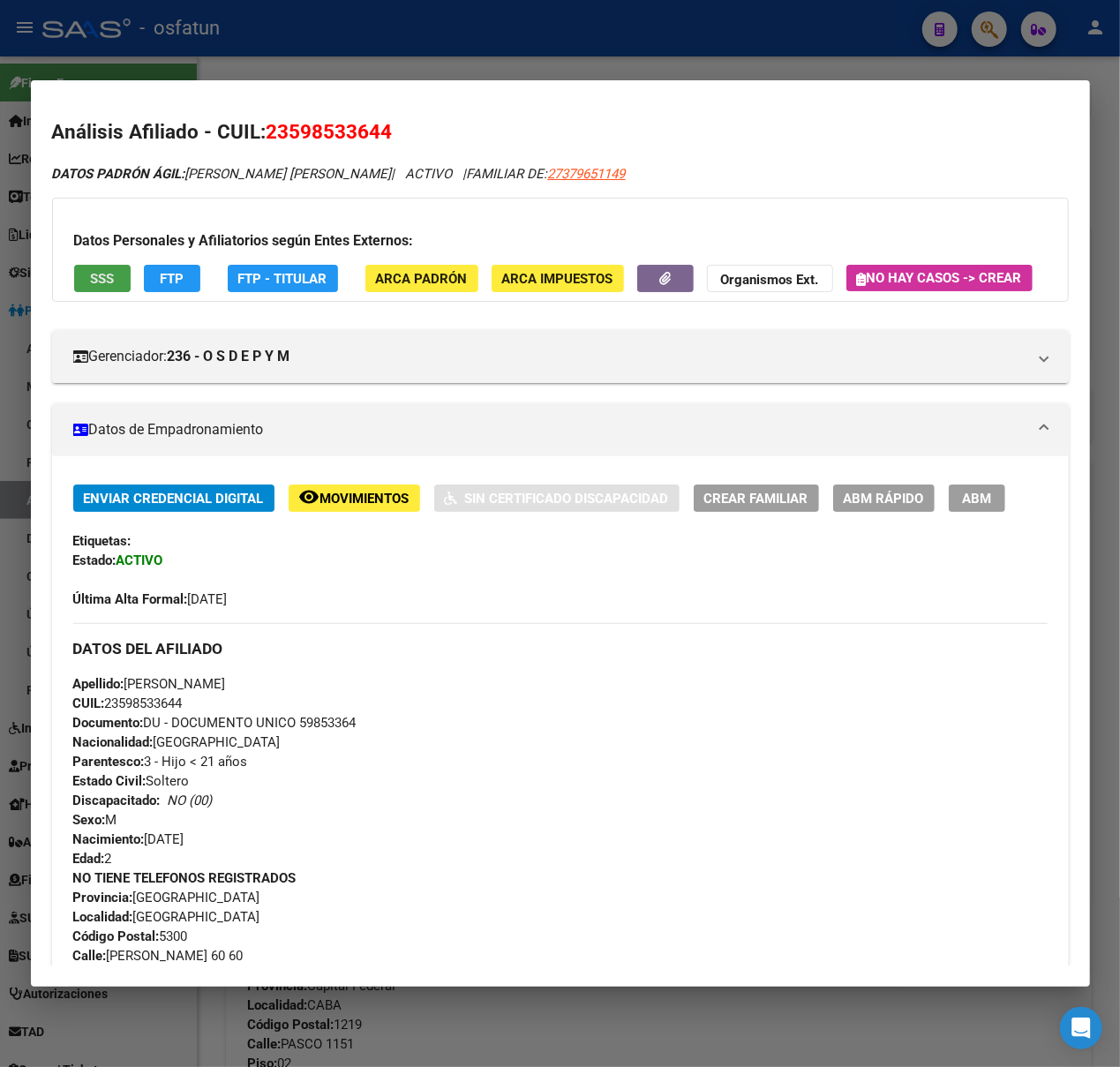
click at [103, 272] on span "SSS" at bounding box center [101, 279] width 24 height 16
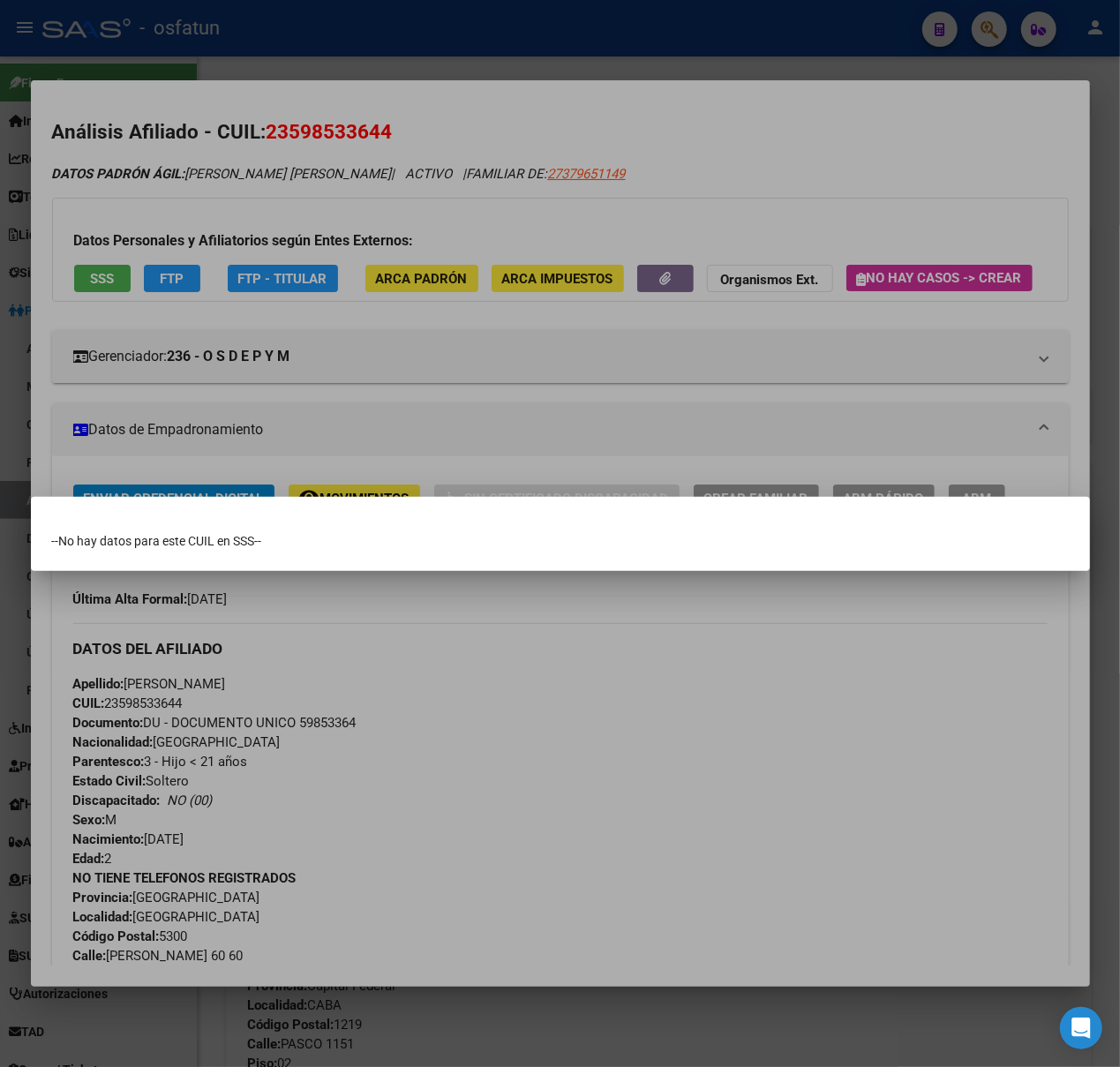
click at [562, 281] on div at bounding box center [560, 533] width 1120 height 1067
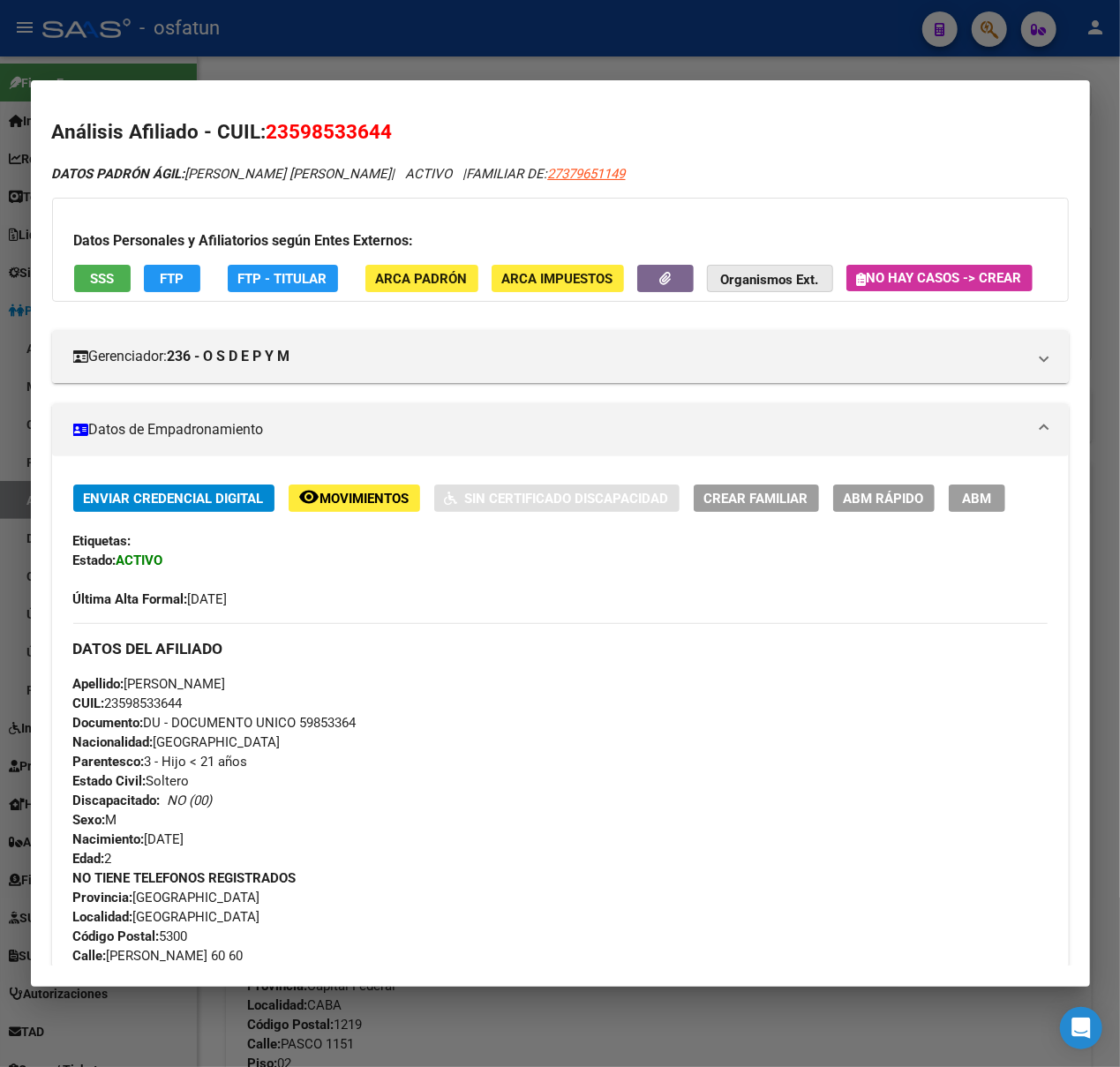
click at [771, 284] on strong "Organismos Ext." at bounding box center [770, 280] width 98 height 16
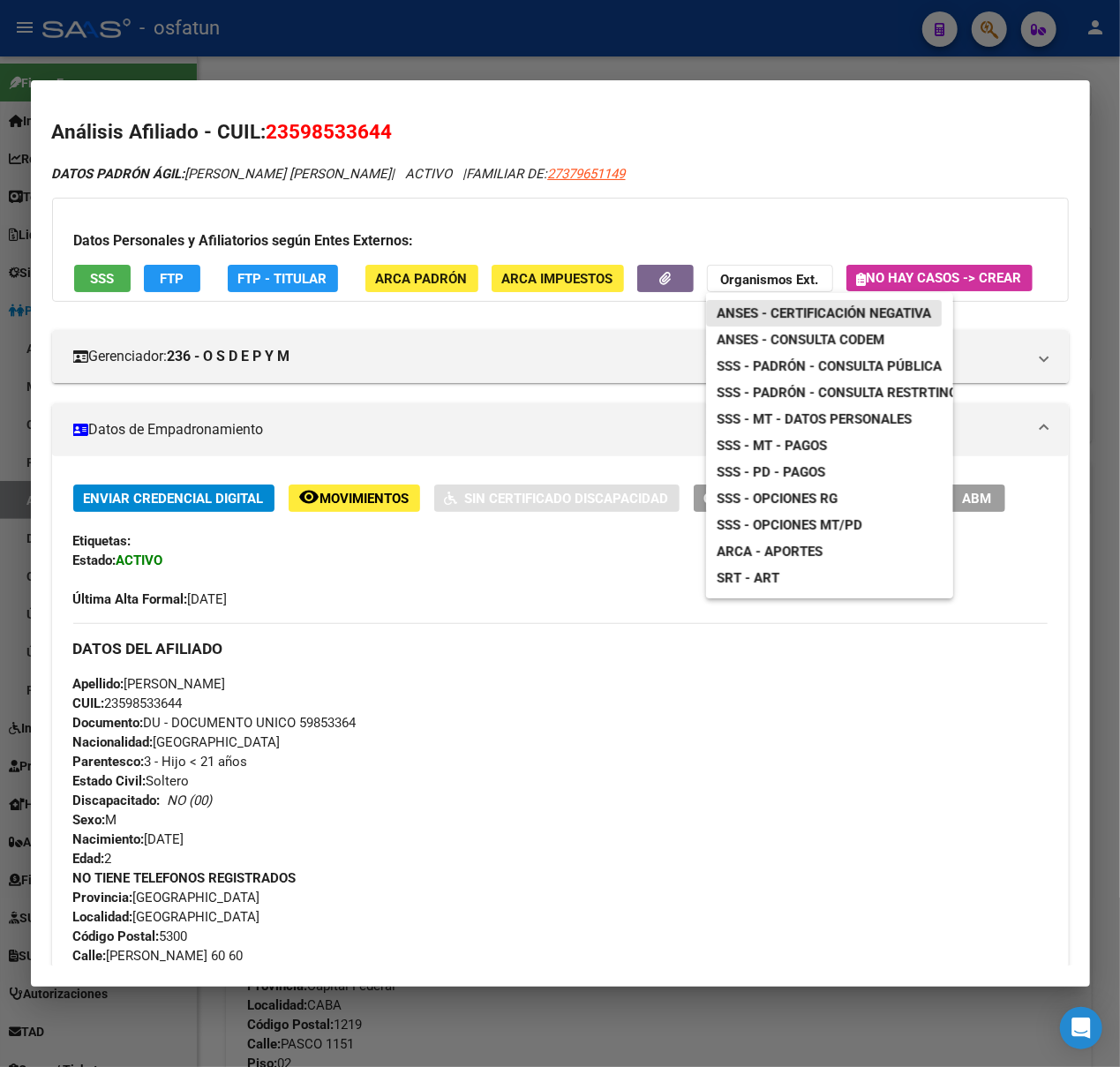
click at [791, 311] on span "ANSES - Certificación Negativa" at bounding box center [823, 313] width 215 height 16
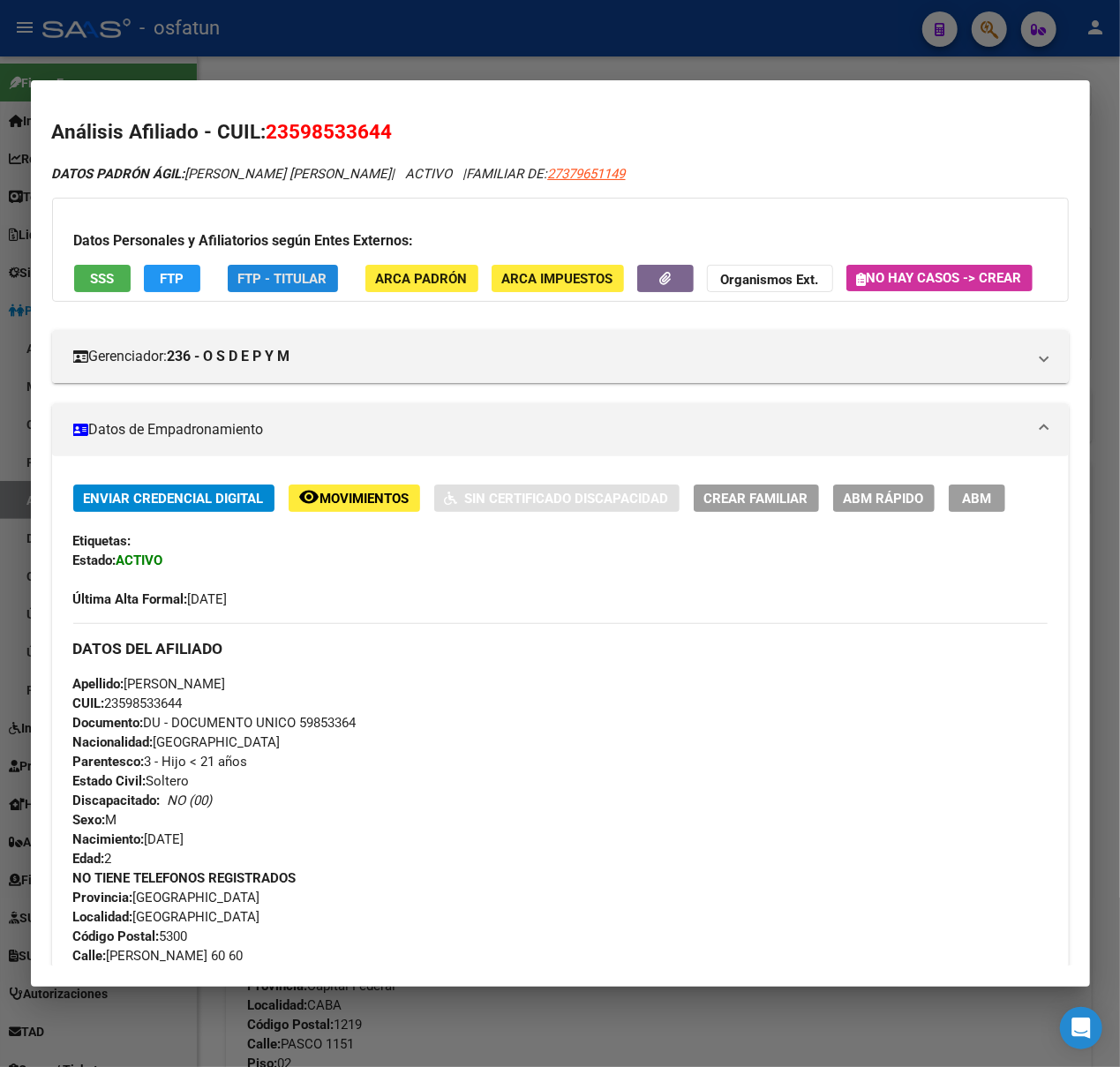
click at [244, 283] on span "FTP - Titular" at bounding box center [283, 279] width 89 height 16
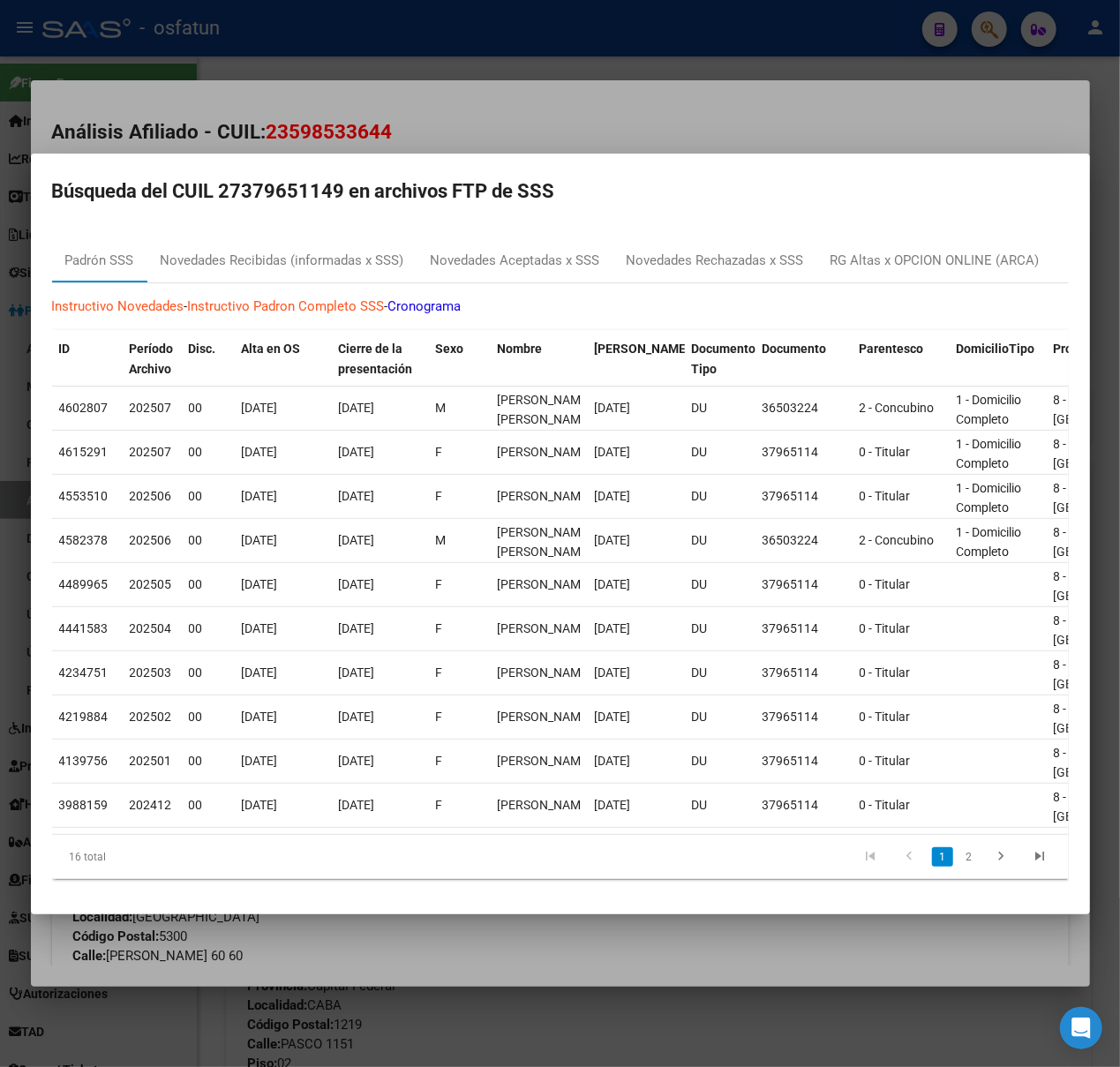
click at [480, 99] on div at bounding box center [560, 533] width 1120 height 1067
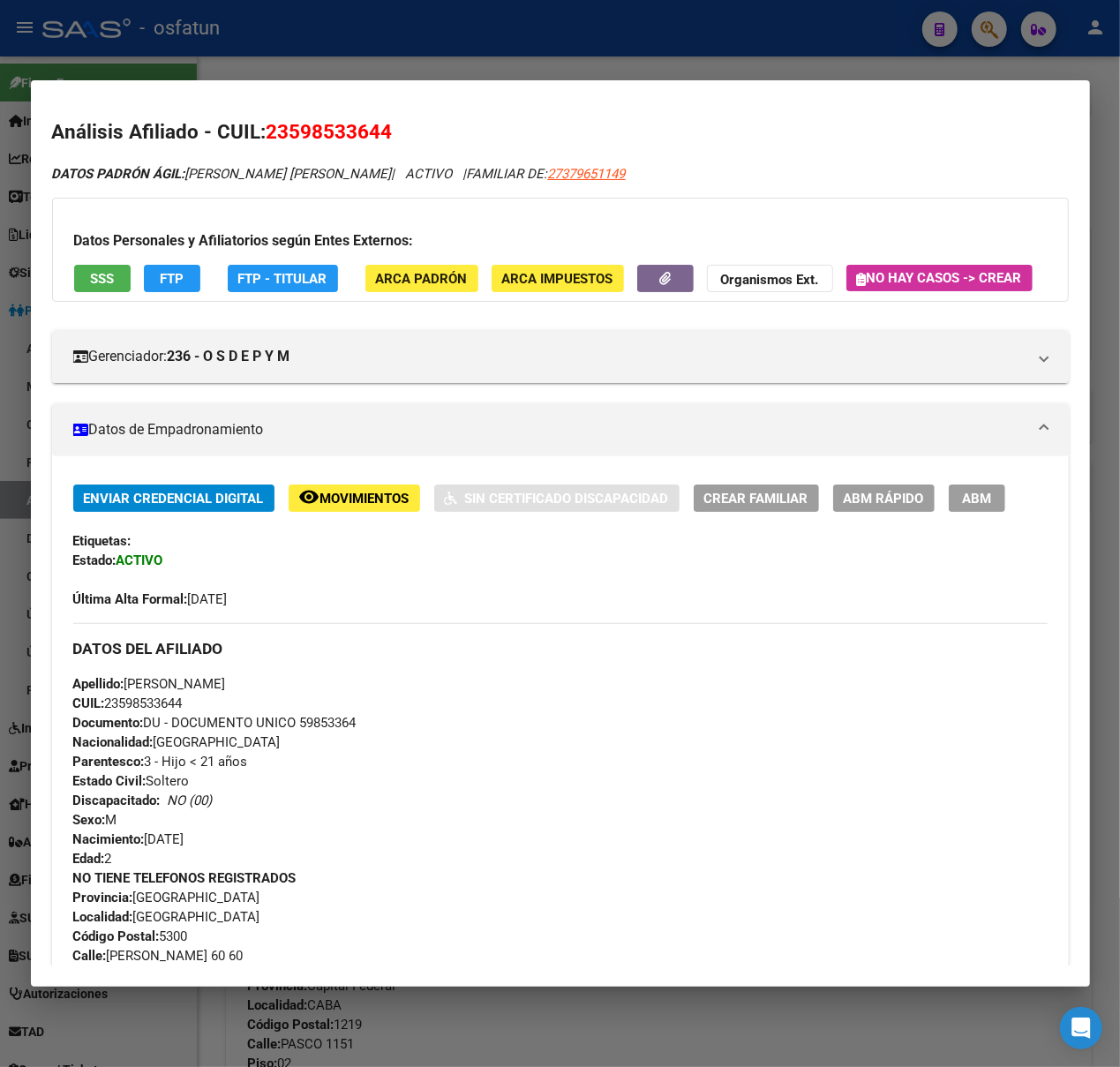
click at [488, 88] on mat-dialog-container "Análisis Afiliado - CUIL: 23598533644 DATOS PADRÓN ÁGIL: PAEZ GAMBOA AYLIN JOSE…" at bounding box center [560, 534] width 1059 height 907
